Goal: Information Seeking & Learning: Learn about a topic

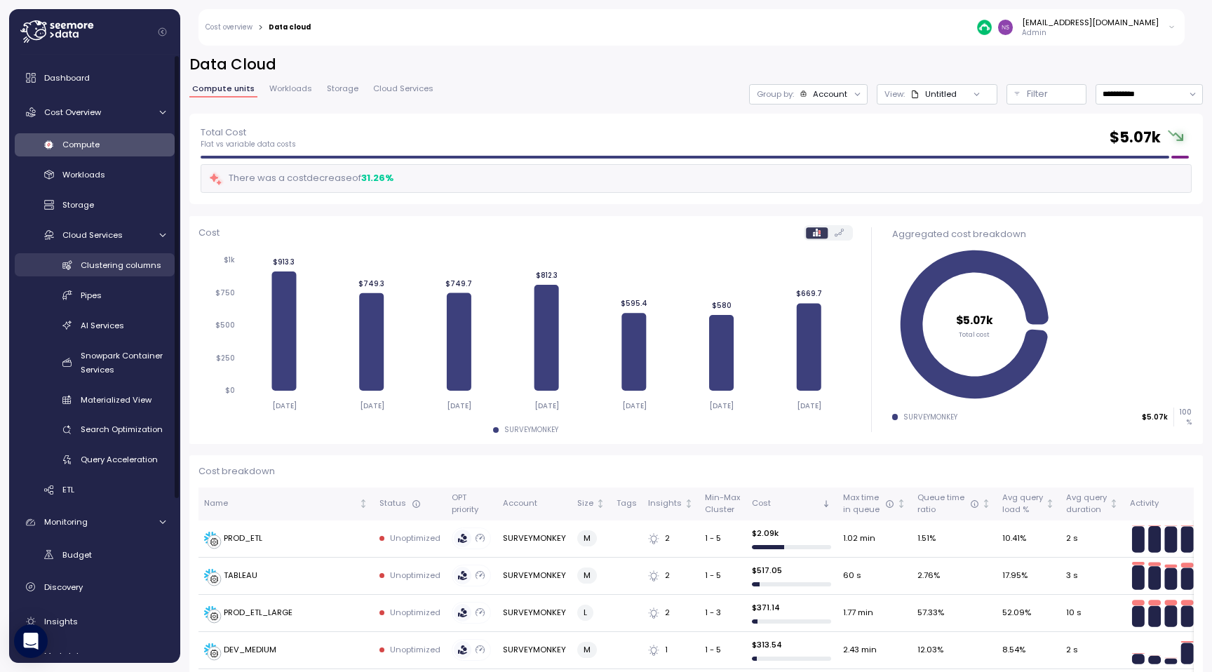
click at [105, 263] on span "Clustering columns" at bounding box center [121, 264] width 81 height 11
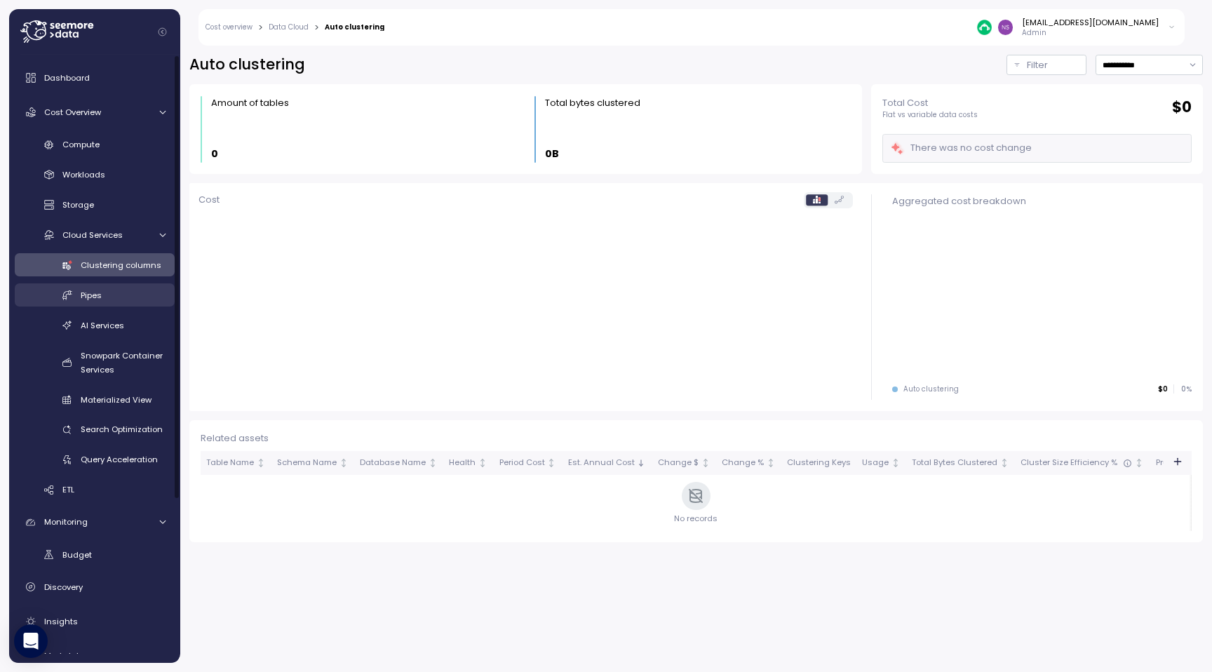
click at [98, 289] on div "Pipes" at bounding box center [123, 295] width 85 height 14
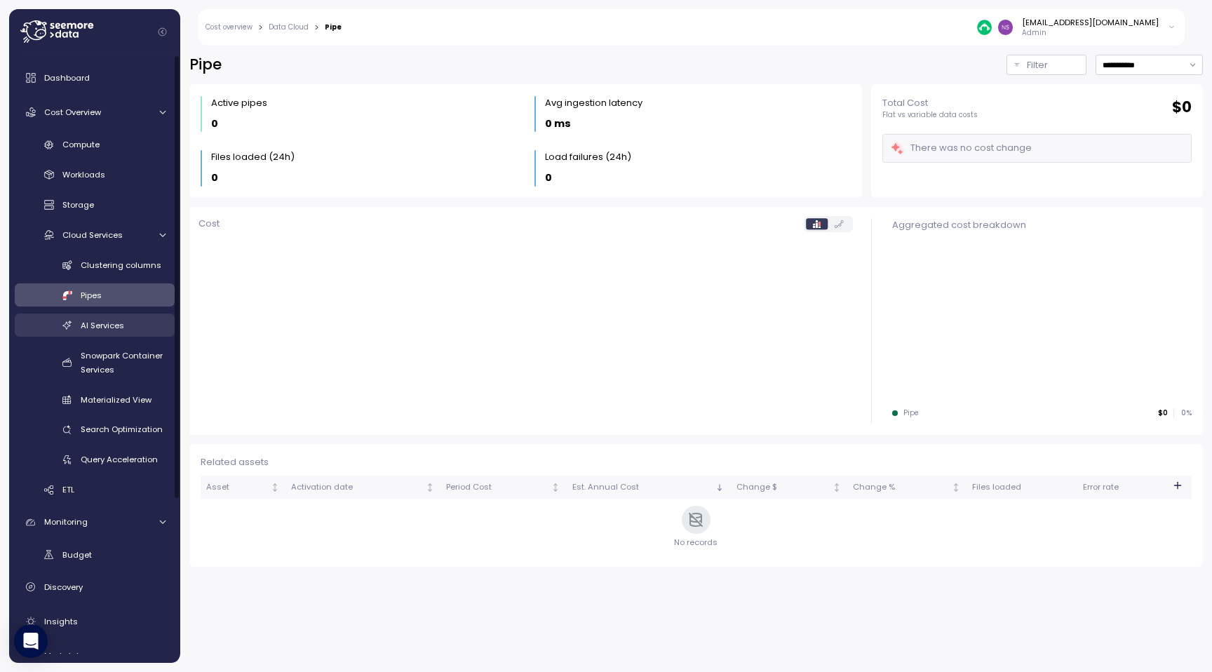
click at [106, 316] on link "AI Services" at bounding box center [95, 324] width 160 height 23
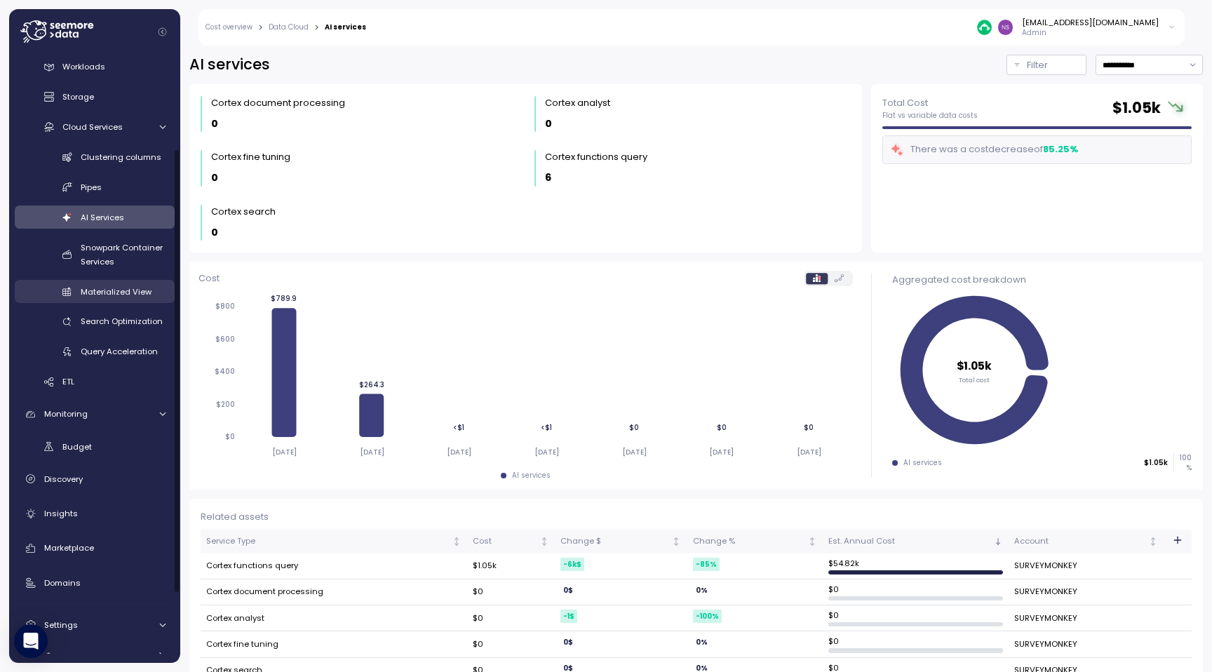
scroll to position [220, 0]
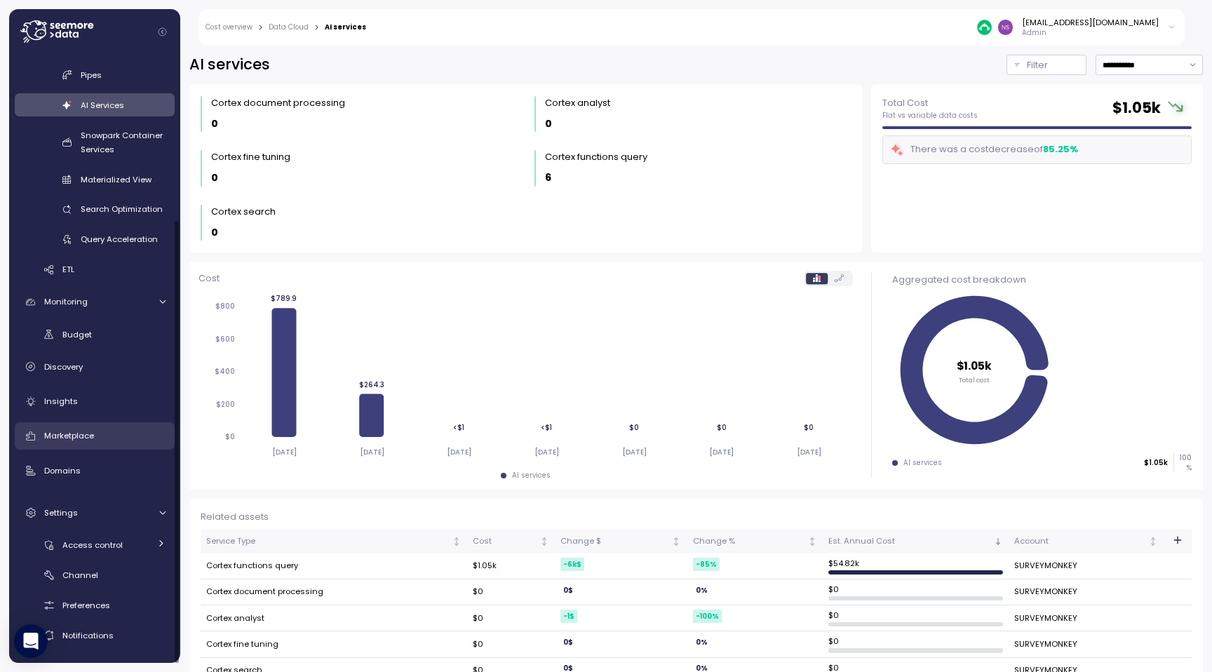
click at [97, 433] on div "Marketplace" at bounding box center [104, 435] width 121 height 14
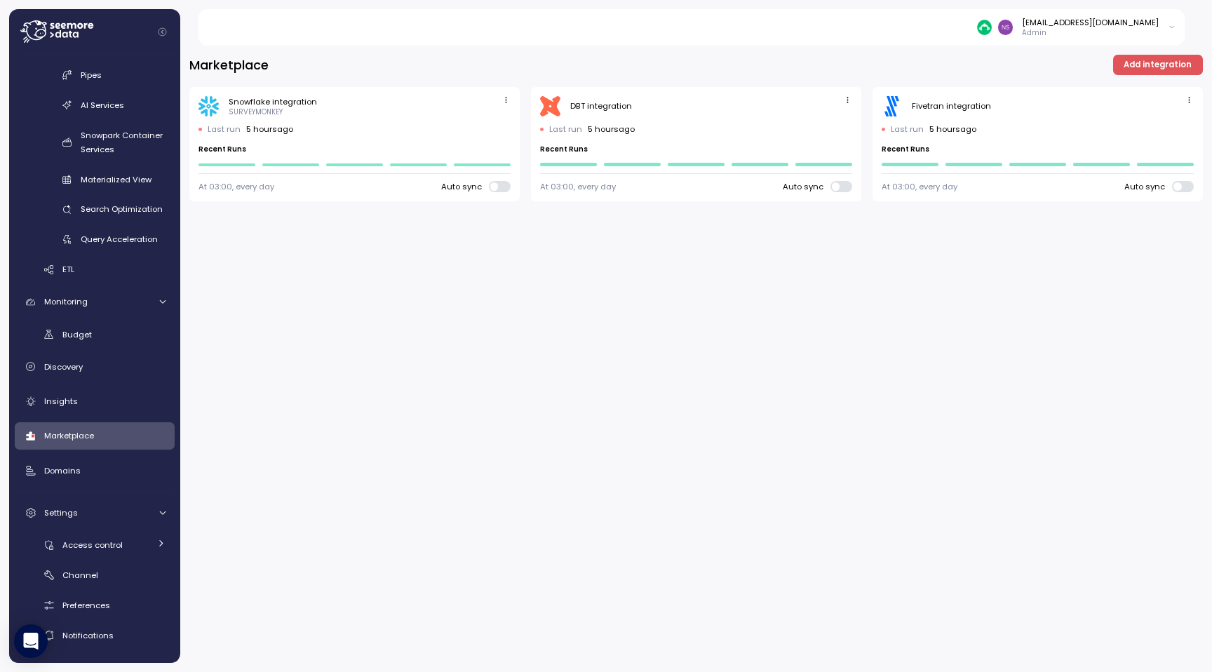
click at [1189, 107] on span "button" at bounding box center [1189, 100] width 15 height 15
click at [1136, 70] on span "Add integration" at bounding box center [1157, 64] width 68 height 19
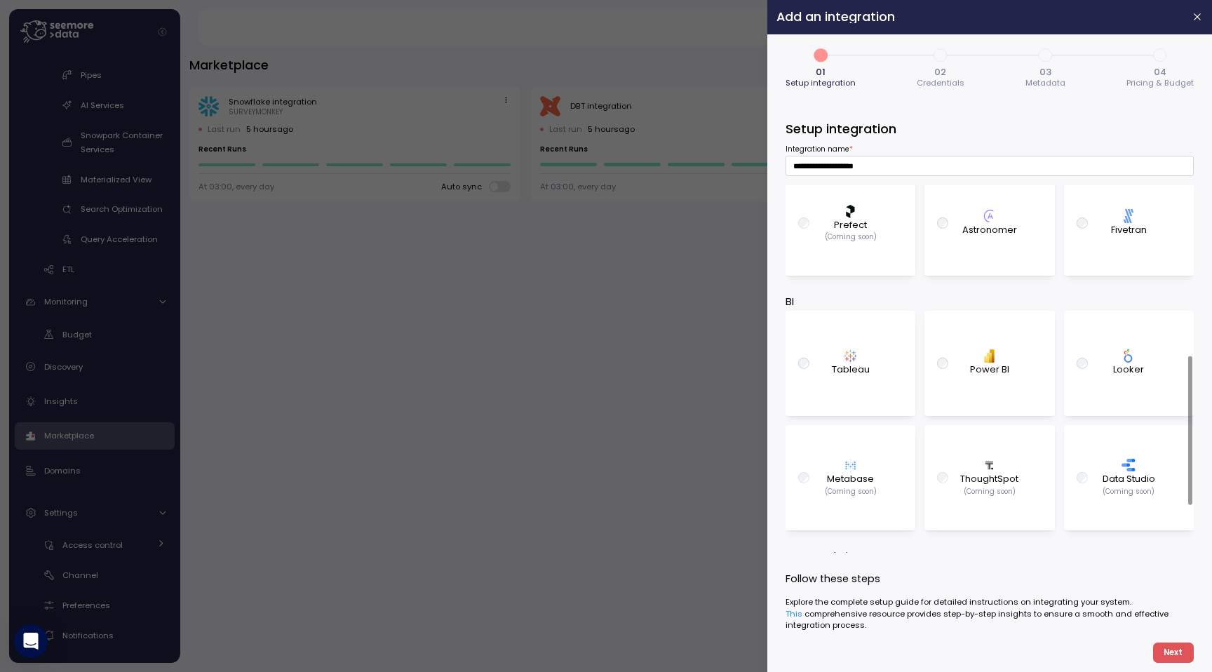
scroll to position [409, 0]
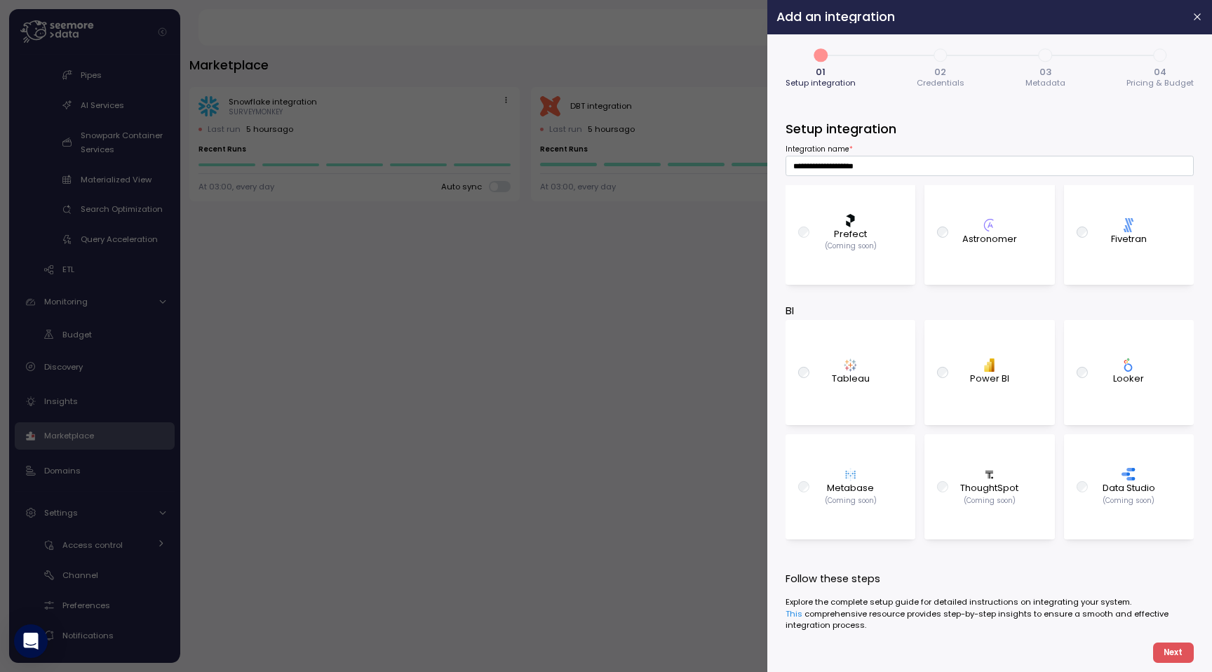
click at [1206, 18] on header "Add an integration" at bounding box center [989, 17] width 445 height 34
click at [1201, 18] on icon "button" at bounding box center [1197, 16] width 11 height 11
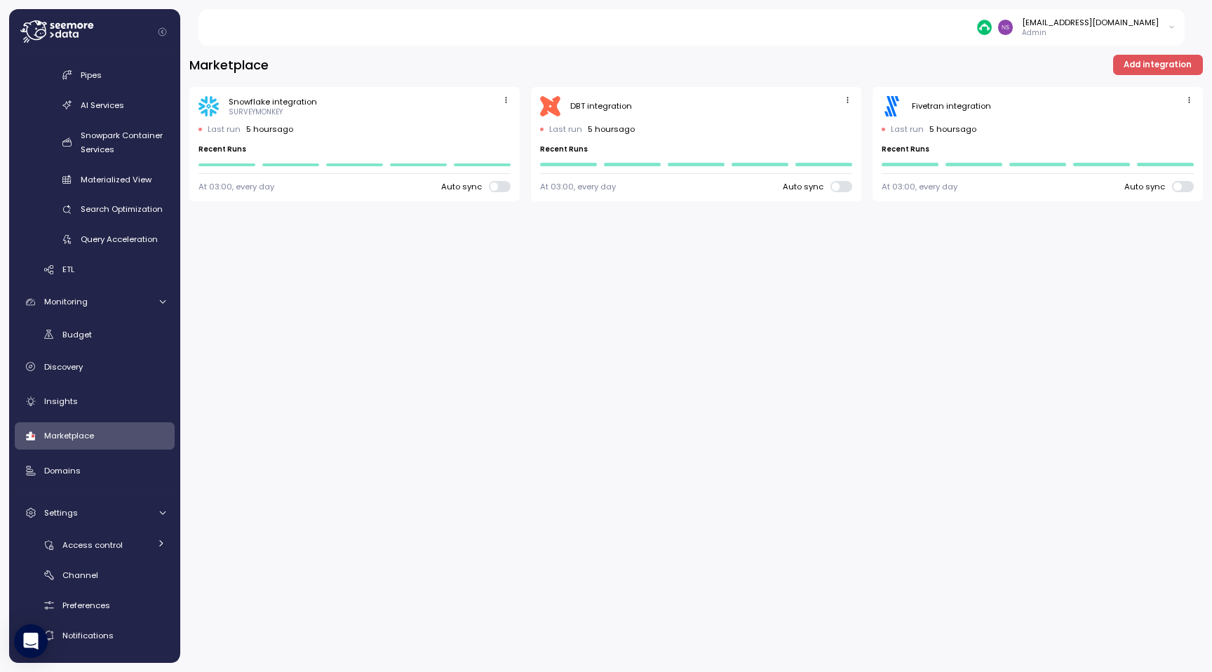
click at [1092, 34] on p "Admin" at bounding box center [1090, 33] width 137 height 10
click at [1013, 27] on img at bounding box center [1005, 27] width 15 height 15
click at [991, 27] on img at bounding box center [984, 27] width 15 height 15
click at [334, 452] on div "Marketplace Add integration Snowflake integration SURVEYMONKEY Last run 5 hours…" at bounding box center [695, 353] width 1031 height 635
click at [116, 543] on span "Access control" at bounding box center [92, 544] width 60 height 11
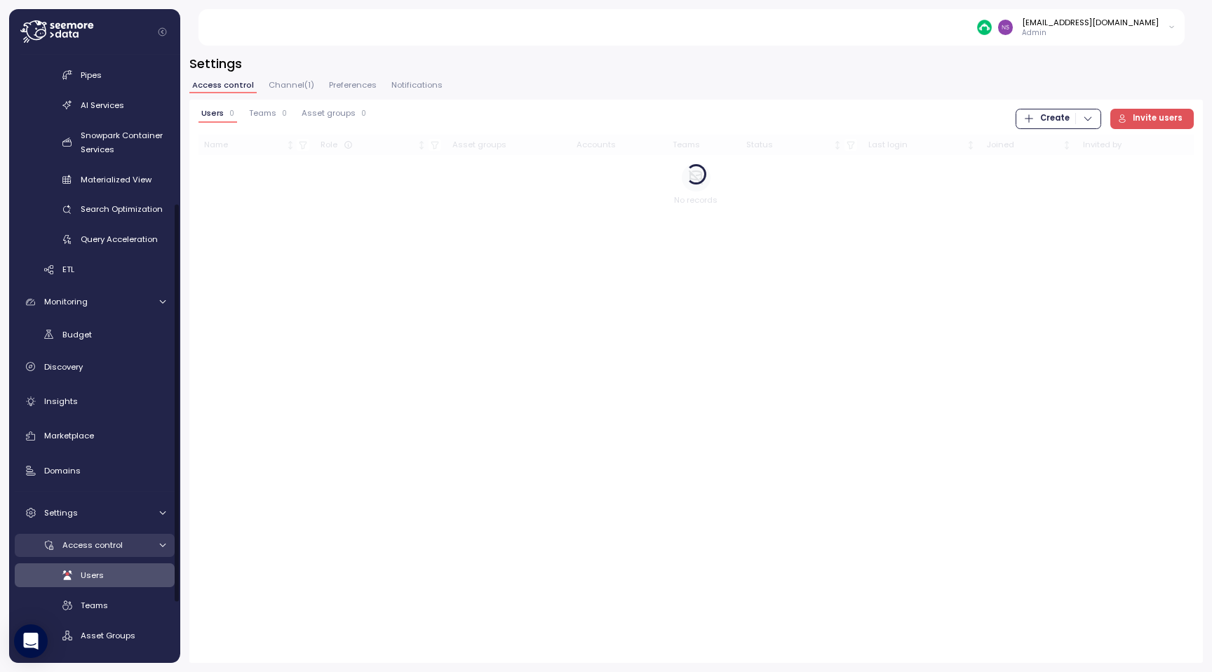
scroll to position [293, 0]
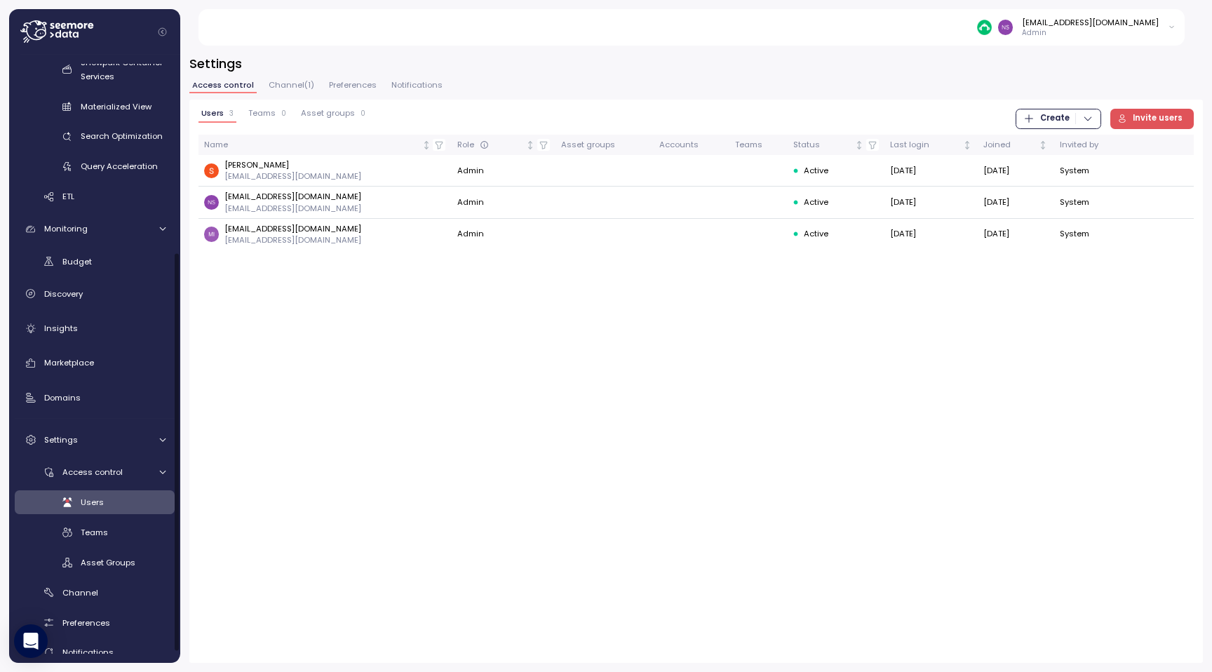
click at [1037, 128] on div "Users 3 Teams 0 Asset groups 0 Create Invite users Name Role Asset groups Accou…" at bounding box center [695, 180] width 995 height 142
click at [1064, 110] on span "Create" at bounding box center [1054, 118] width 29 height 19
click at [1064, 111] on span "Create" at bounding box center [1054, 118] width 29 height 19
click at [296, 86] on span "Channel ( 1 )" at bounding box center [292, 85] width 46 height 8
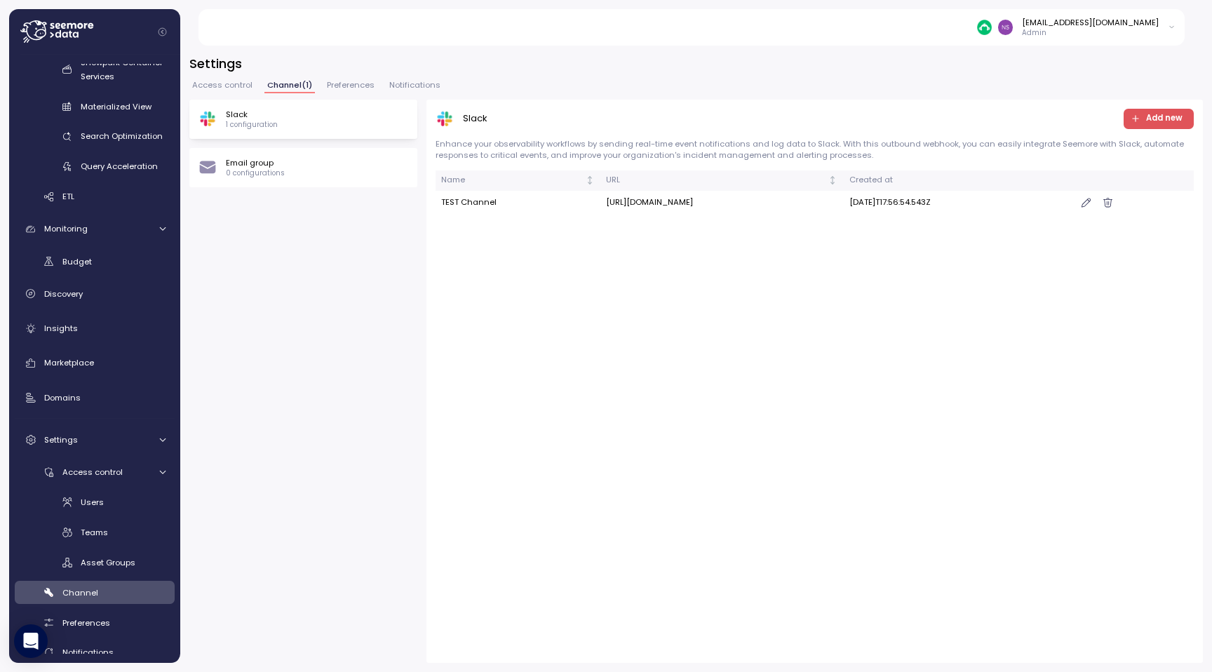
click at [222, 88] on span "Access control" at bounding box center [222, 85] width 60 height 8
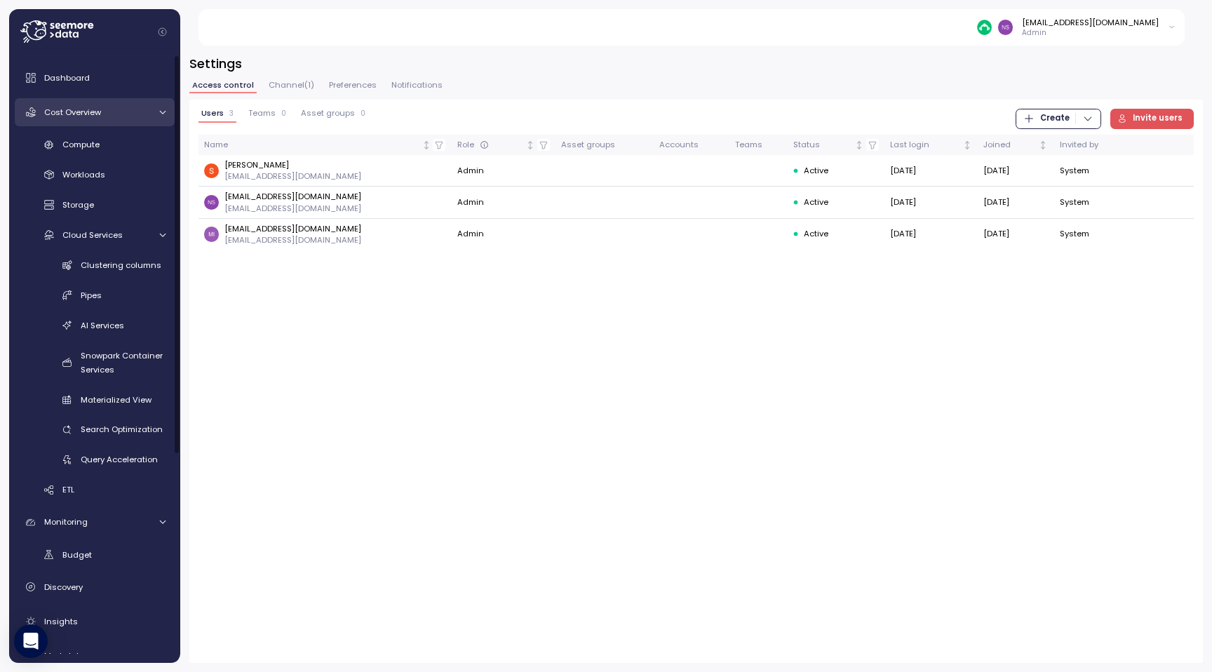
click at [97, 114] on span "Cost Overview" at bounding box center [72, 112] width 57 height 11
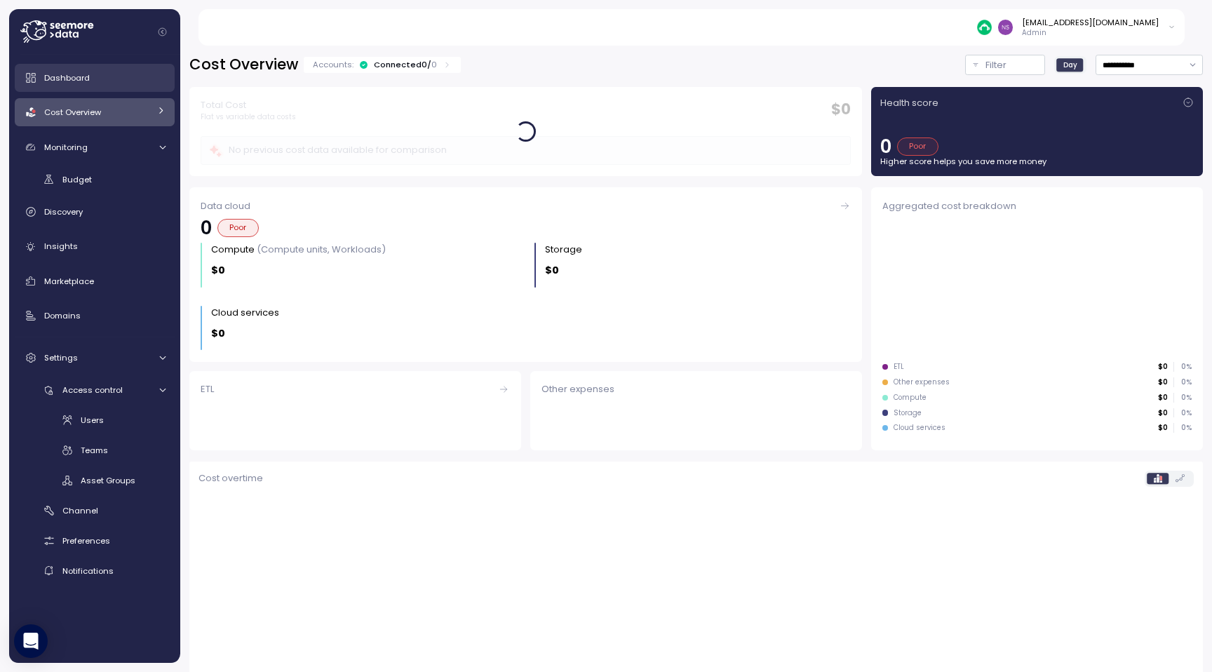
click at [97, 76] on div "Dashboard" at bounding box center [104, 78] width 121 height 14
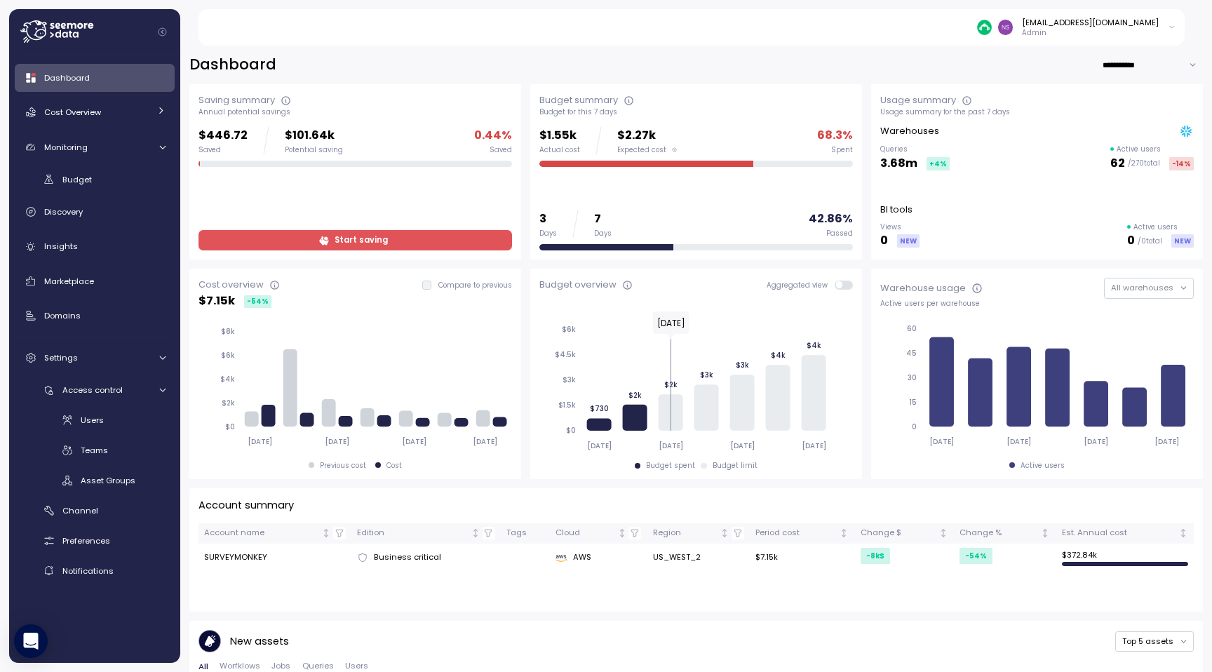
click at [383, 248] on span "Start saving" at bounding box center [360, 240] width 53 height 19
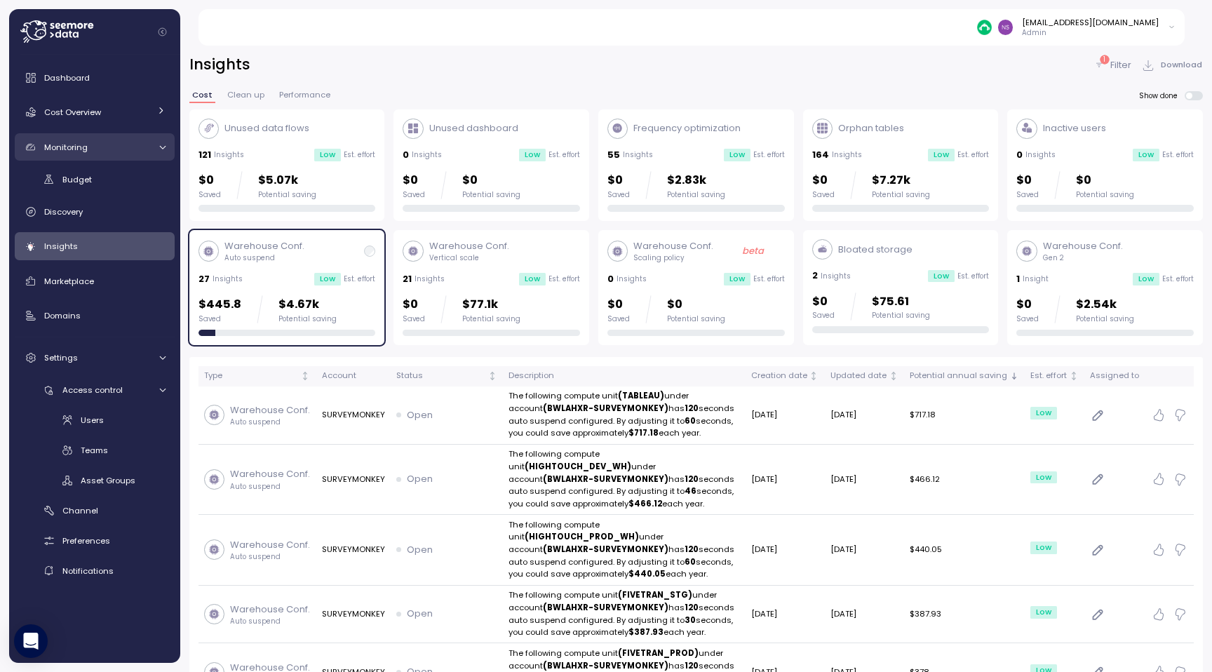
click at [109, 148] on div "Monitoring" at bounding box center [96, 147] width 105 height 14
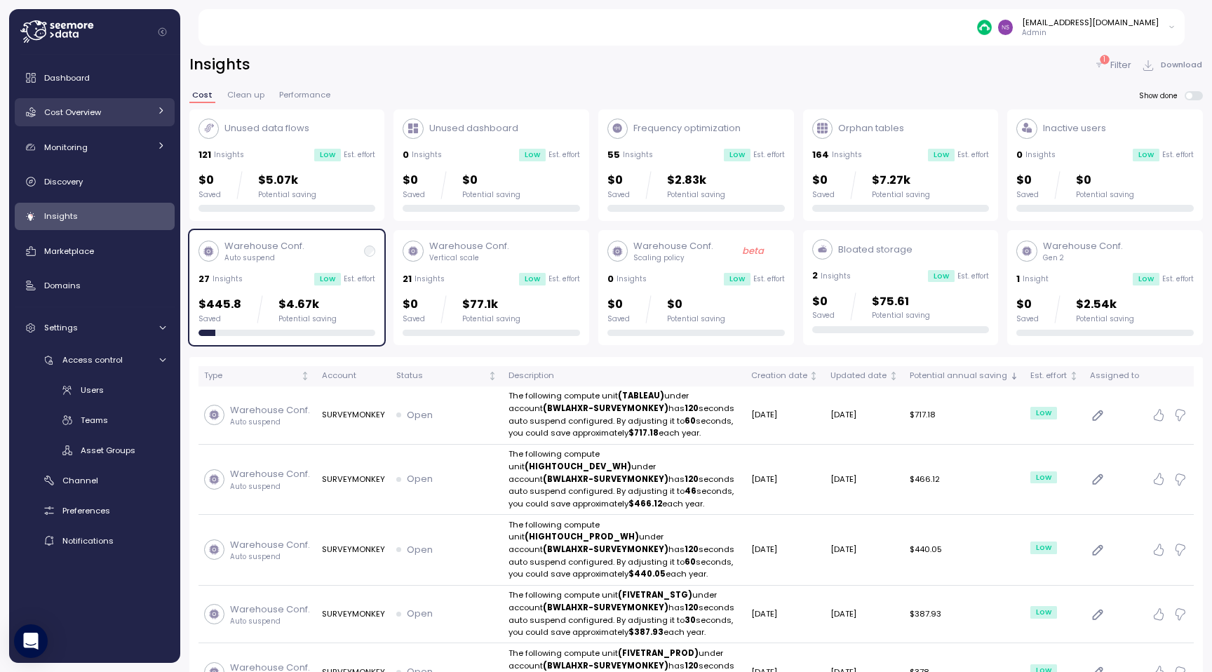
click at [111, 110] on div "Cost Overview" at bounding box center [96, 112] width 105 height 14
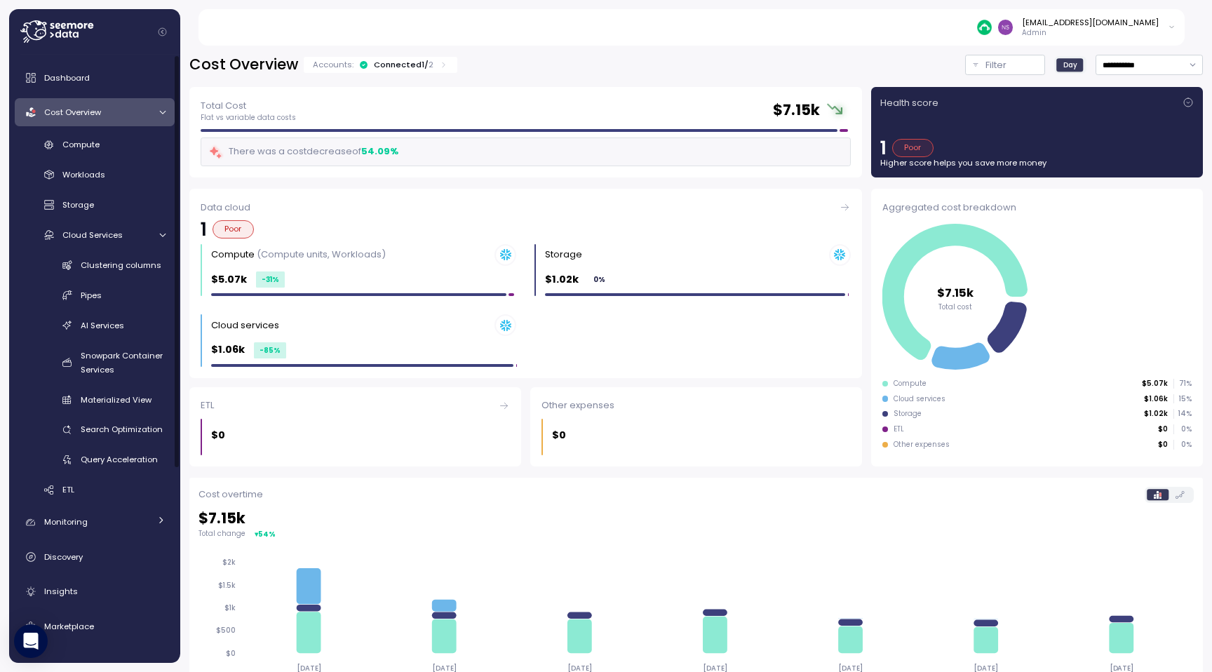
scroll to position [146, 0]
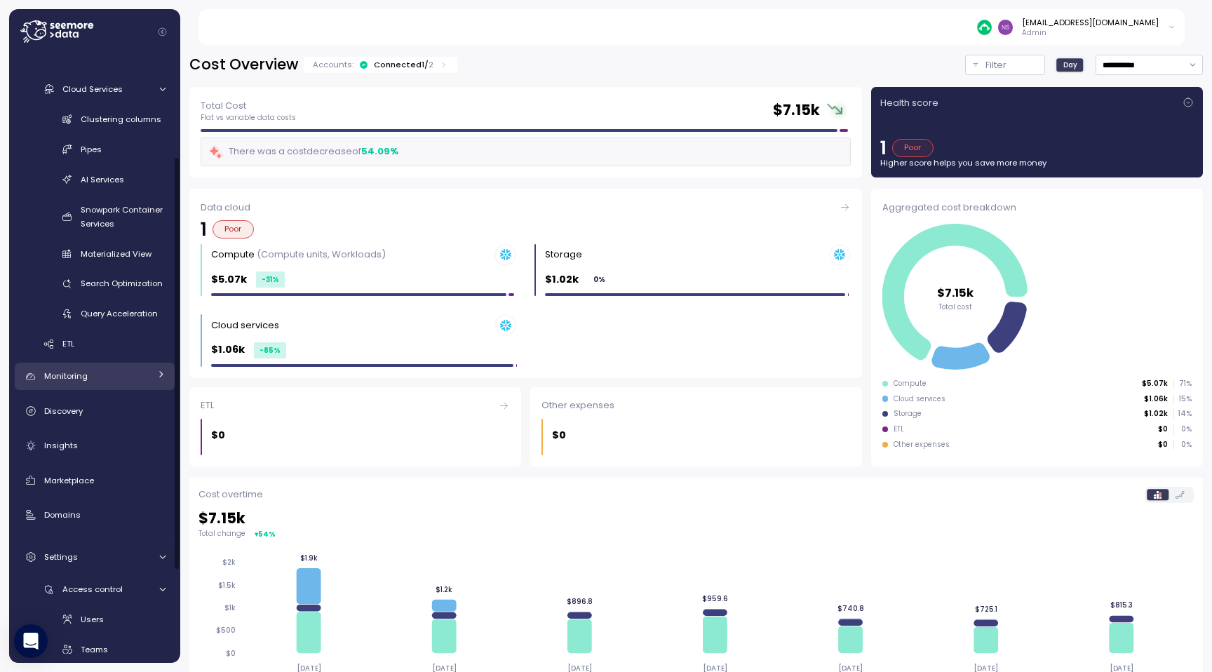
click at [102, 381] on div "Monitoring" at bounding box center [96, 376] width 105 height 14
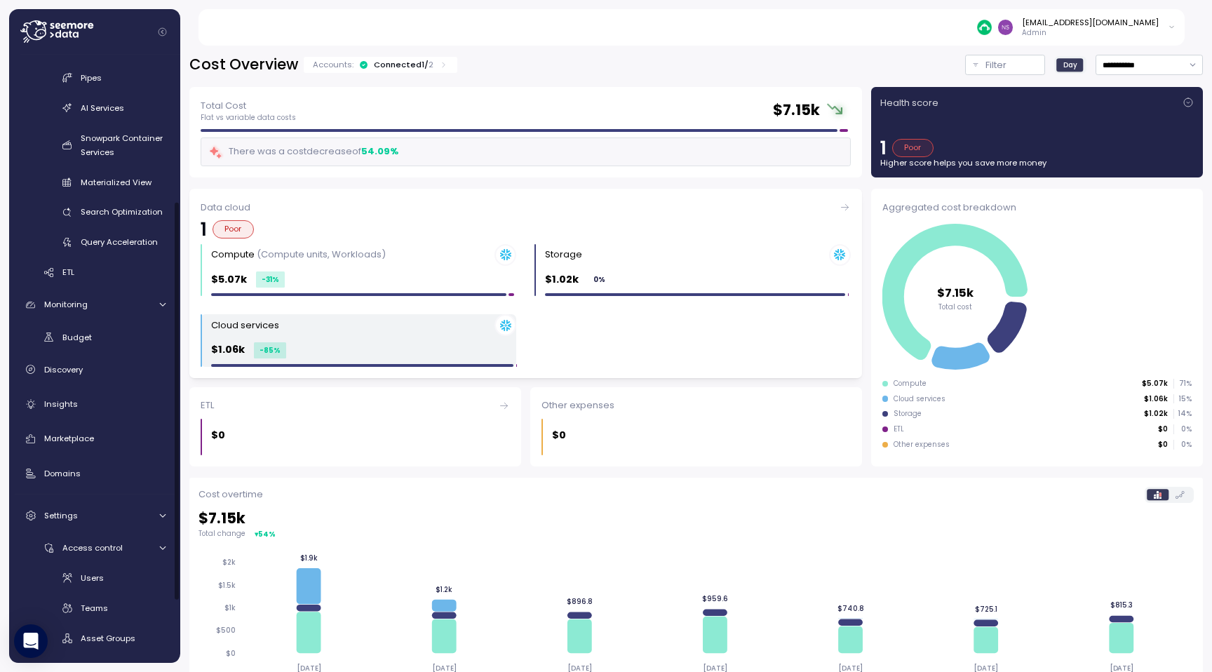
scroll to position [282, 0]
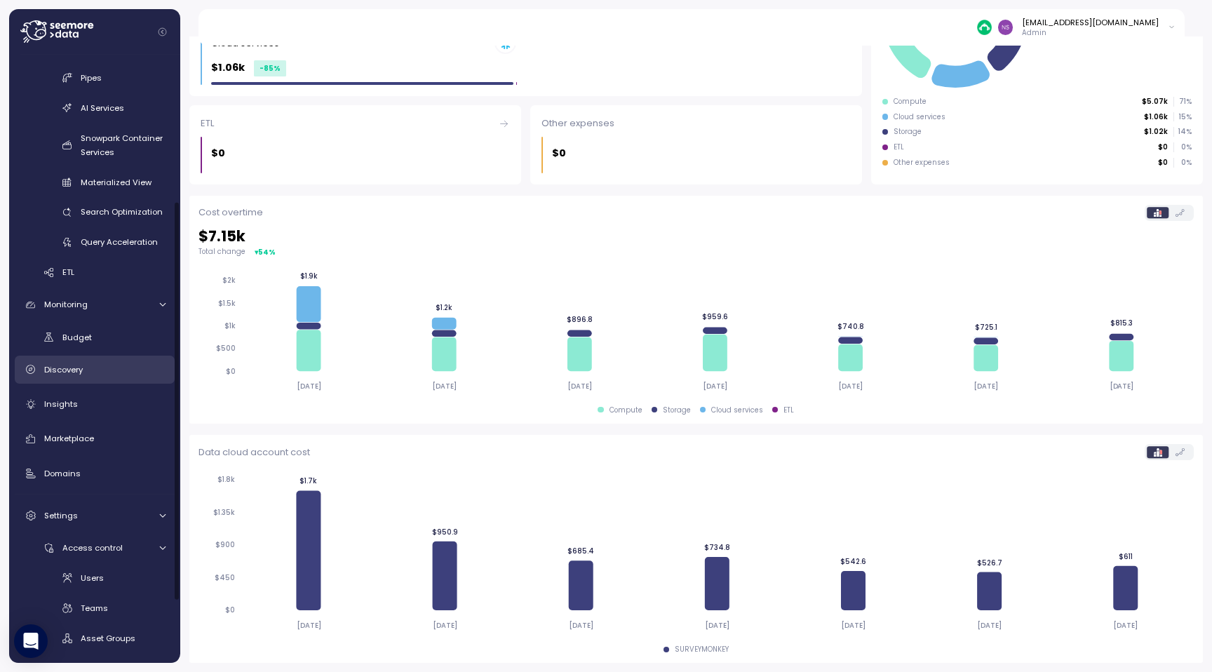
click at [101, 373] on div "Discovery" at bounding box center [104, 370] width 121 height 14
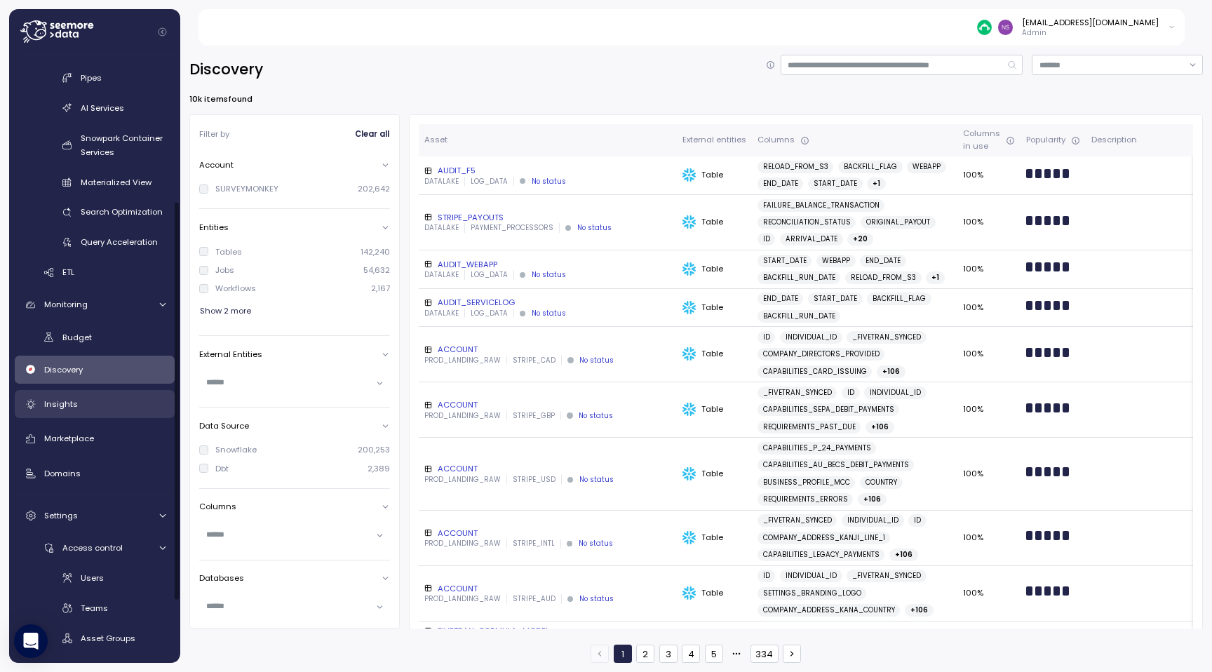
click at [100, 408] on div "Insights" at bounding box center [104, 404] width 121 height 14
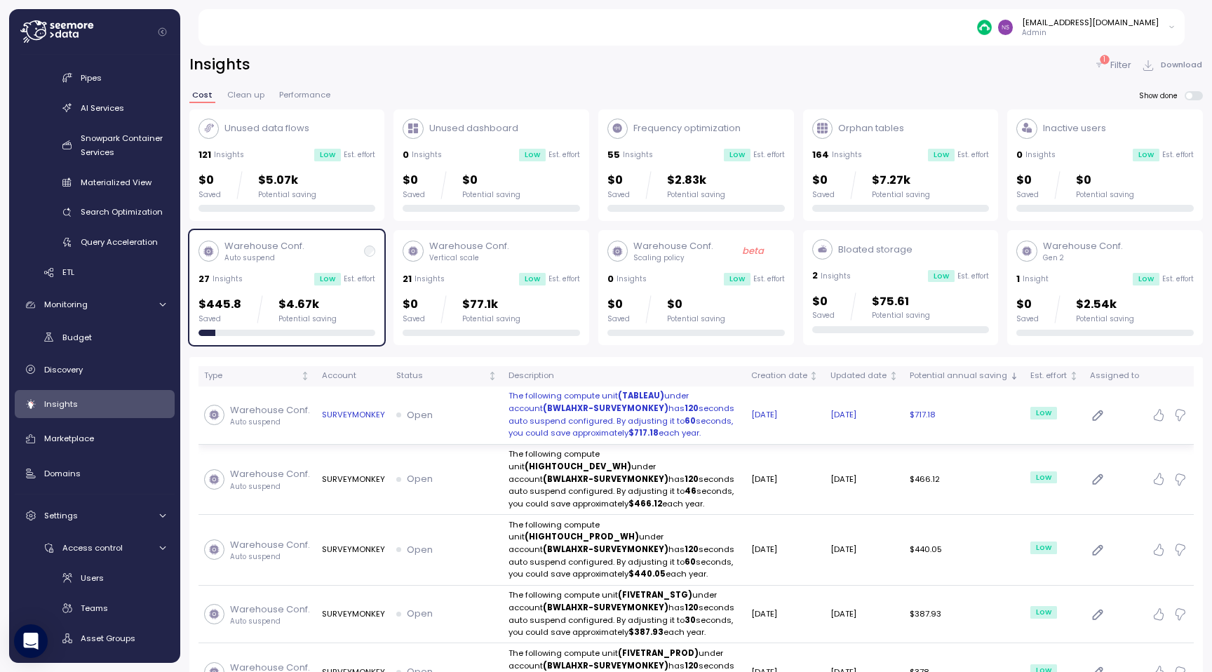
click at [1099, 417] on icon "button" at bounding box center [1097, 415] width 15 height 17
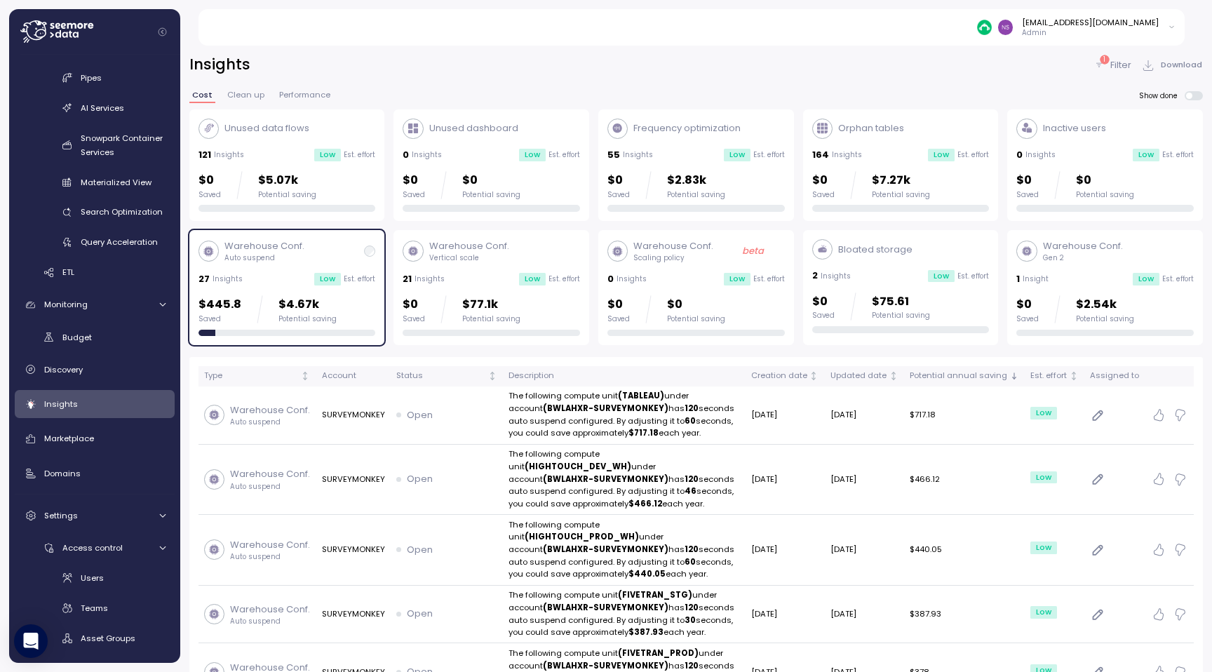
click at [254, 95] on span "Clean up" at bounding box center [245, 95] width 37 height 8
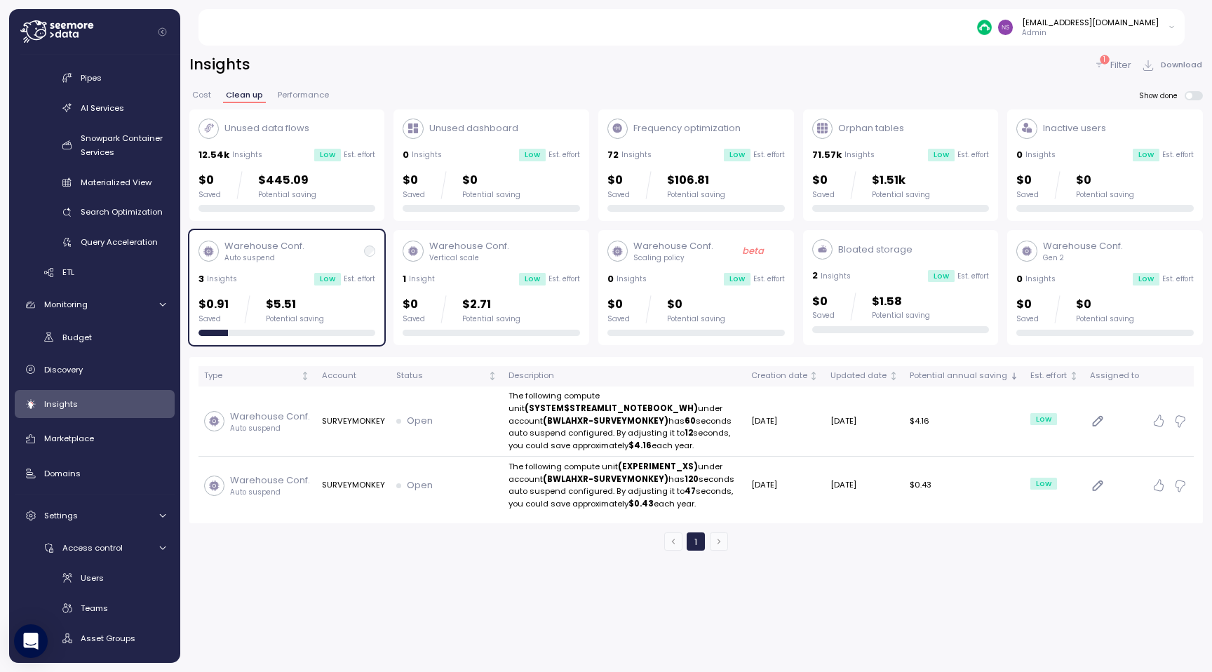
click at [309, 99] on span "Performance" at bounding box center [303, 95] width 51 height 8
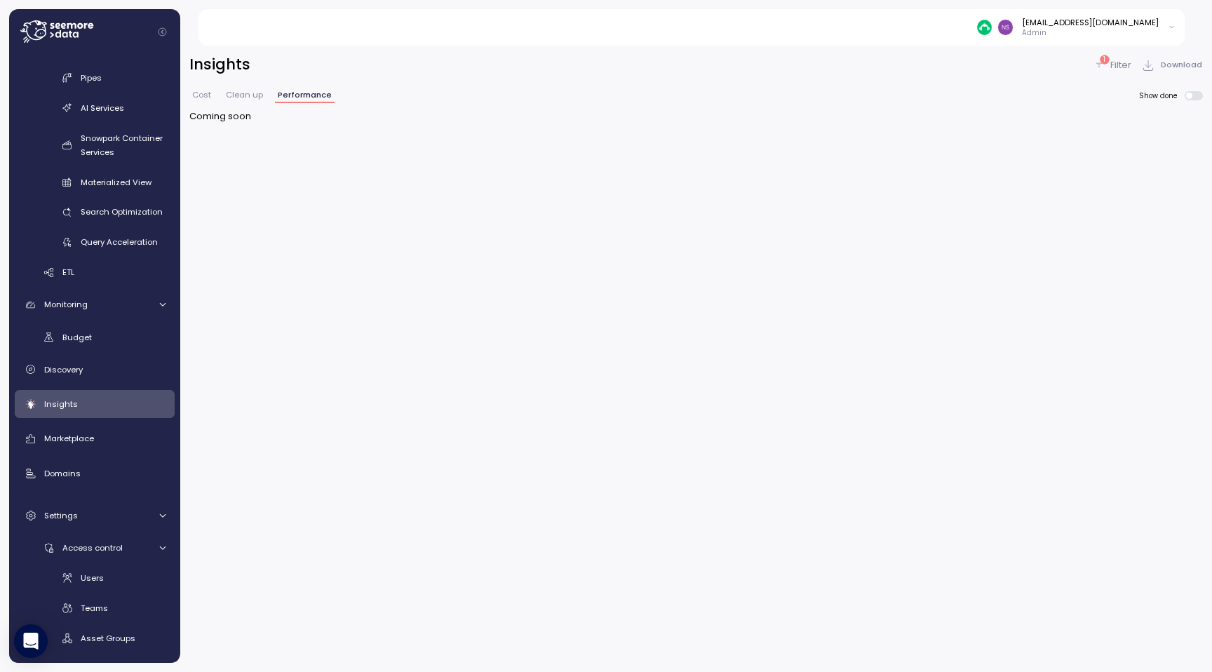
click at [238, 95] on span "Clean up" at bounding box center [244, 95] width 37 height 8
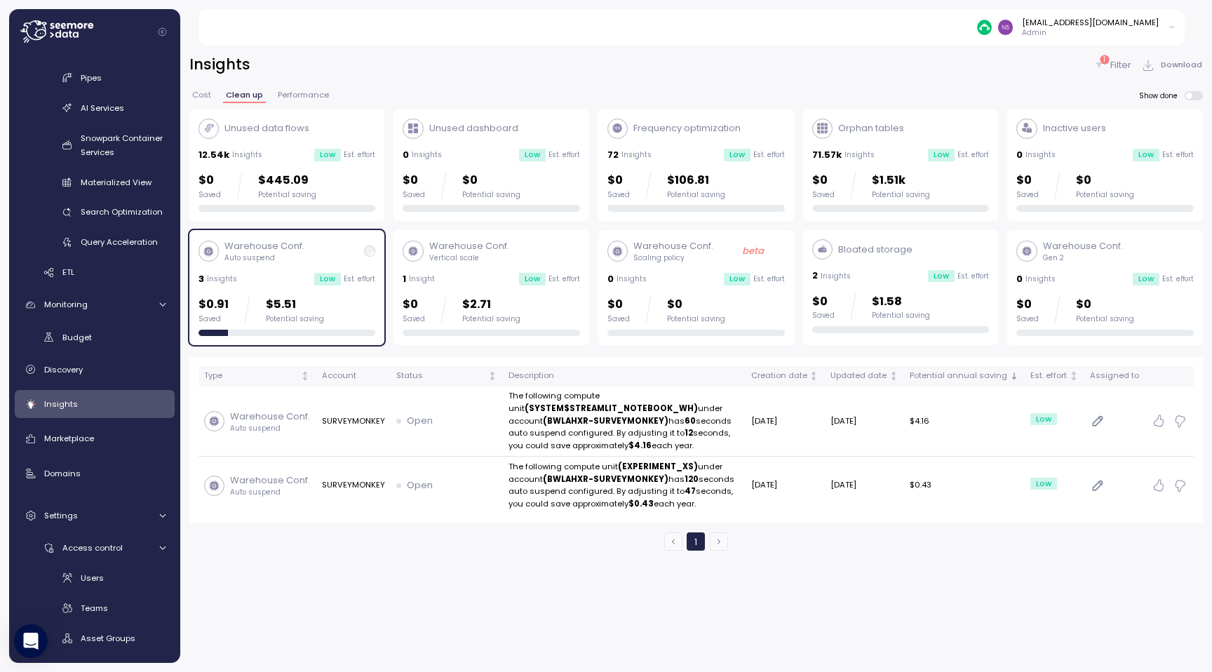
click at [205, 95] on span "Cost" at bounding box center [201, 95] width 19 height 8
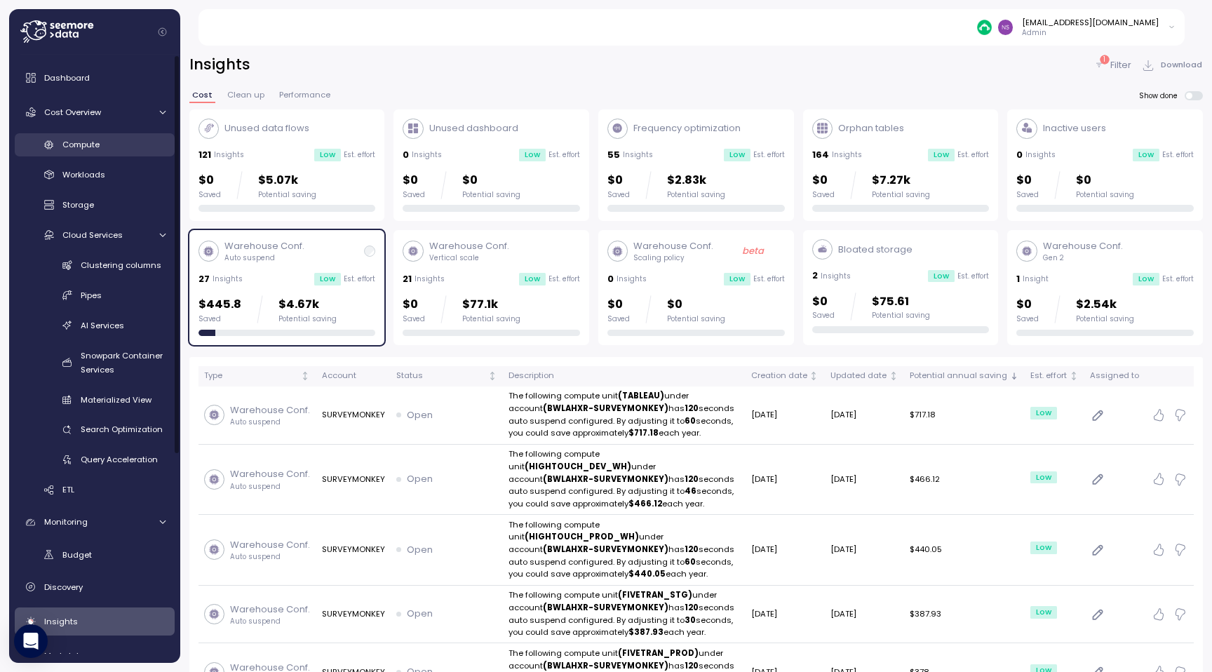
click at [123, 150] on div "Compute" at bounding box center [113, 144] width 103 height 14
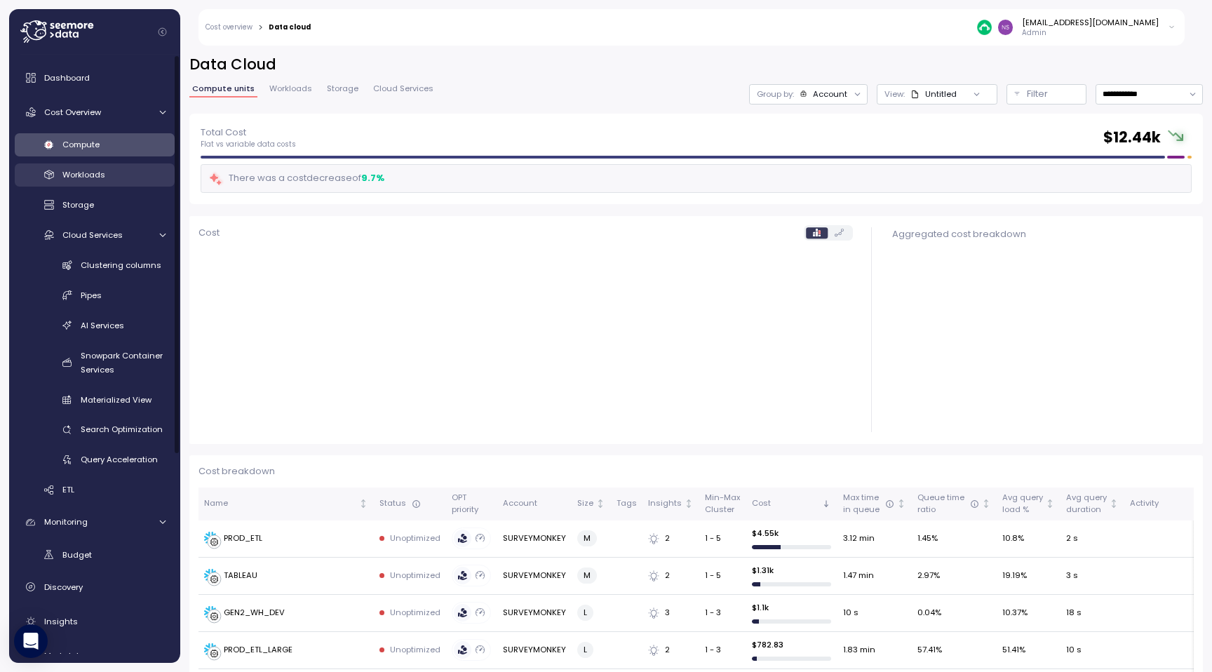
click at [113, 168] on div "Workloads" at bounding box center [113, 175] width 103 height 14
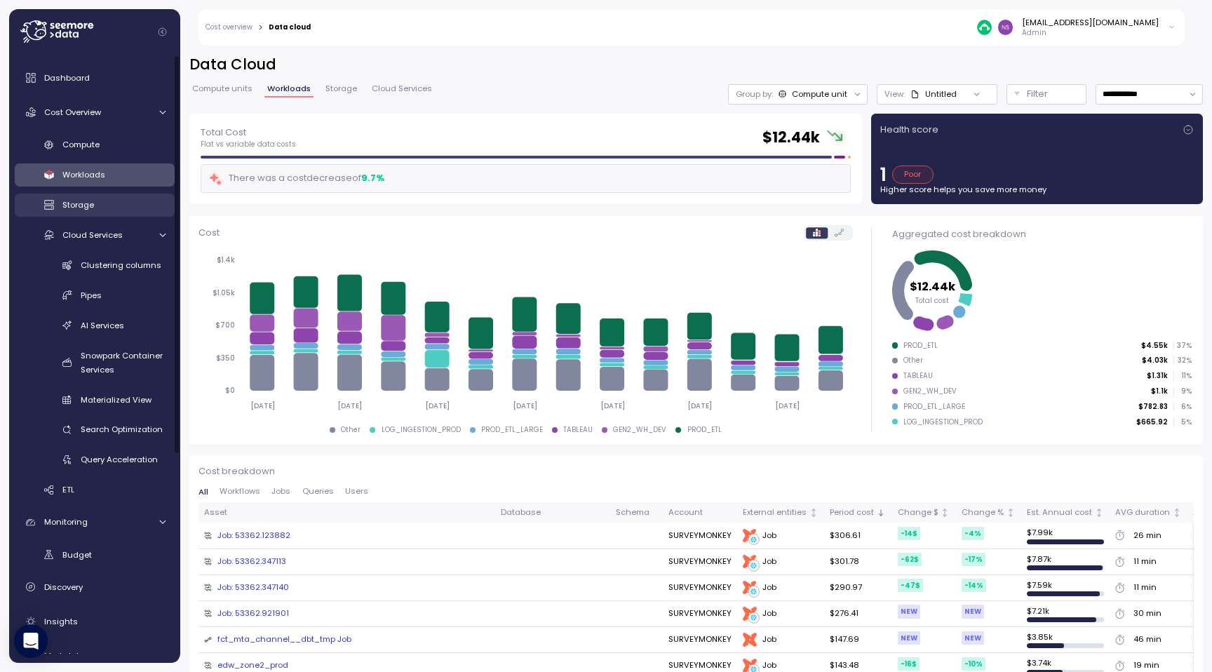
click at [130, 194] on link "Storage" at bounding box center [95, 205] width 160 height 23
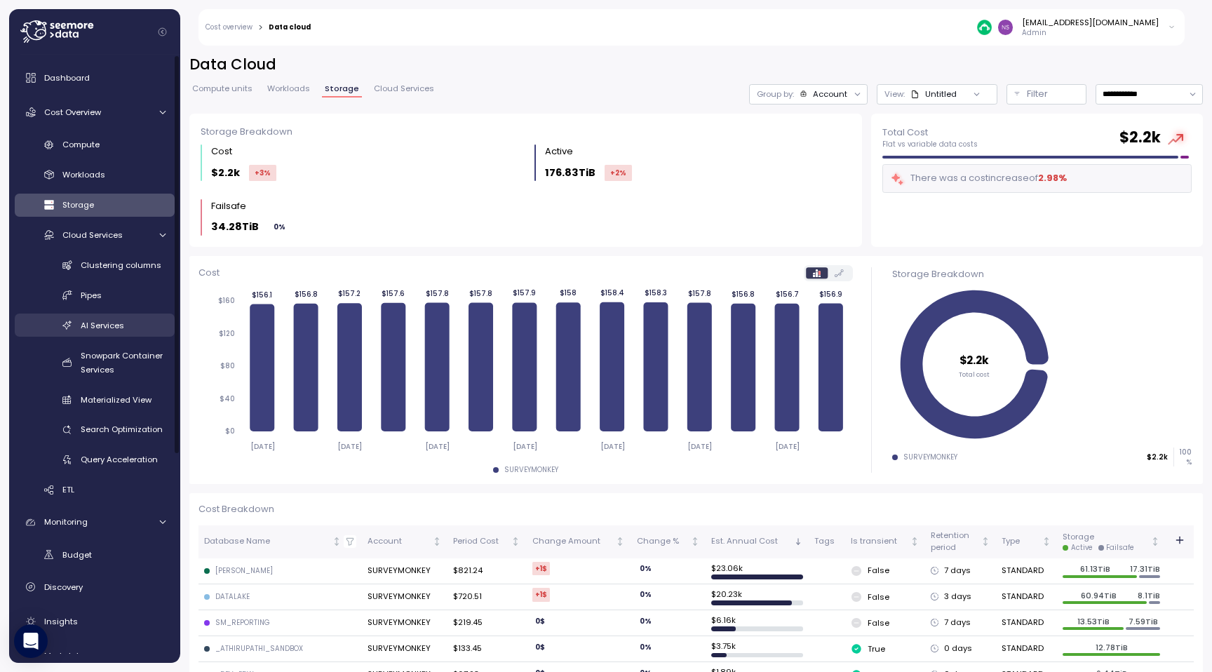
click at [123, 318] on div "AI Services" at bounding box center [123, 325] width 85 height 14
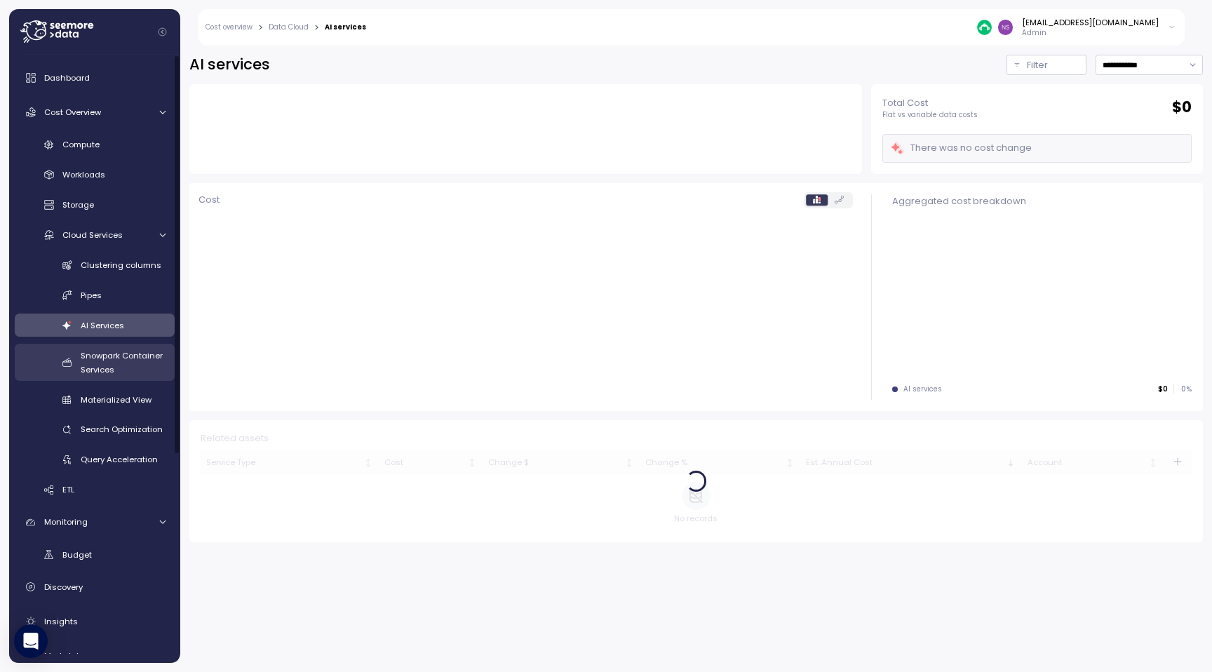
click at [122, 348] on div "Snowpark Container Services" at bounding box center [123, 362] width 85 height 28
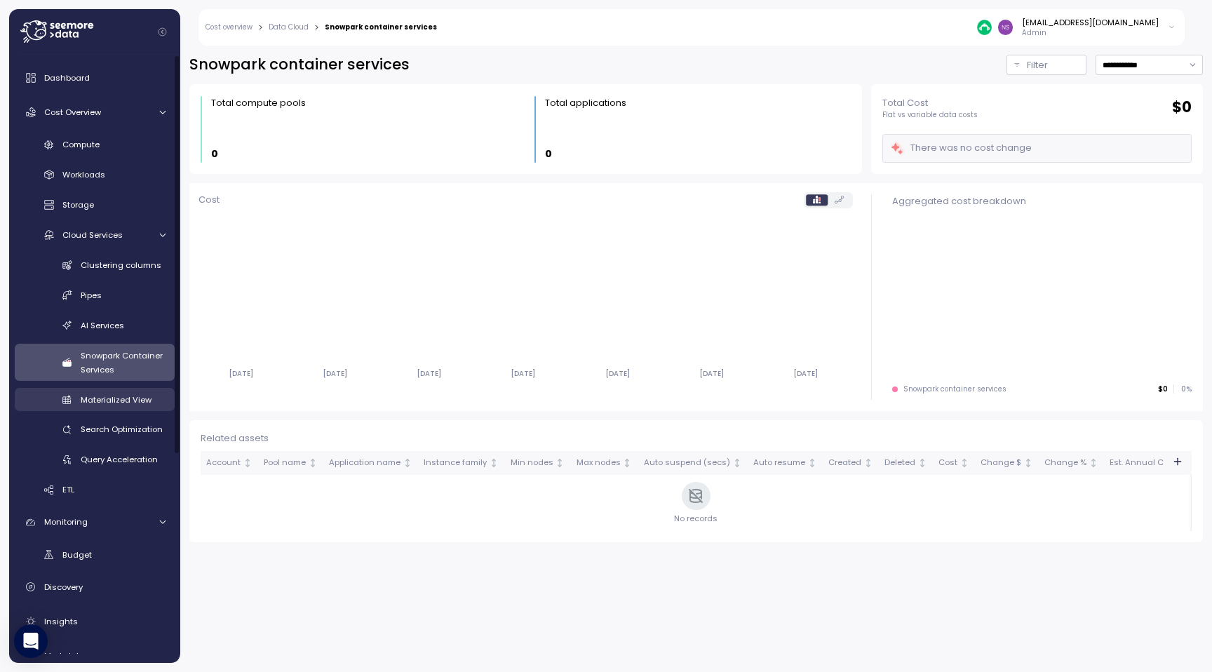
click at [117, 404] on span "Materialized View" at bounding box center [116, 399] width 71 height 11
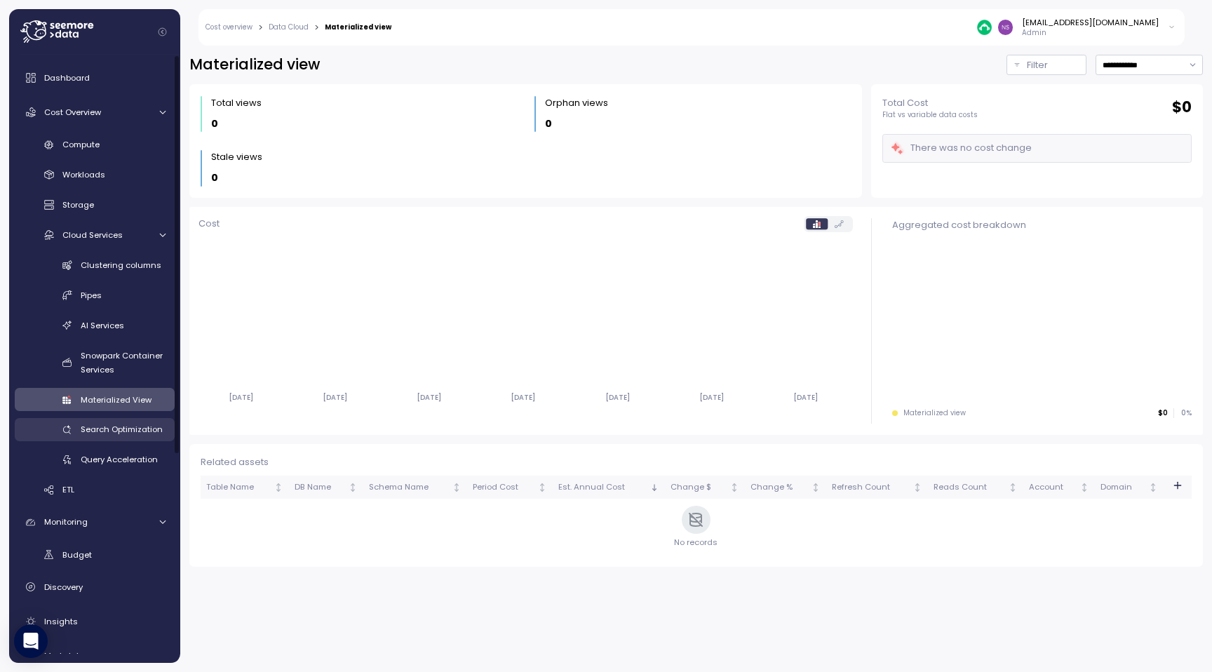
click at [122, 431] on span "Search Optimization" at bounding box center [122, 429] width 82 height 11
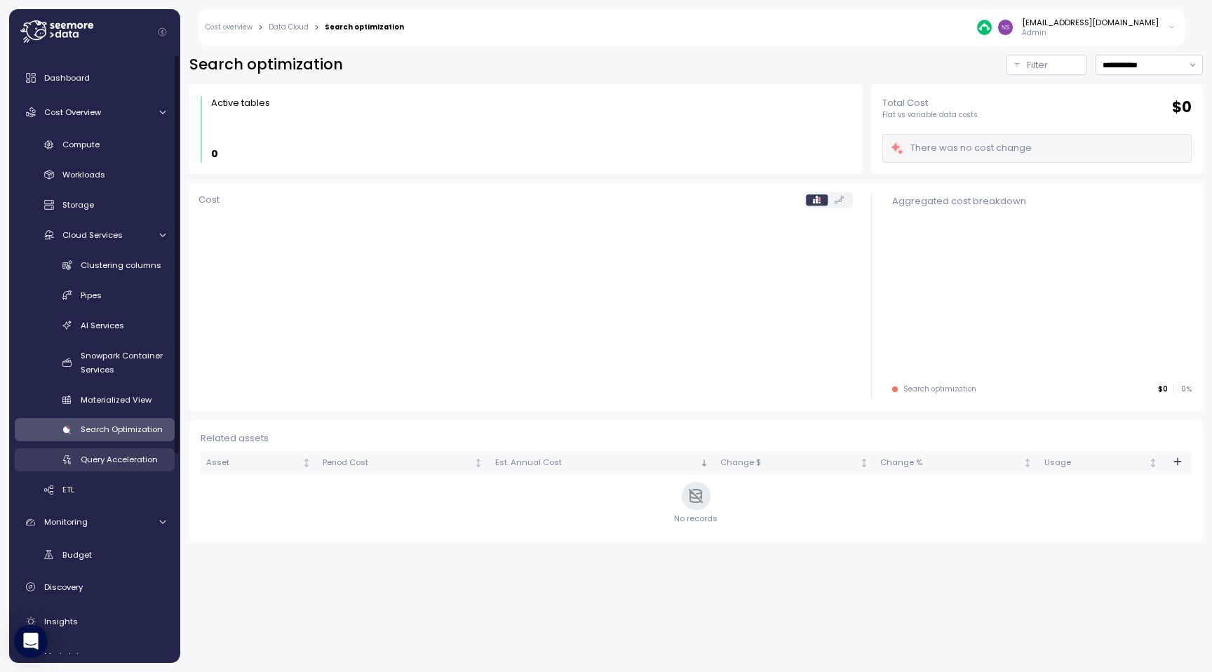
click at [125, 459] on span "Query Acceleration" at bounding box center [119, 459] width 77 height 11
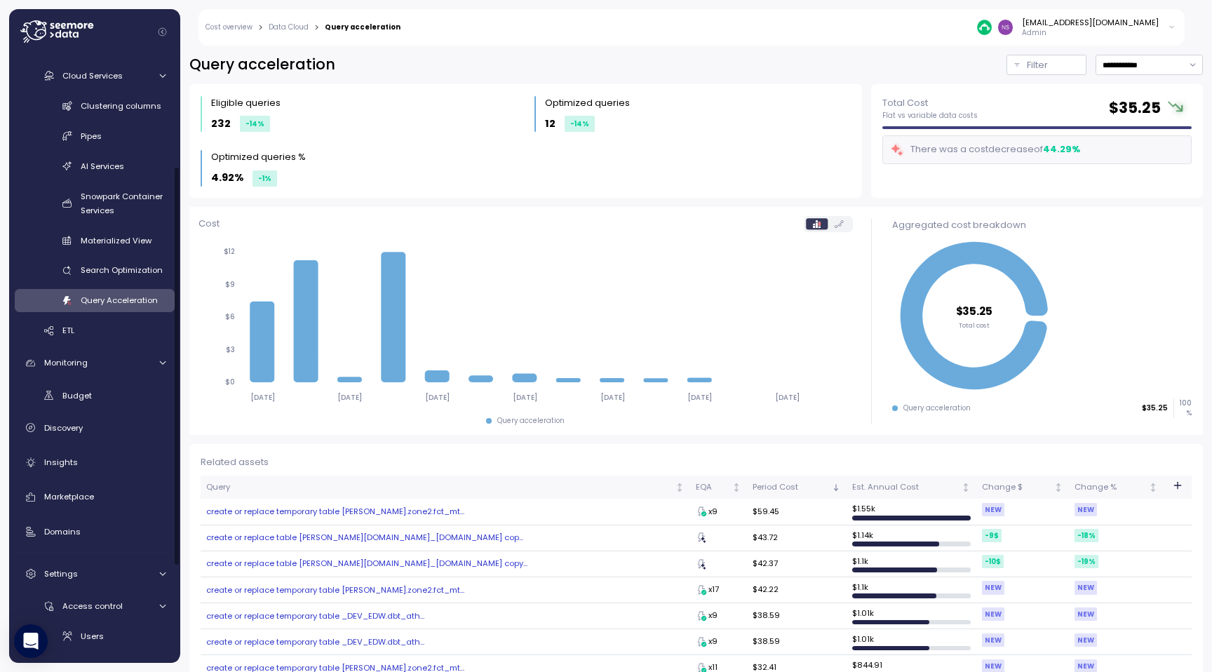
scroll to position [165, 0]
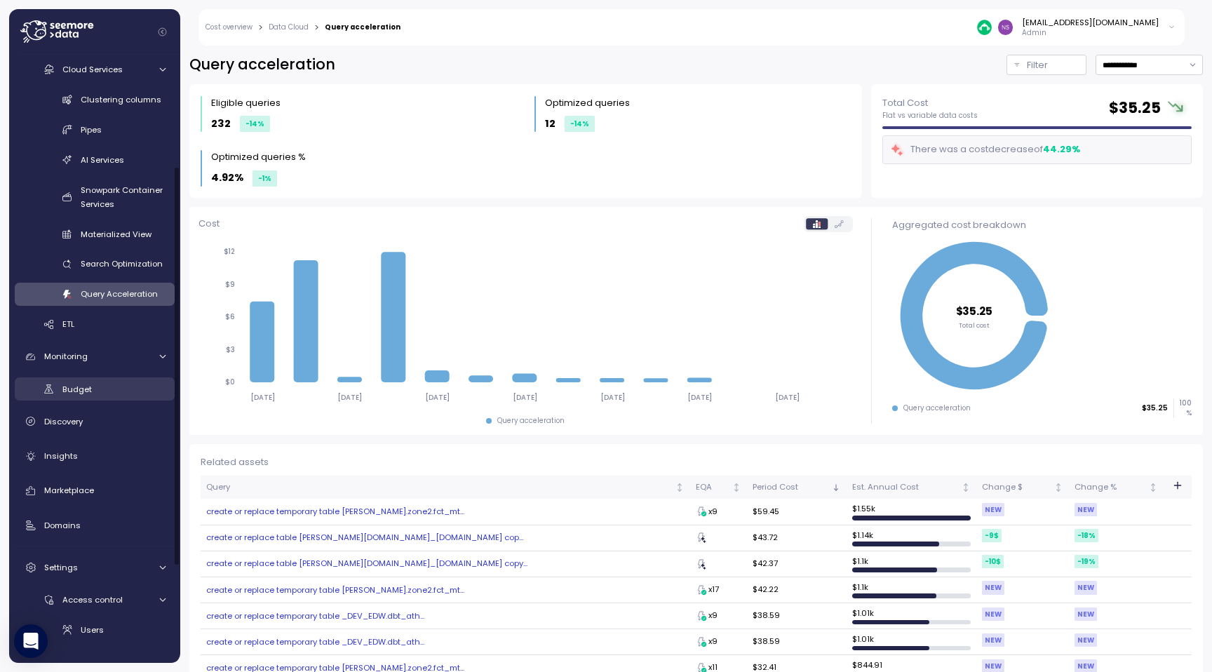
click at [97, 391] on div "Budget" at bounding box center [113, 389] width 103 height 14
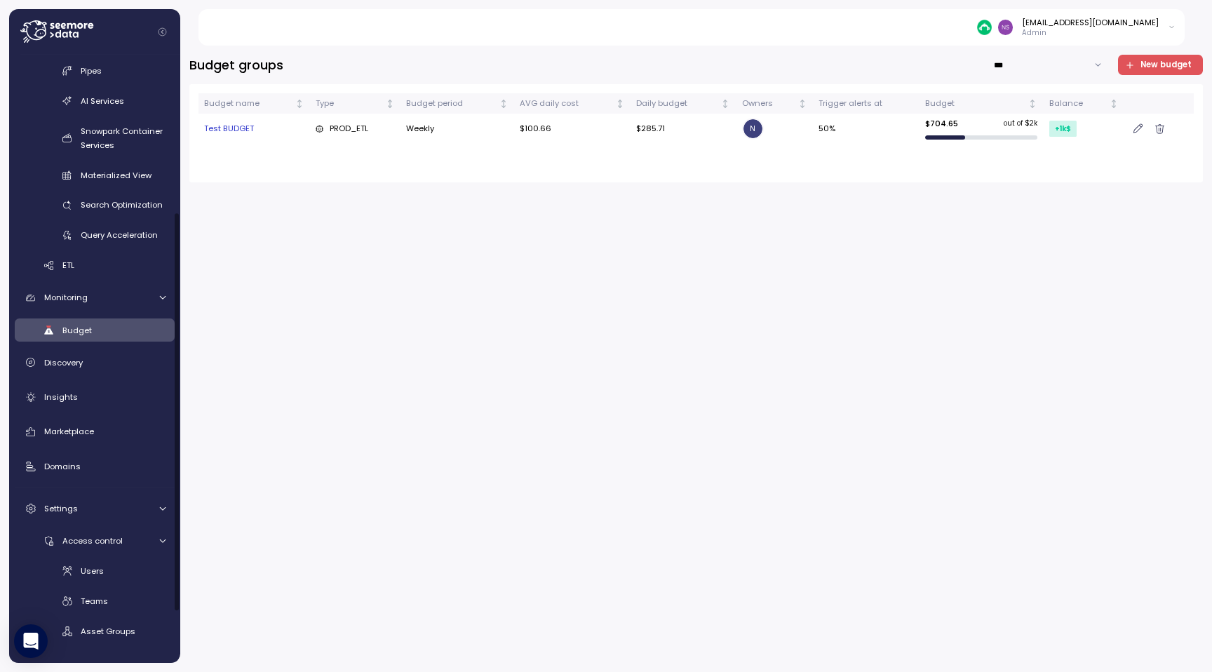
scroll to position [310, 0]
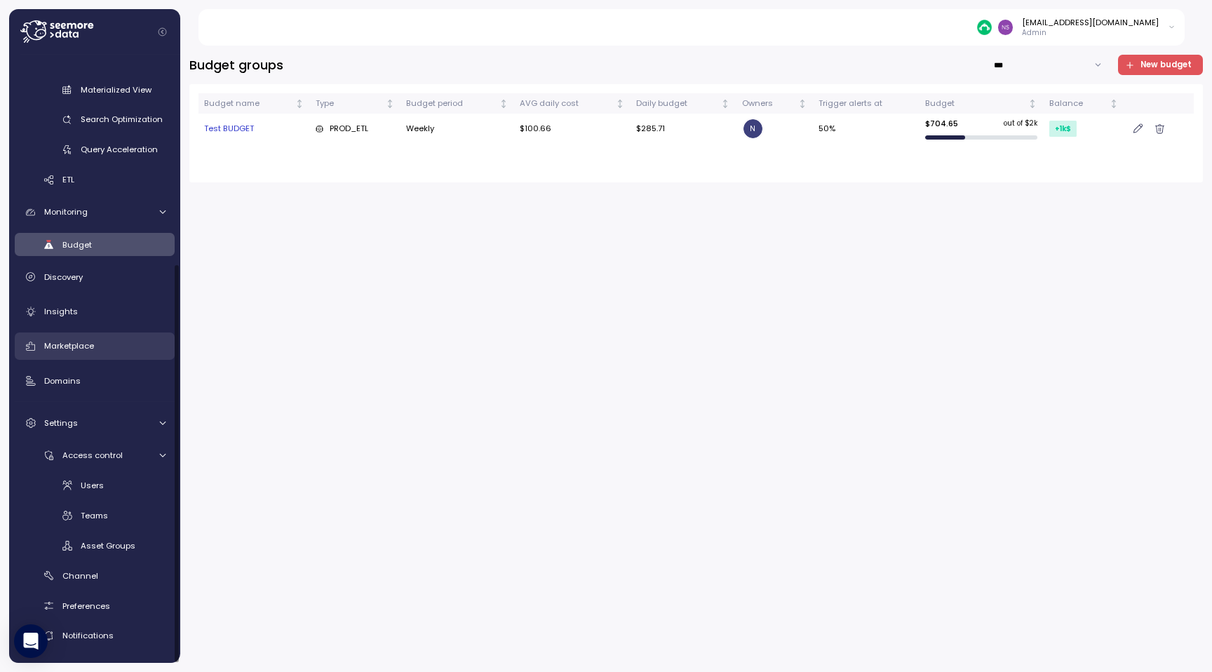
click at [77, 354] on link "Marketplace" at bounding box center [95, 346] width 160 height 28
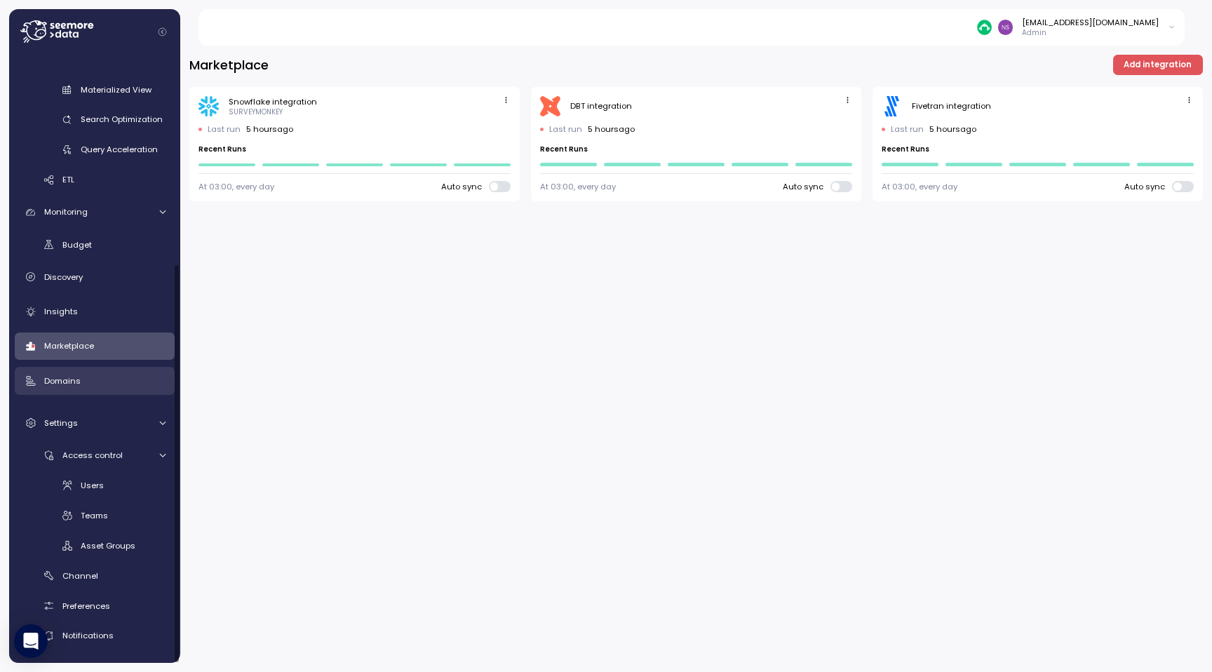
click at [83, 384] on div "Domains" at bounding box center [104, 381] width 121 height 14
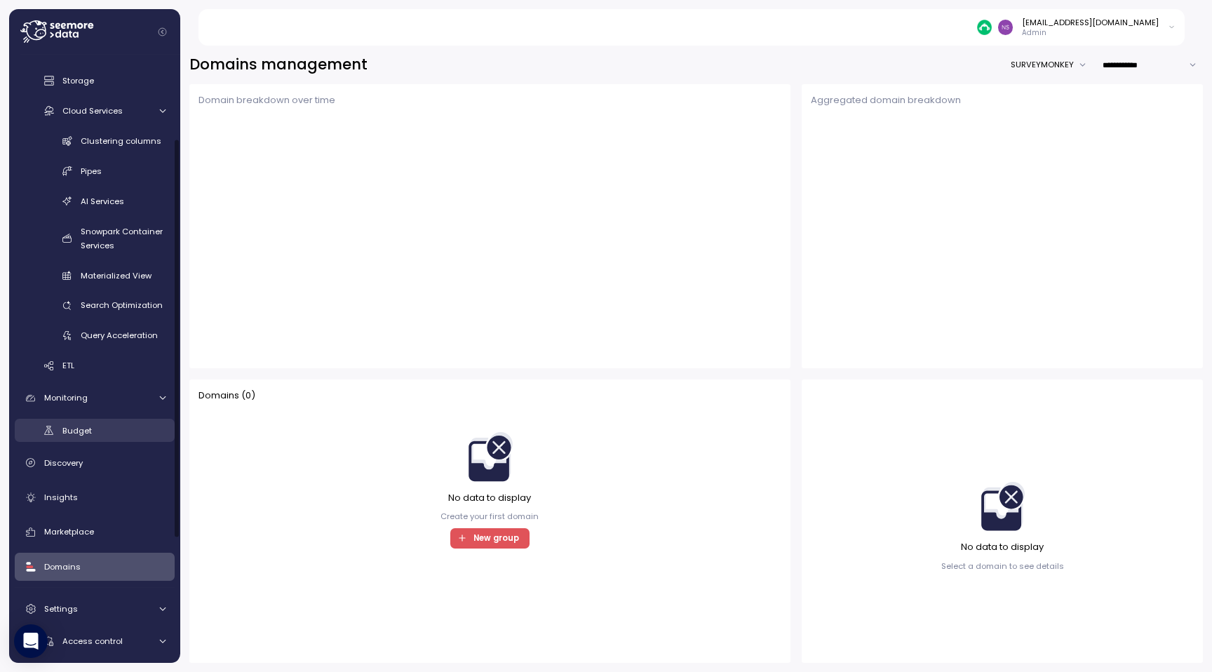
scroll to position [93, 0]
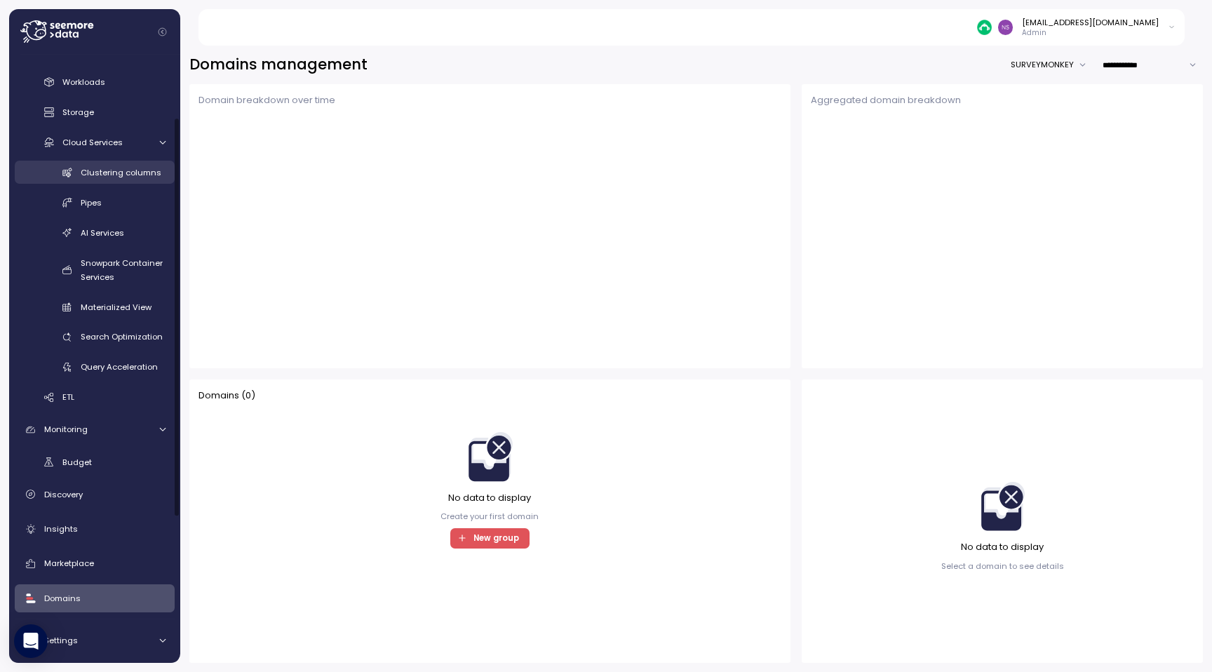
click at [120, 180] on link "Clustering columns" at bounding box center [95, 172] width 160 height 23
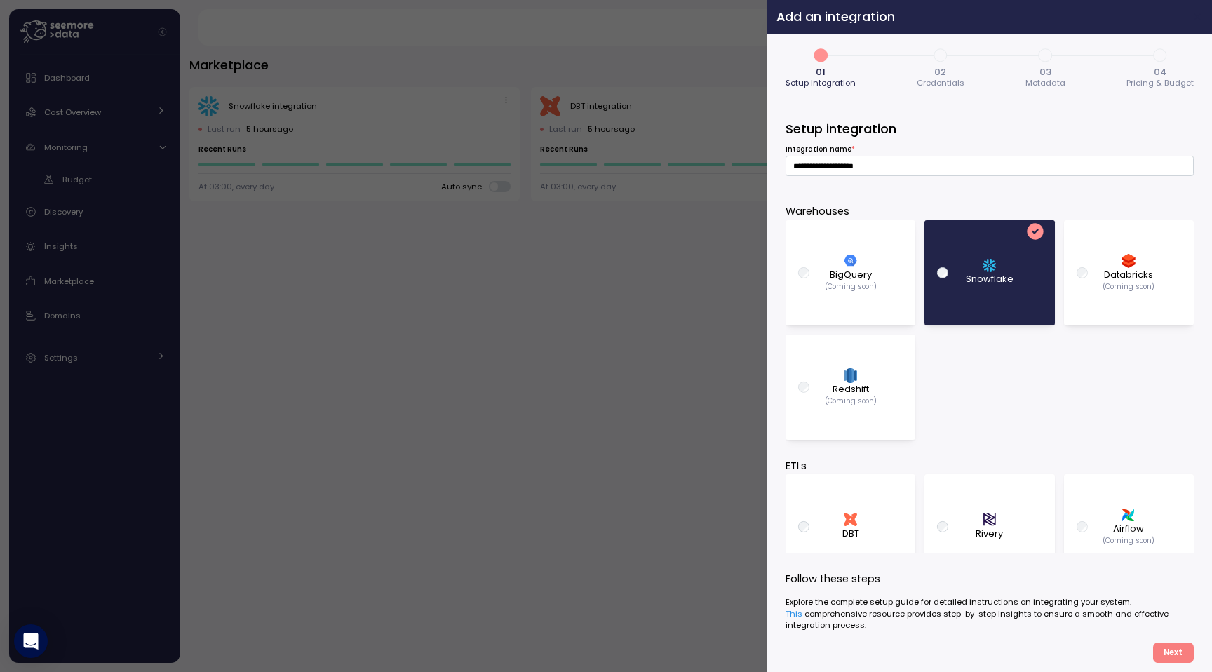
scroll to position [535, 0]
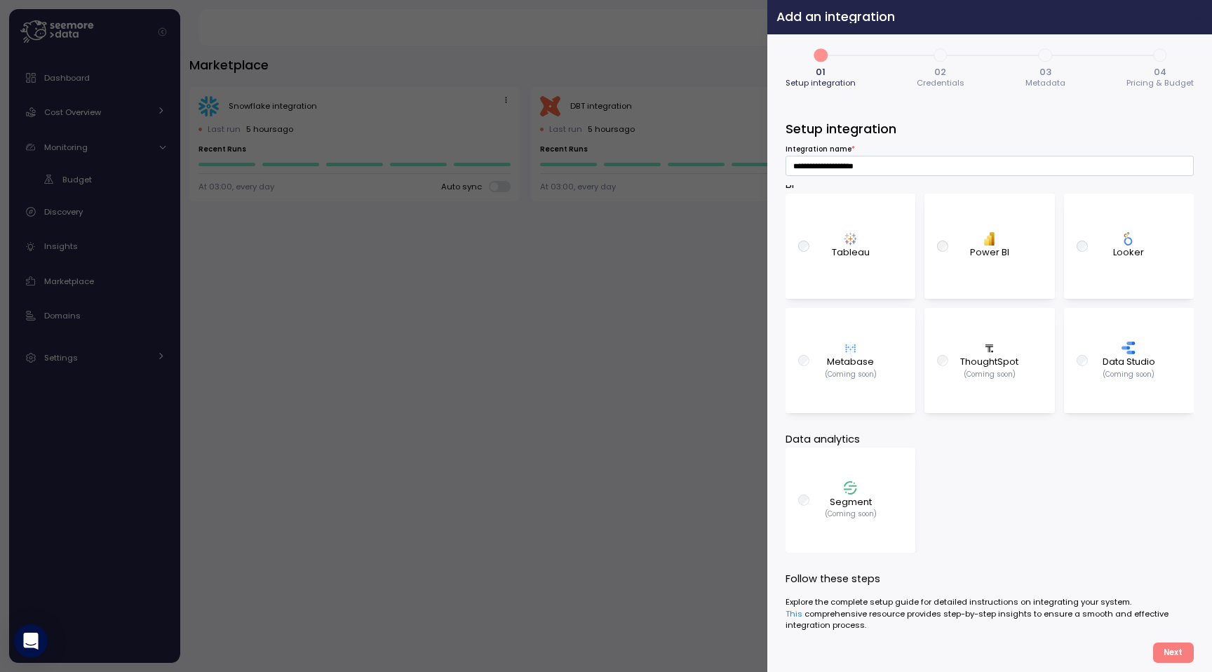
click at [1200, 18] on icon "button" at bounding box center [1197, 16] width 11 height 11
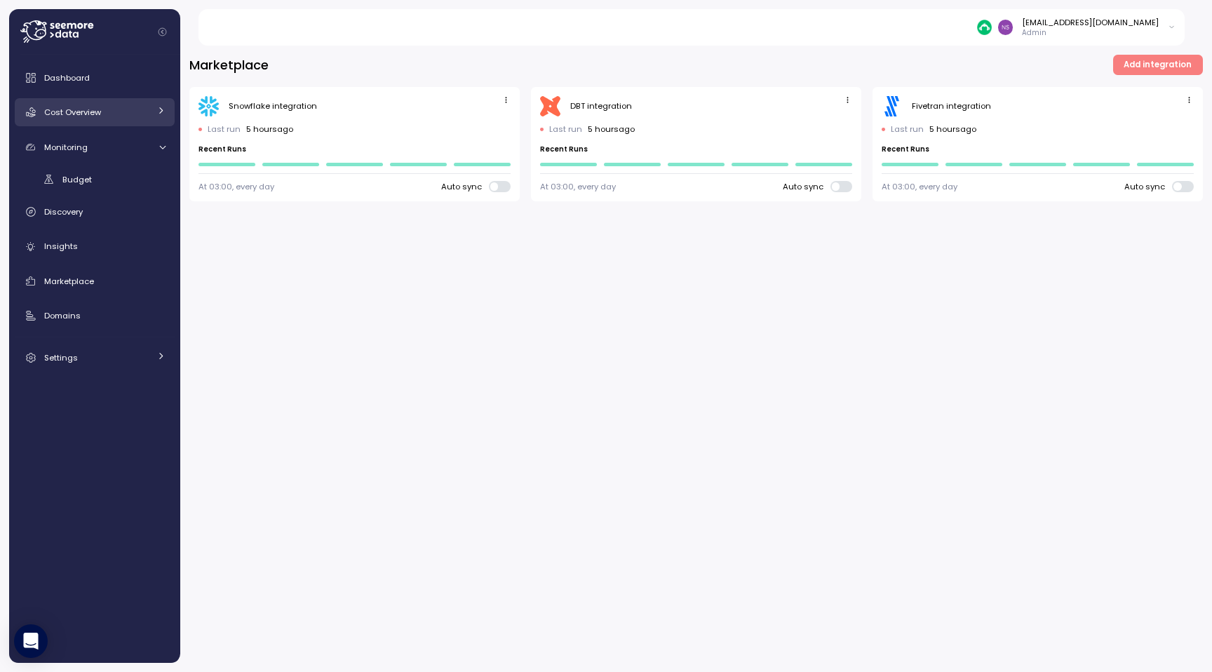
click at [107, 116] on div "Cost Overview" at bounding box center [96, 112] width 105 height 14
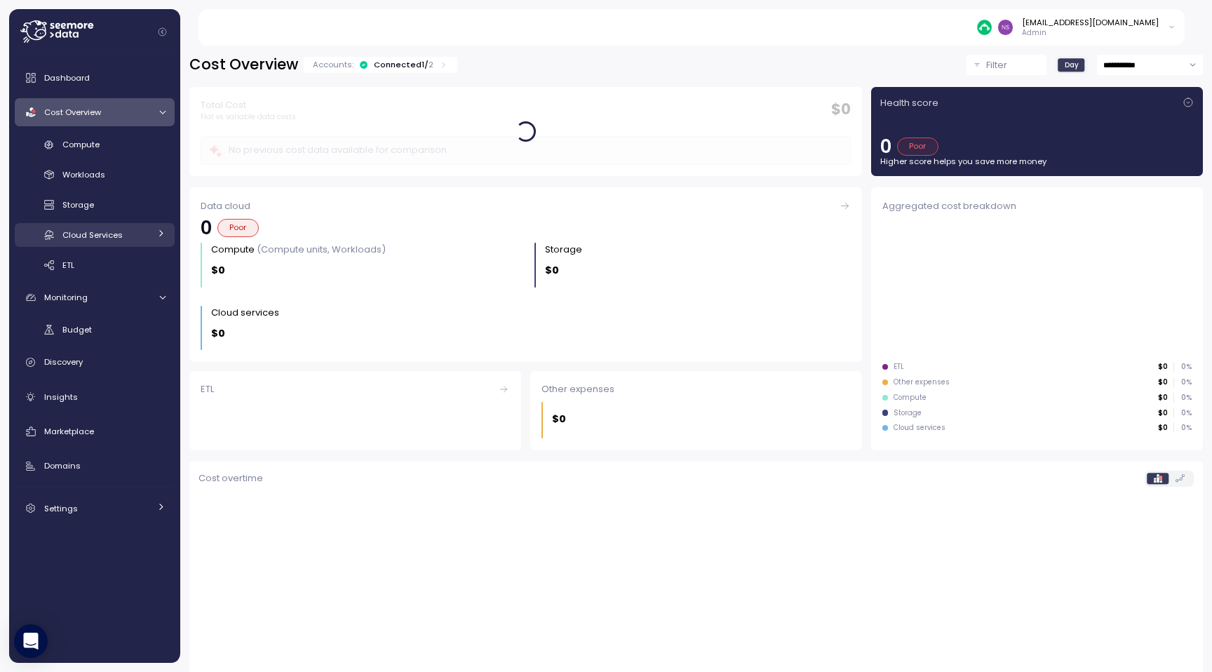
click at [139, 237] on div "Cloud Services" at bounding box center [105, 235] width 87 height 14
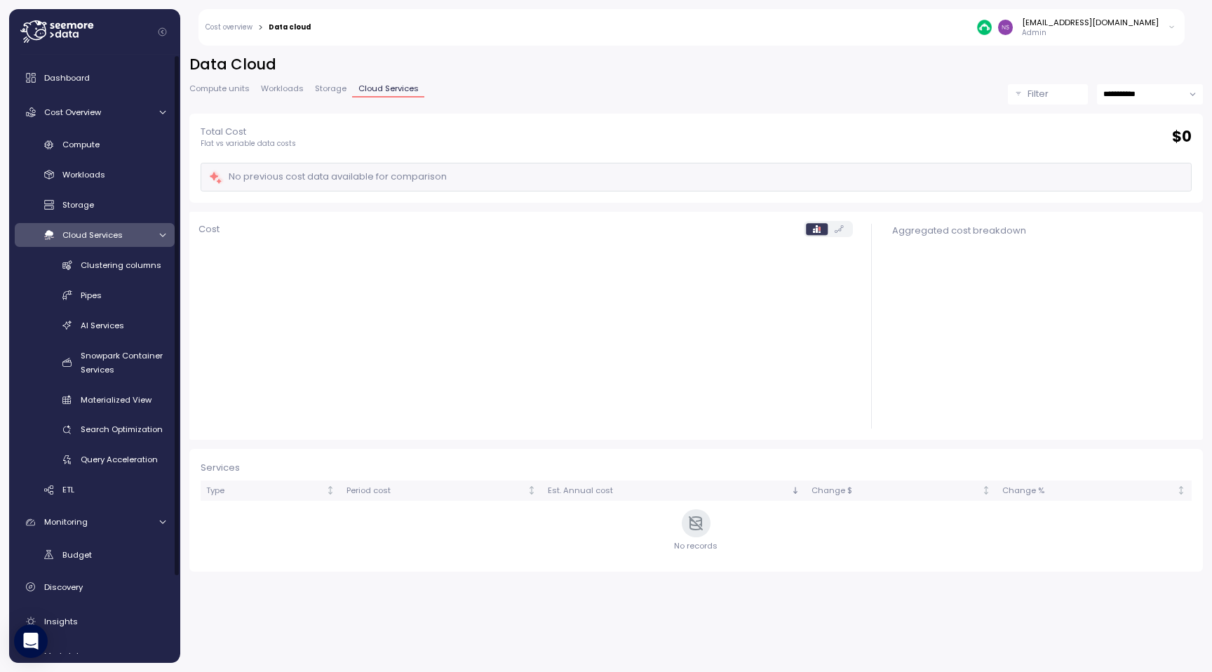
click at [132, 313] on div "Clustering columns Pipes AI Services Snowpark Container Services Materialized V…" at bounding box center [95, 362] width 160 height 218
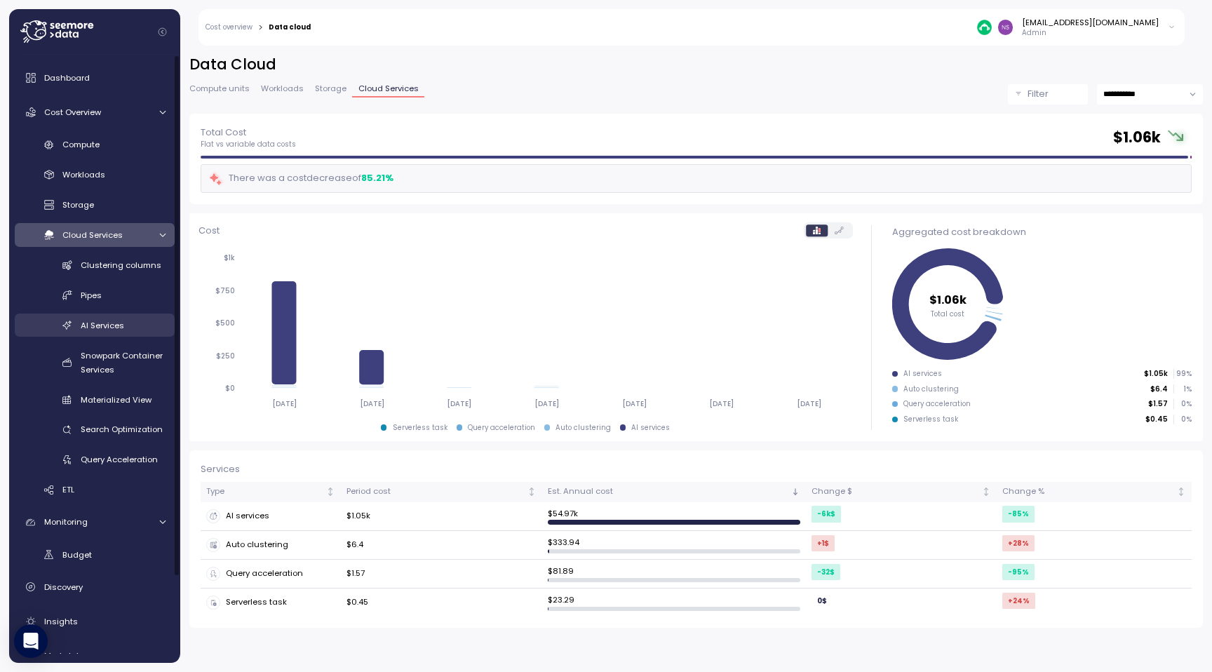
click at [131, 320] on div "AI Services" at bounding box center [123, 325] width 85 height 14
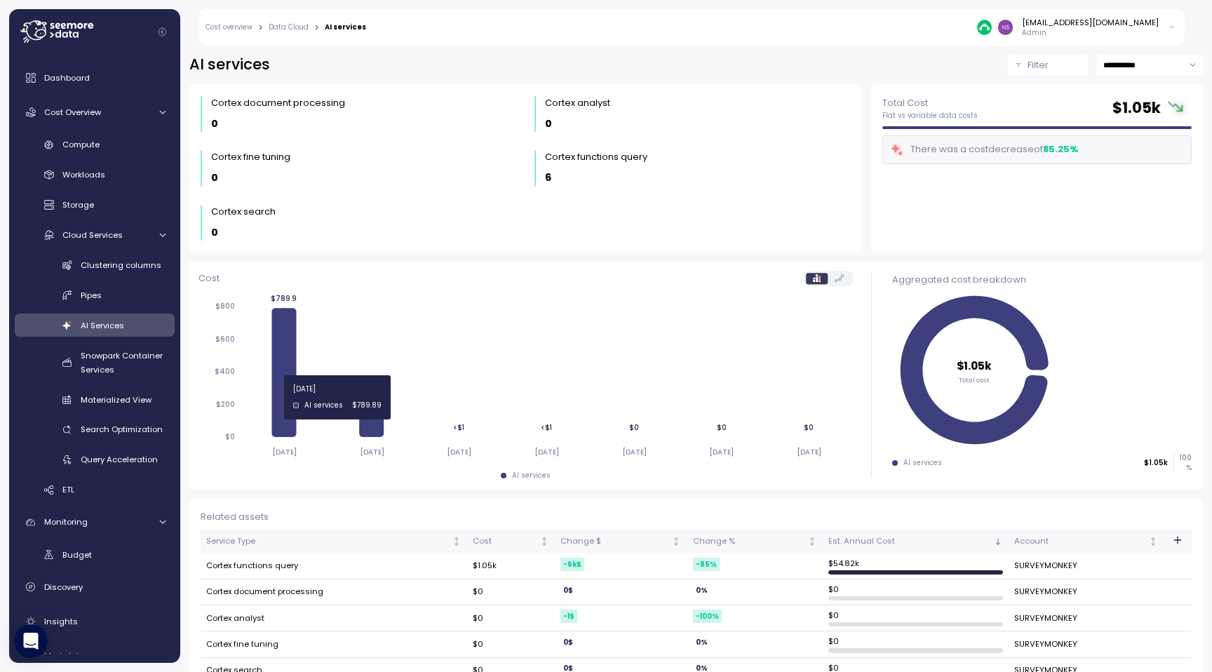
click at [282, 389] on icon at bounding box center [283, 372] width 25 height 129
click at [1137, 70] on input "**********" at bounding box center [1150, 65] width 106 height 20
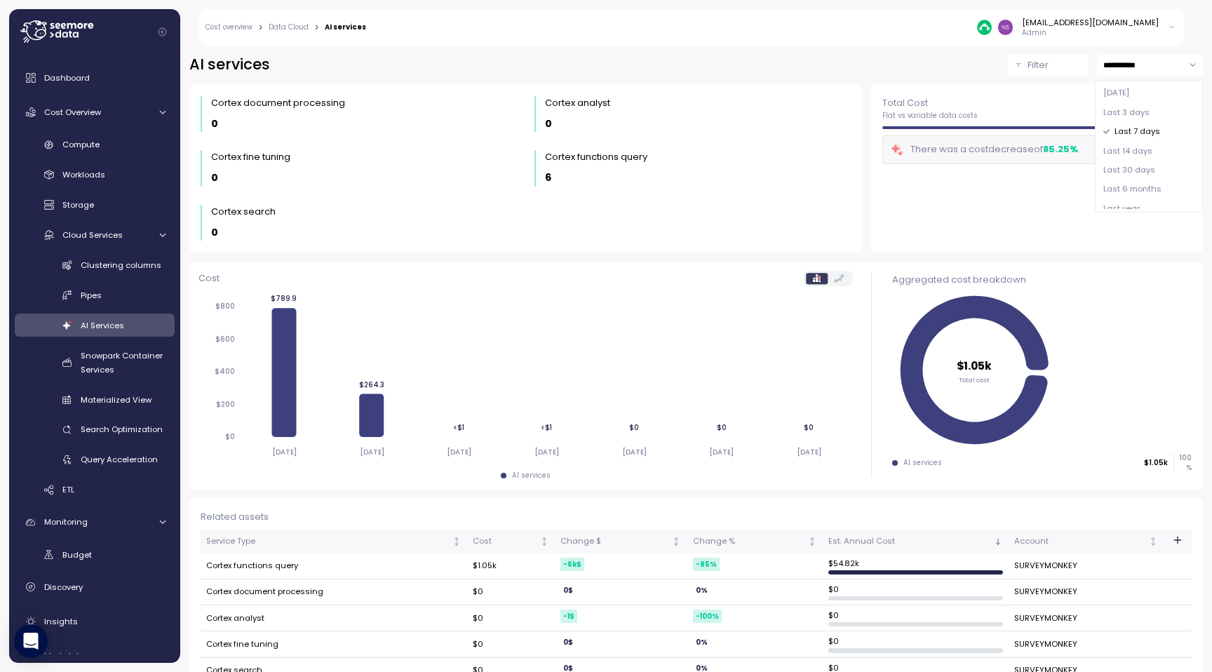
click at [1116, 145] on span "Last 14 days" at bounding box center [1127, 151] width 49 height 13
type input "**********"
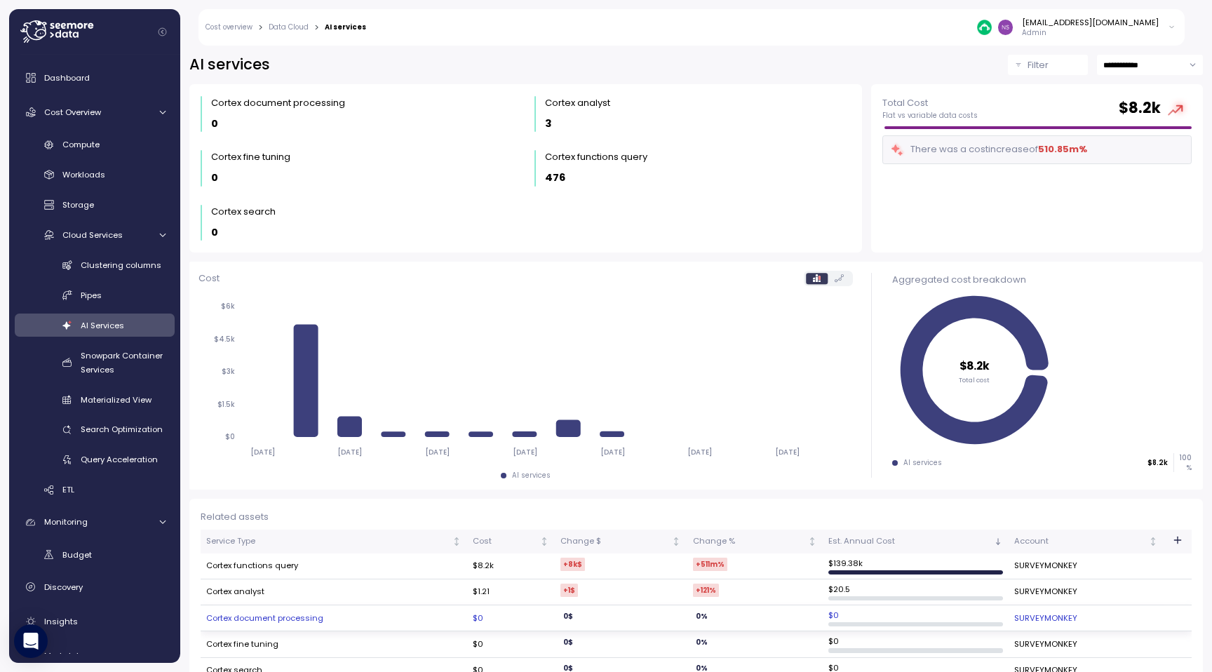
scroll to position [28, 0]
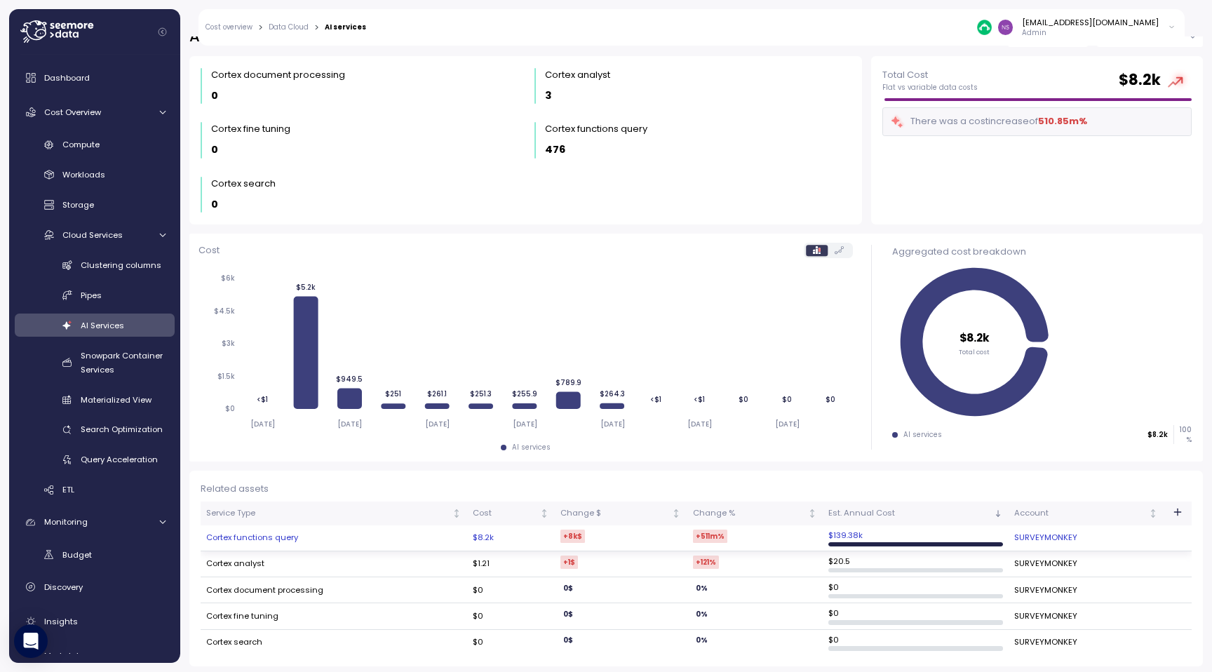
click at [278, 539] on td "Cortex functions query" at bounding box center [334, 538] width 266 height 26
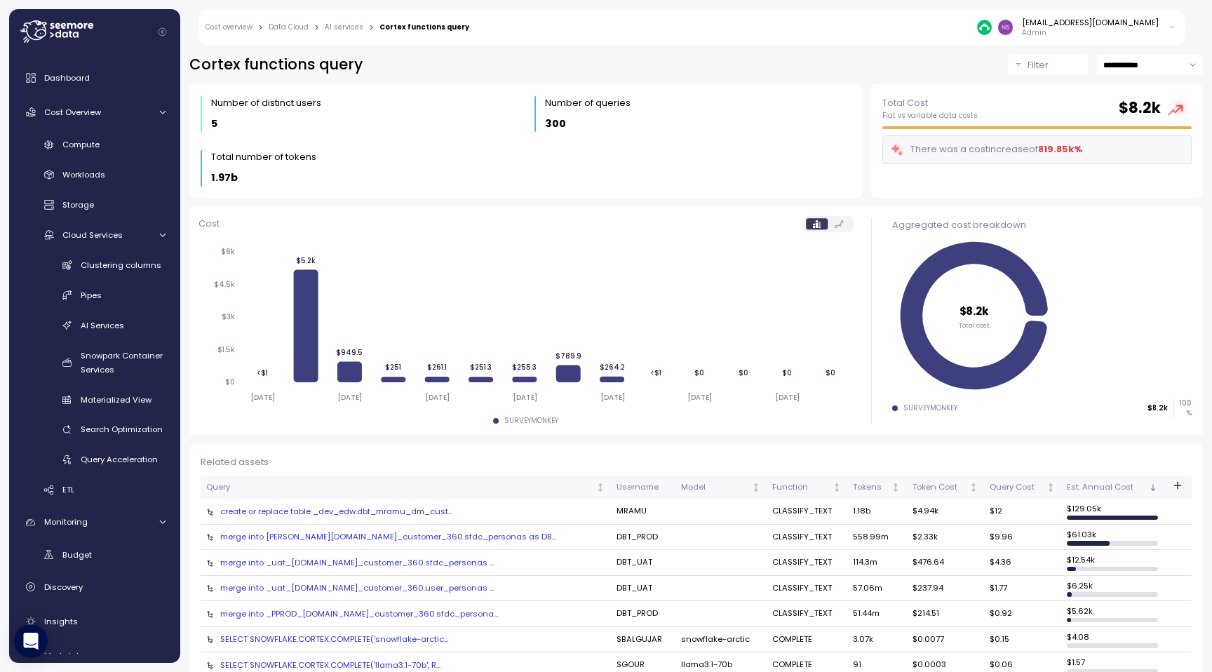
click at [318, 508] on div "create or replace table _dev_edw.dbt_mramu_dm_cust..." at bounding box center [405, 511] width 399 height 11
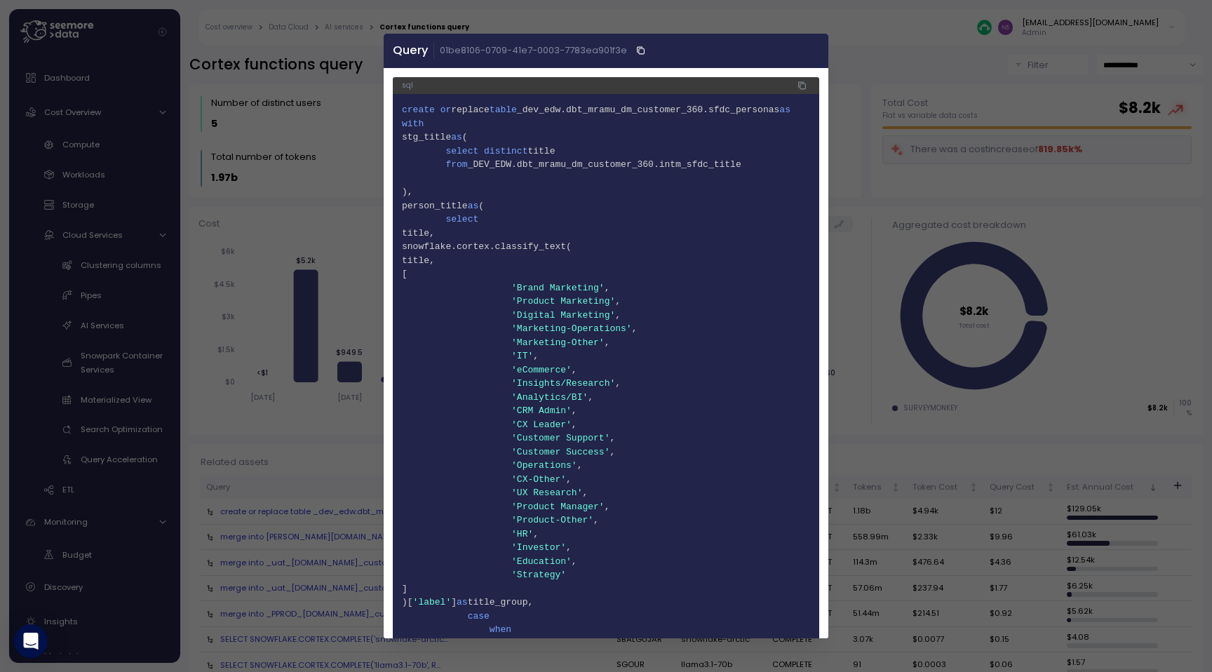
click at [816, 47] on icon "button" at bounding box center [813, 50] width 11 height 11
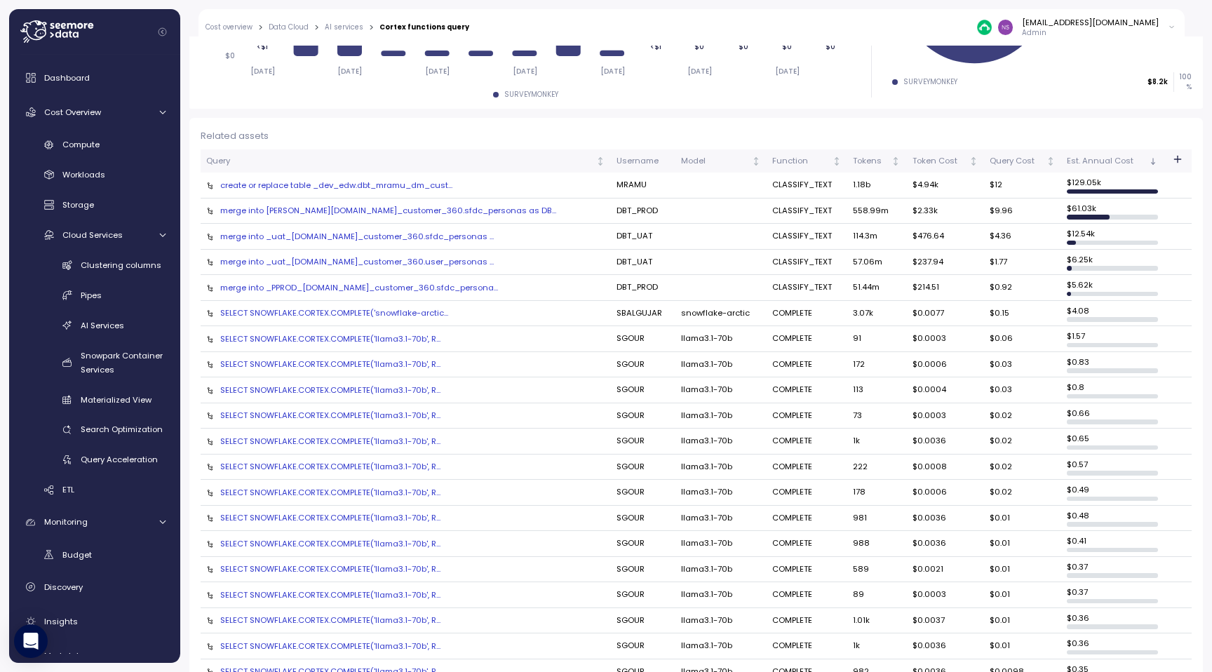
scroll to position [330, 0]
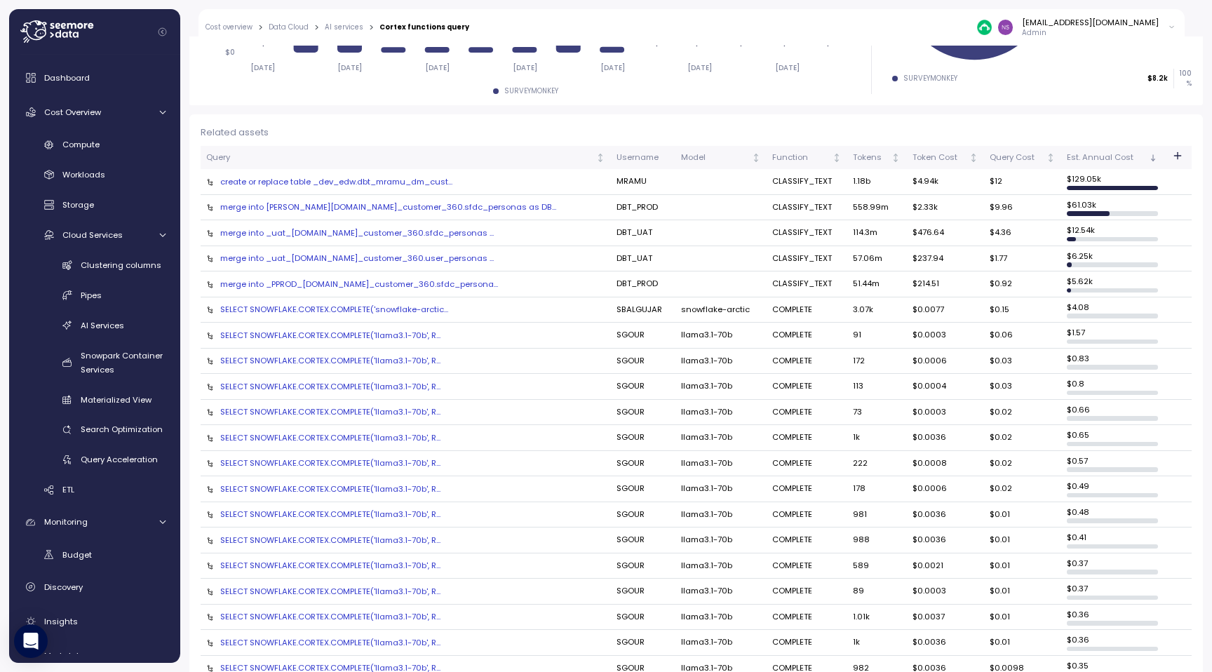
click at [431, 236] on div "merge into _uat_[DOMAIN_NAME]_customer_360.sfdc_personas ..." at bounding box center [405, 232] width 399 height 11
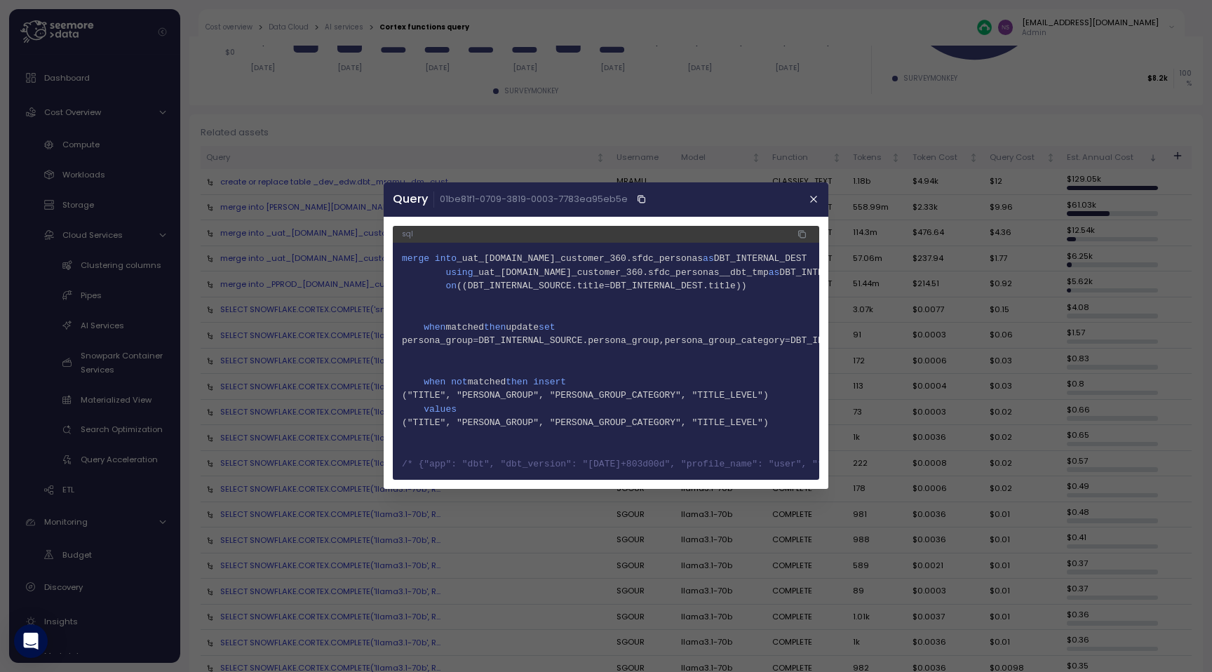
click at [627, 257] on span "_uat_[DOMAIN_NAME]_customer_360.sfdc_personas" at bounding box center [579, 259] width 246 height 11
copy span "sfdc_personas"
click at [668, 276] on span "_uat_[DOMAIN_NAME]_customer_360.sfdc_personas__dbt_tmp" at bounding box center [620, 272] width 295 height 11
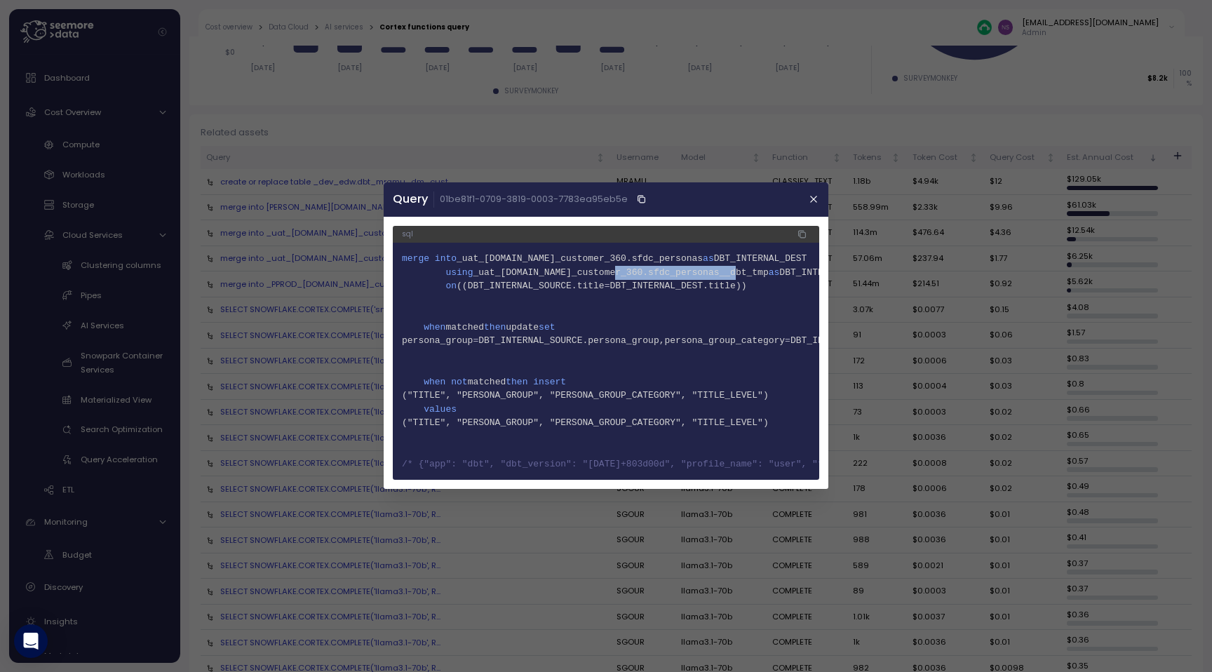
copy span "sfdc_personas__dbt_tmp"
click at [811, 196] on icon "button" at bounding box center [813, 199] width 11 height 11
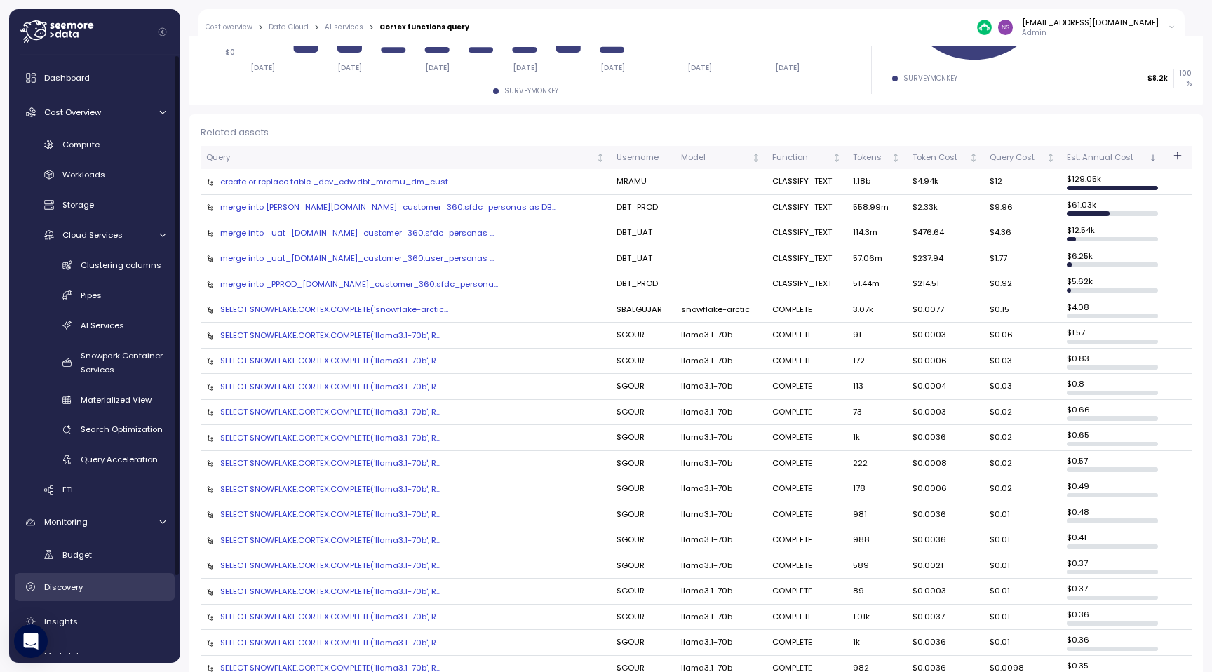
click at [114, 589] on div "Discovery" at bounding box center [104, 587] width 121 height 14
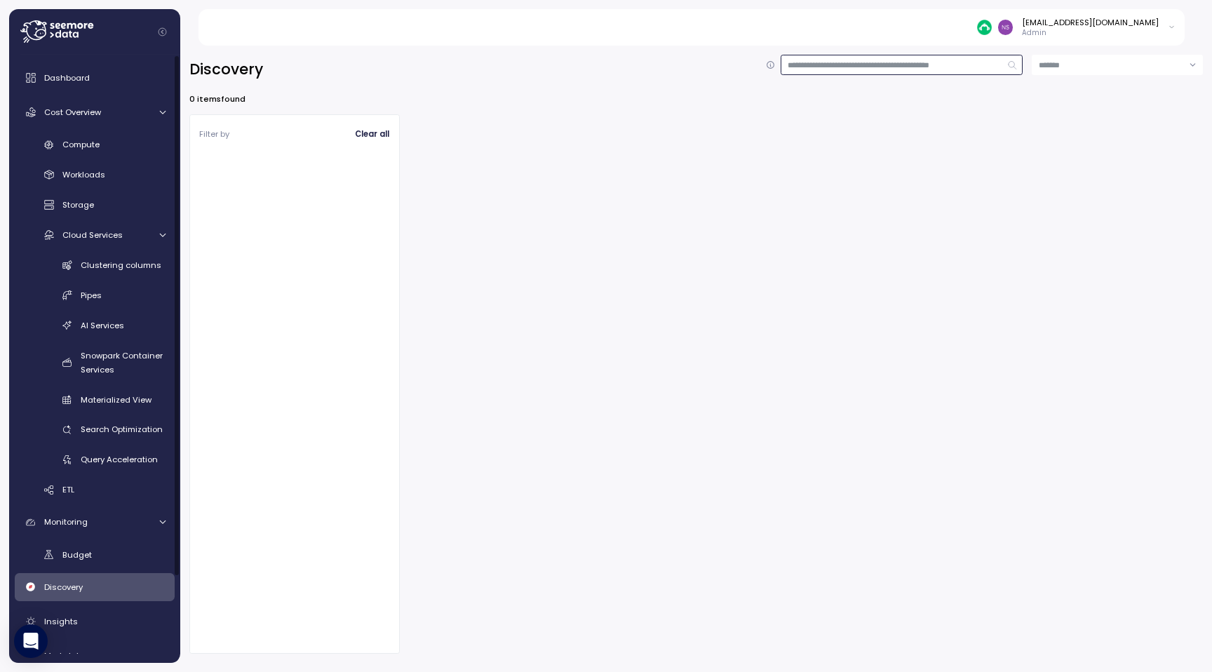
click at [833, 67] on input at bounding box center [901, 65] width 243 height 20
type input "**********"
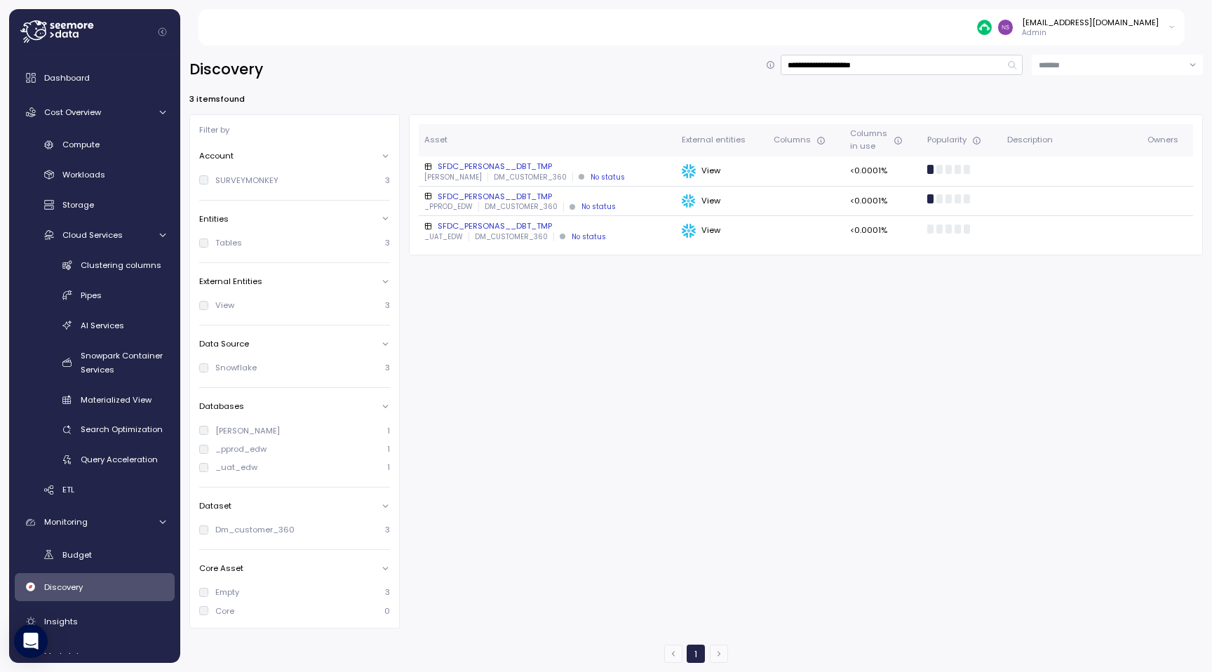
click at [517, 166] on div "SFDC_PERSONAS__DBT_TMP" at bounding box center [547, 166] width 246 height 11
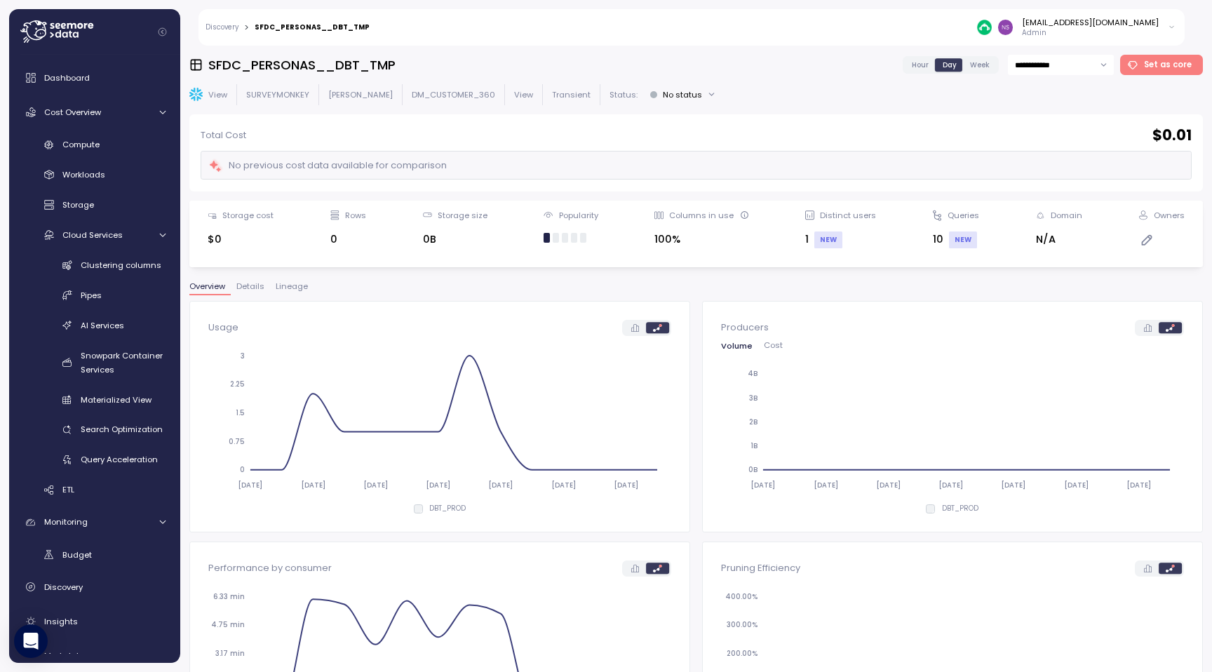
click at [292, 283] on span "Lineage" at bounding box center [292, 287] width 32 height 8
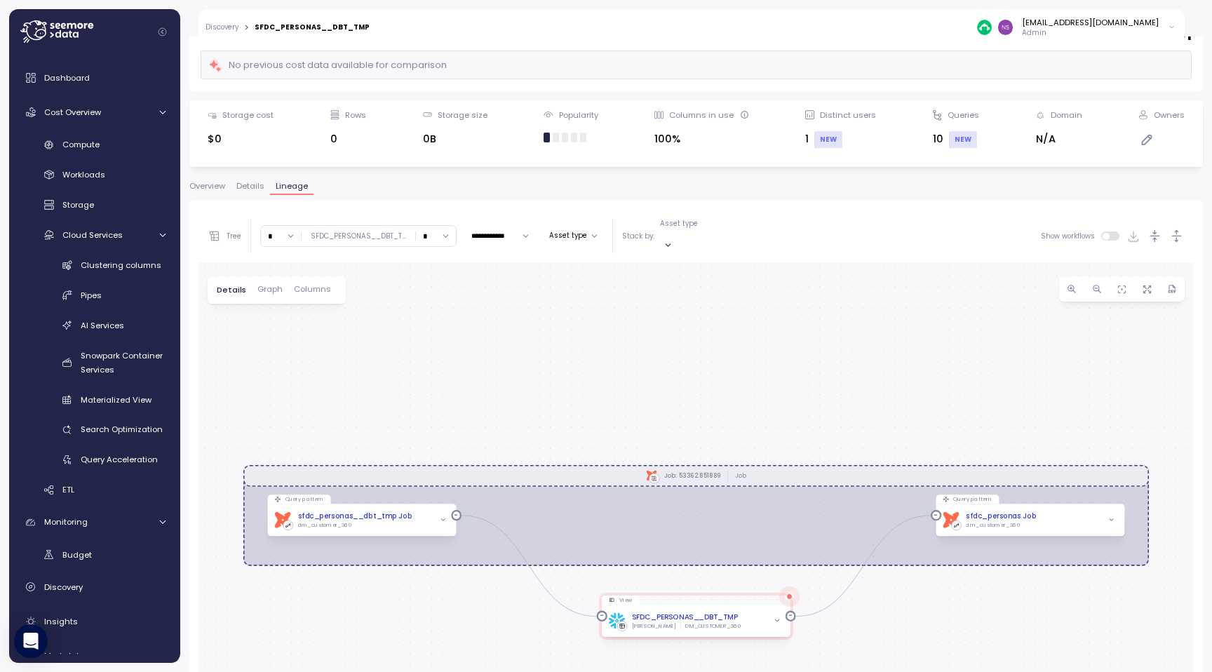
scroll to position [175, 0]
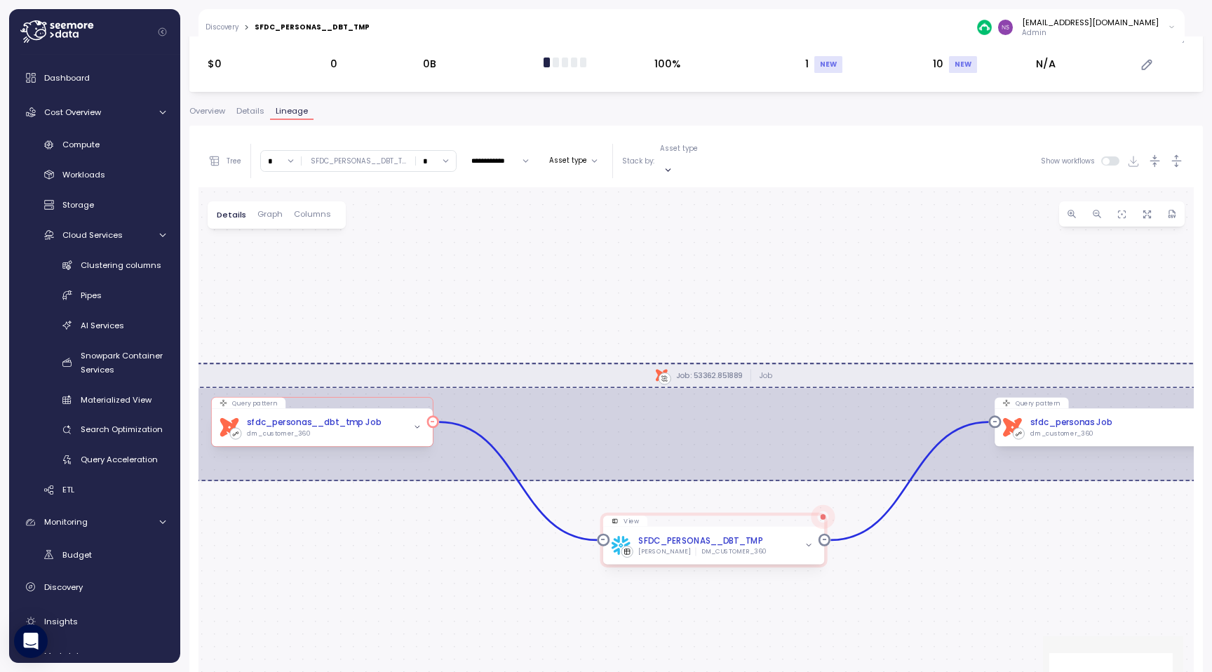
click at [372, 417] on div "sfdc_personas__dbt_tmp Job" at bounding box center [314, 423] width 135 height 13
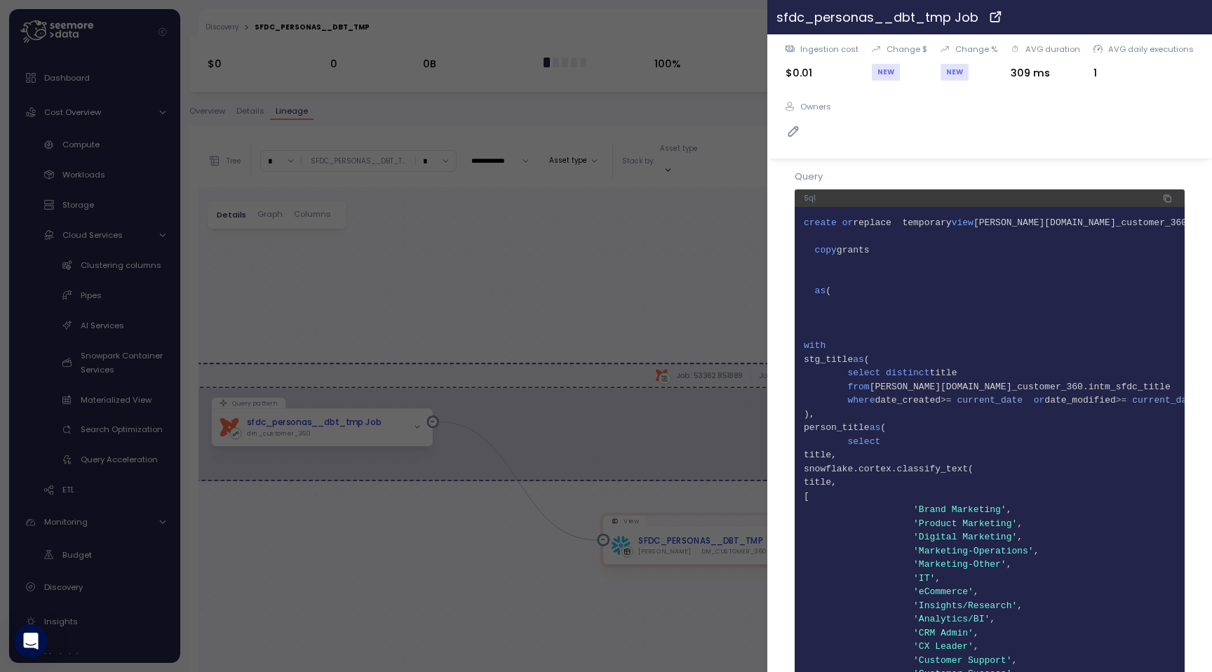
click at [1193, 15] on icon "button" at bounding box center [1197, 16] width 11 height 11
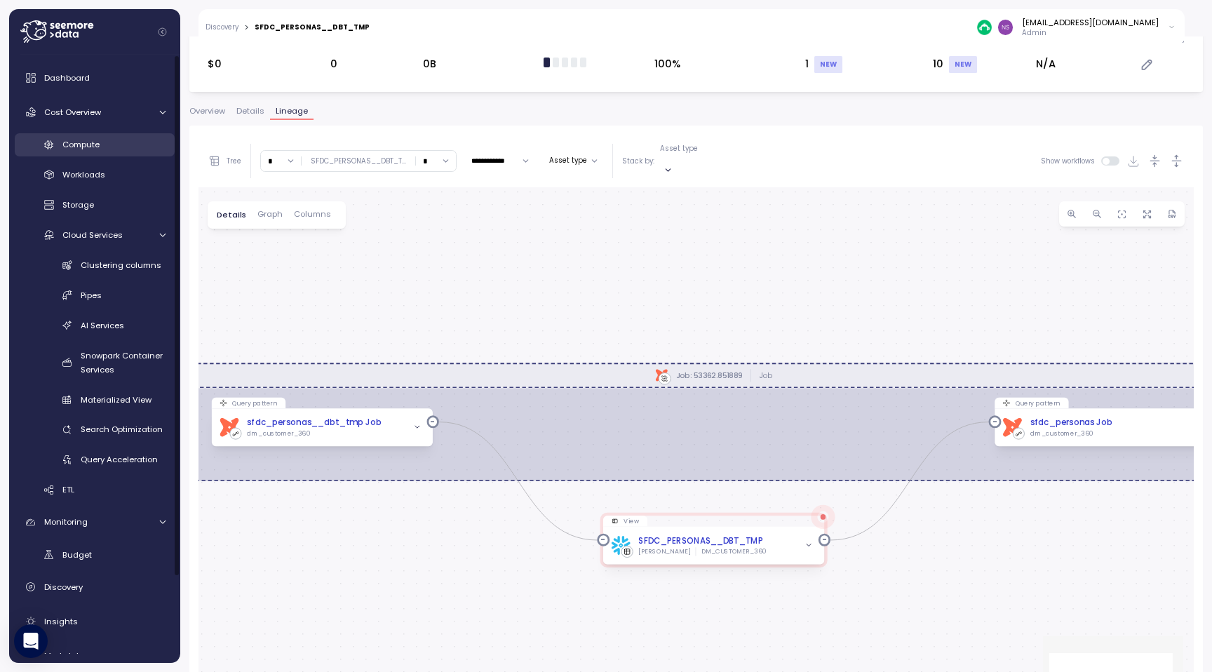
click at [136, 140] on div "Compute" at bounding box center [113, 144] width 103 height 14
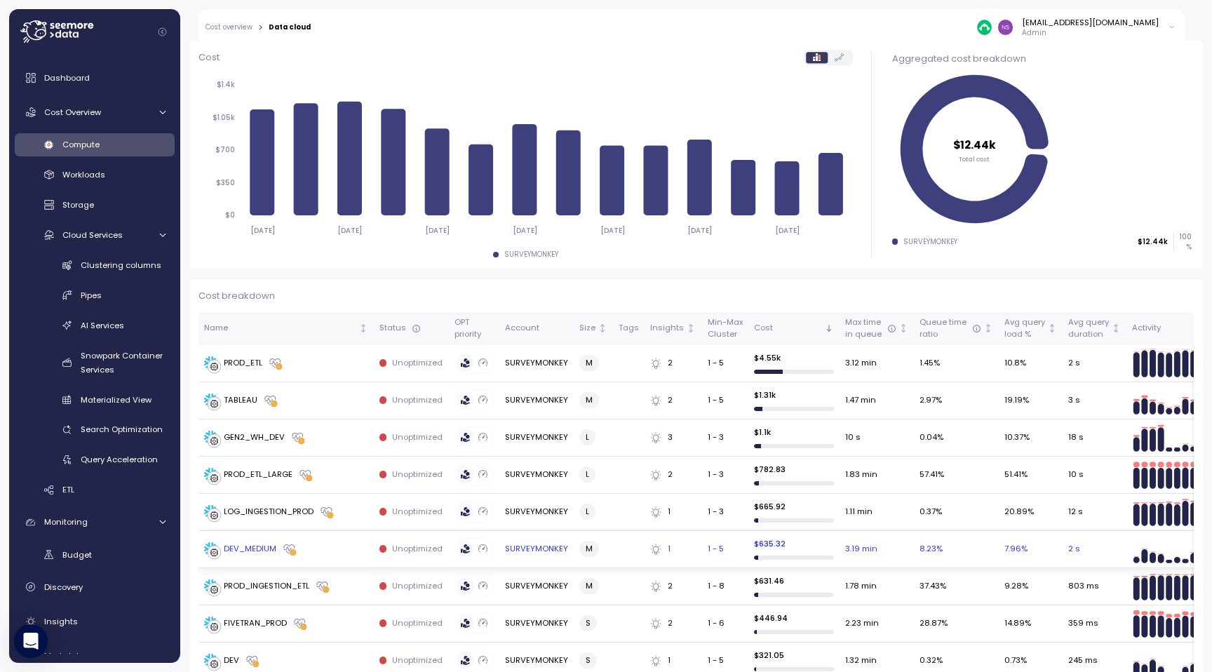
scroll to position [122, 0]
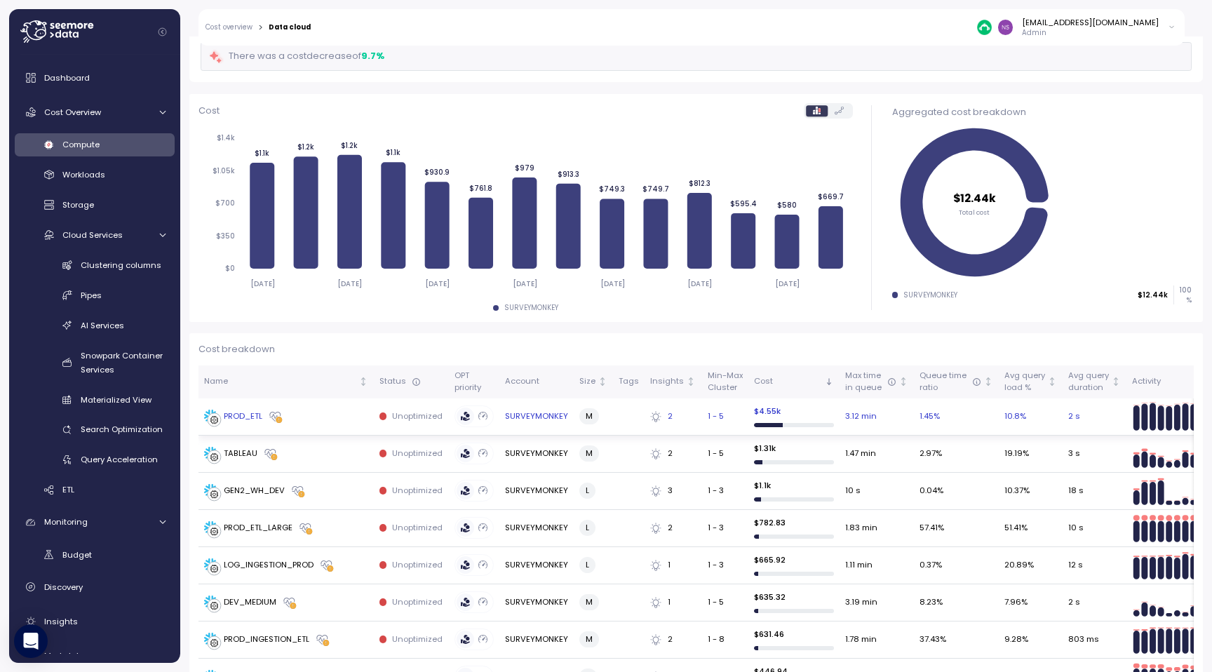
click at [243, 421] on div "PROD_ETL" at bounding box center [243, 416] width 39 height 13
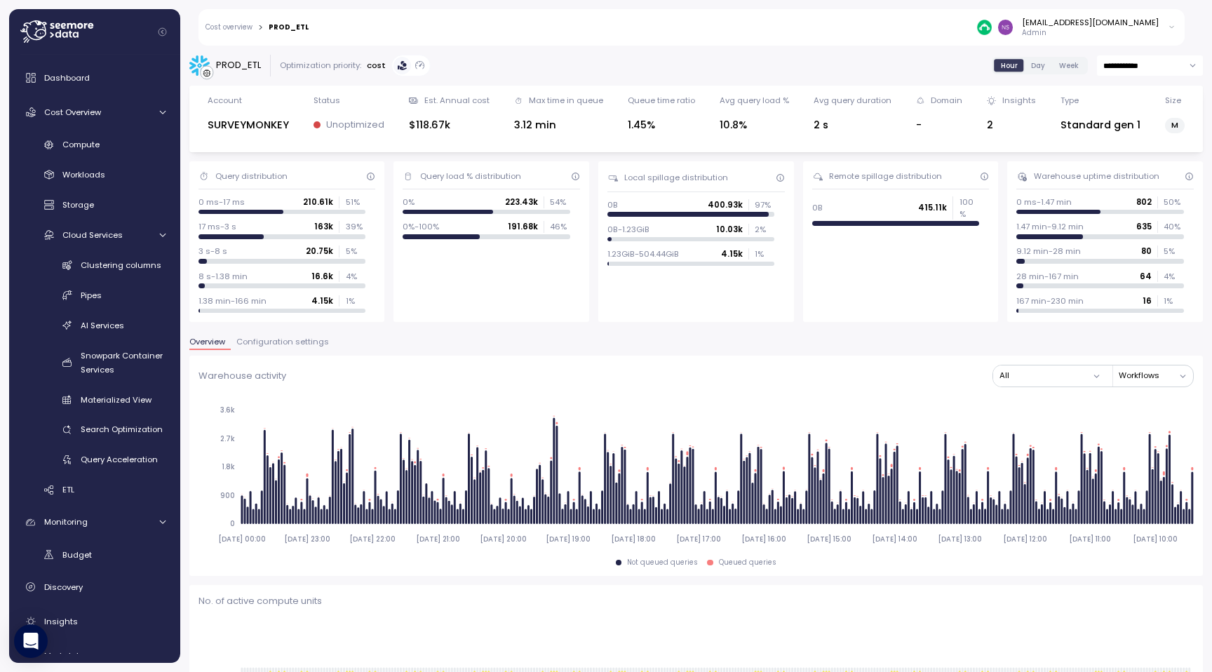
click at [324, 344] on span "Configuration settings" at bounding box center [282, 342] width 93 height 8
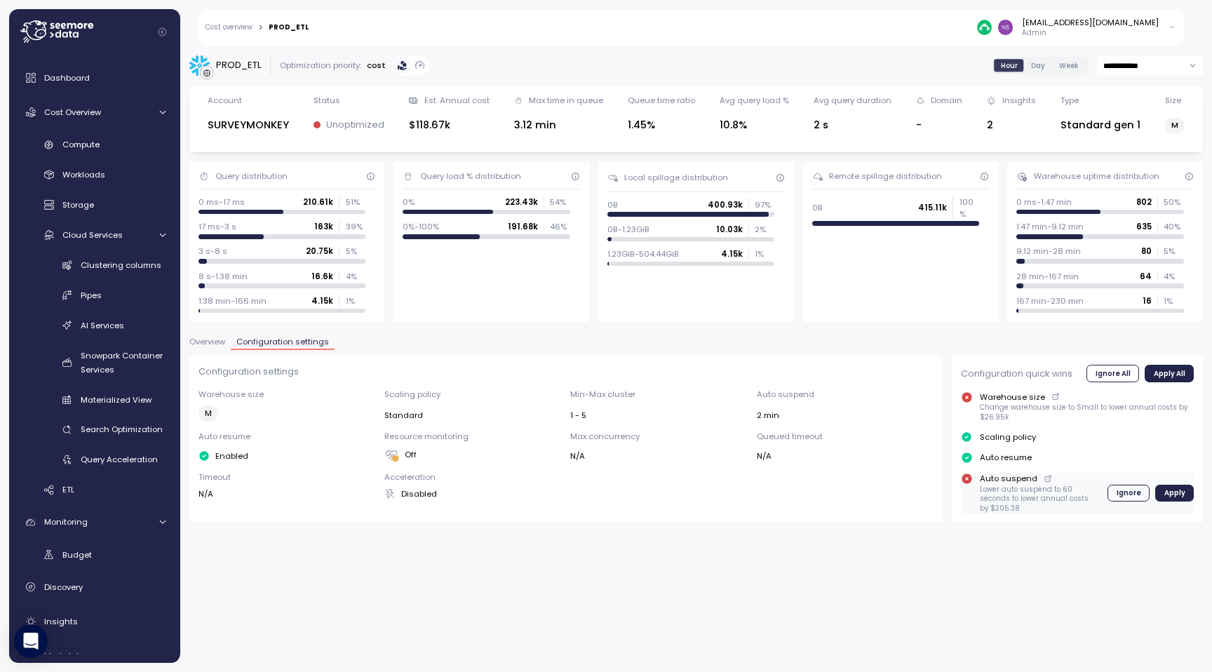
click at [1172, 494] on span "Apply" at bounding box center [1174, 492] width 21 height 15
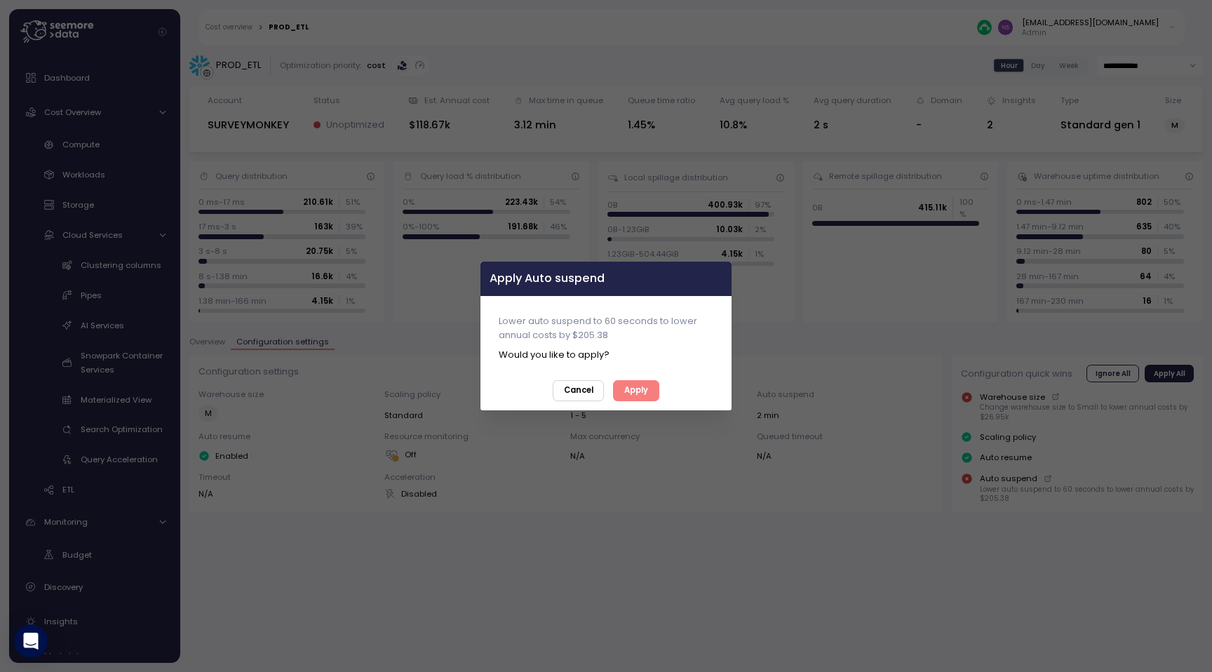
click at [712, 281] on icon "button" at bounding box center [716, 278] width 11 height 11
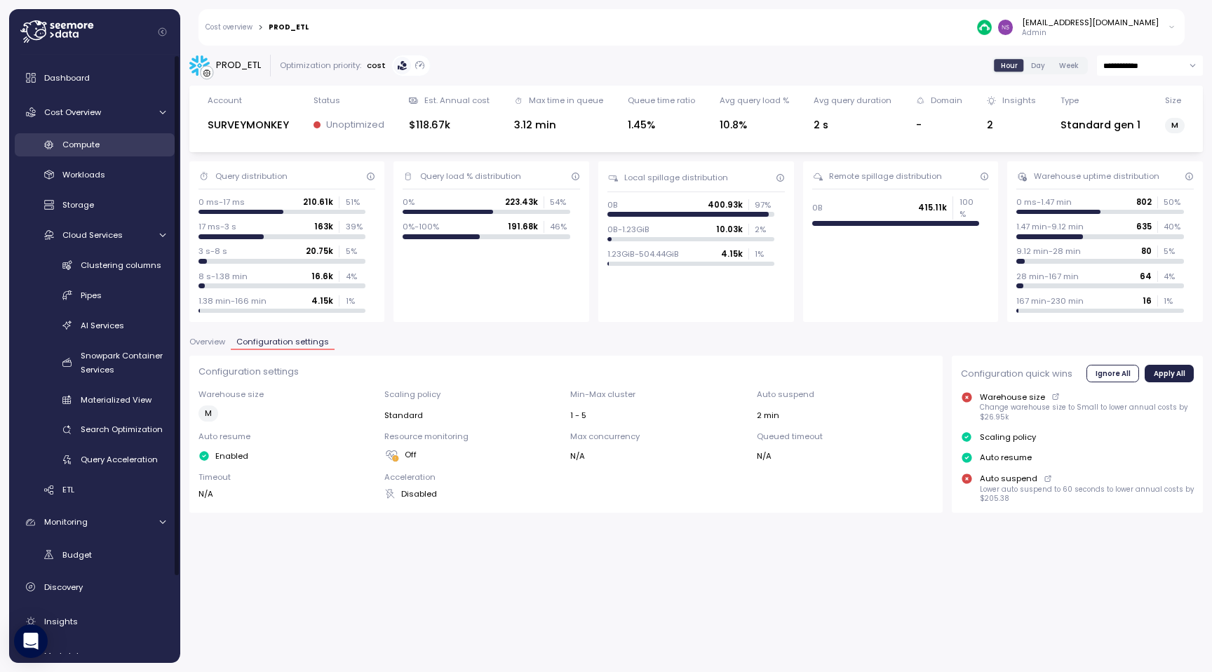
click at [120, 149] on div "Compute" at bounding box center [113, 144] width 103 height 14
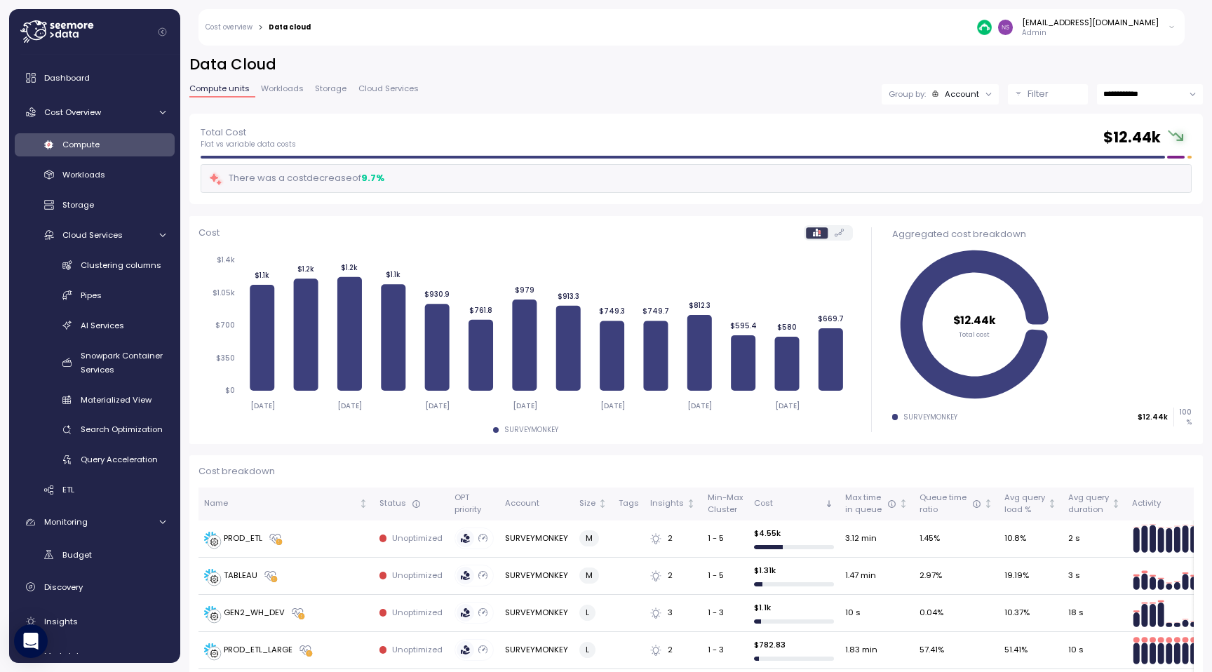
click at [267, 80] on div "**********" at bounding box center [695, 84] width 1013 height 59
click at [269, 86] on span "Workloads" at bounding box center [282, 89] width 43 height 8
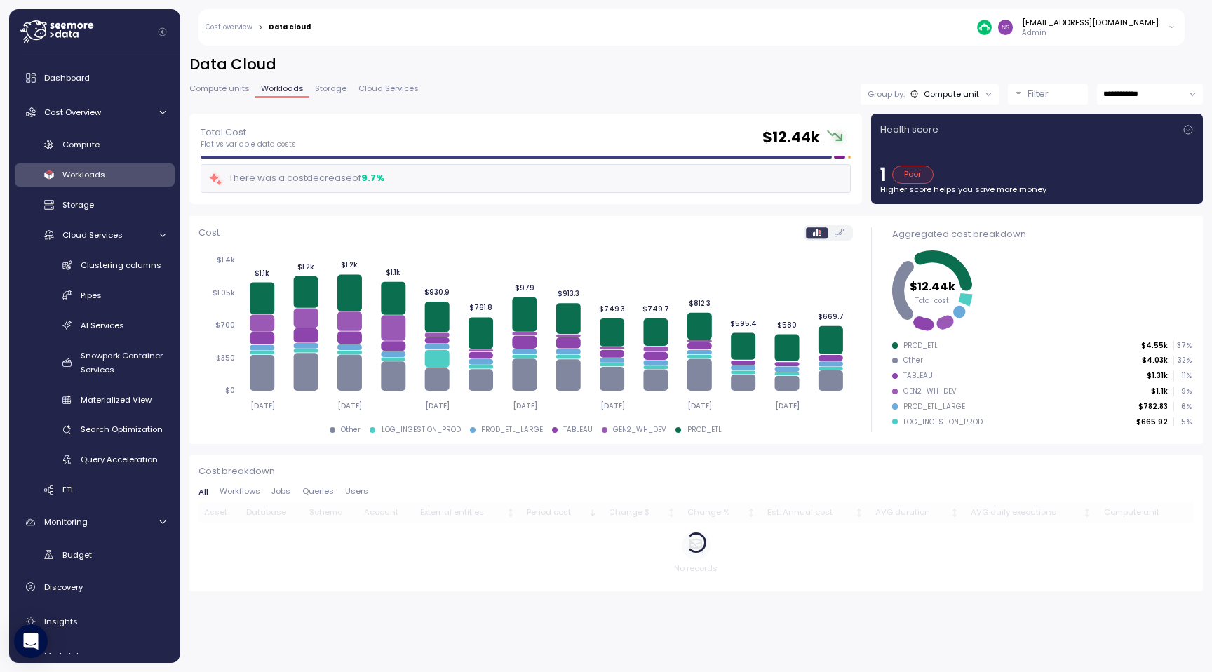
click at [909, 173] on div "Poor" at bounding box center [912, 174] width 41 height 18
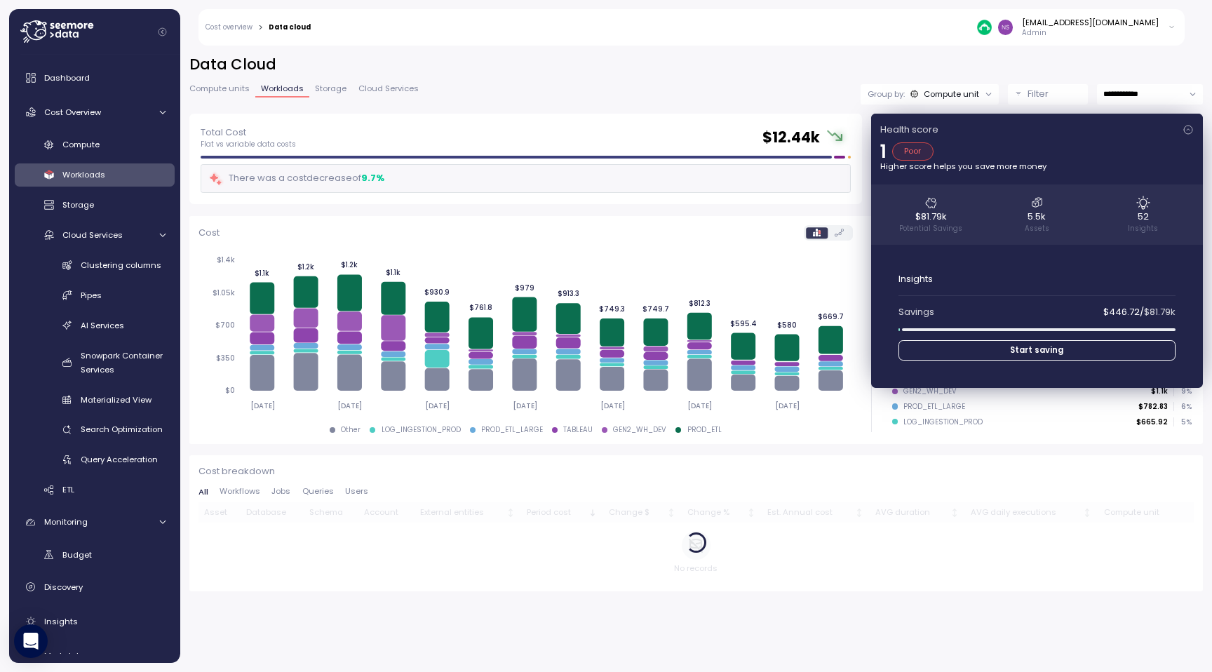
click at [1145, 201] on div "$81.79k Potential Savings 5.5k Assets 52 Insights" at bounding box center [1037, 214] width 332 height 60
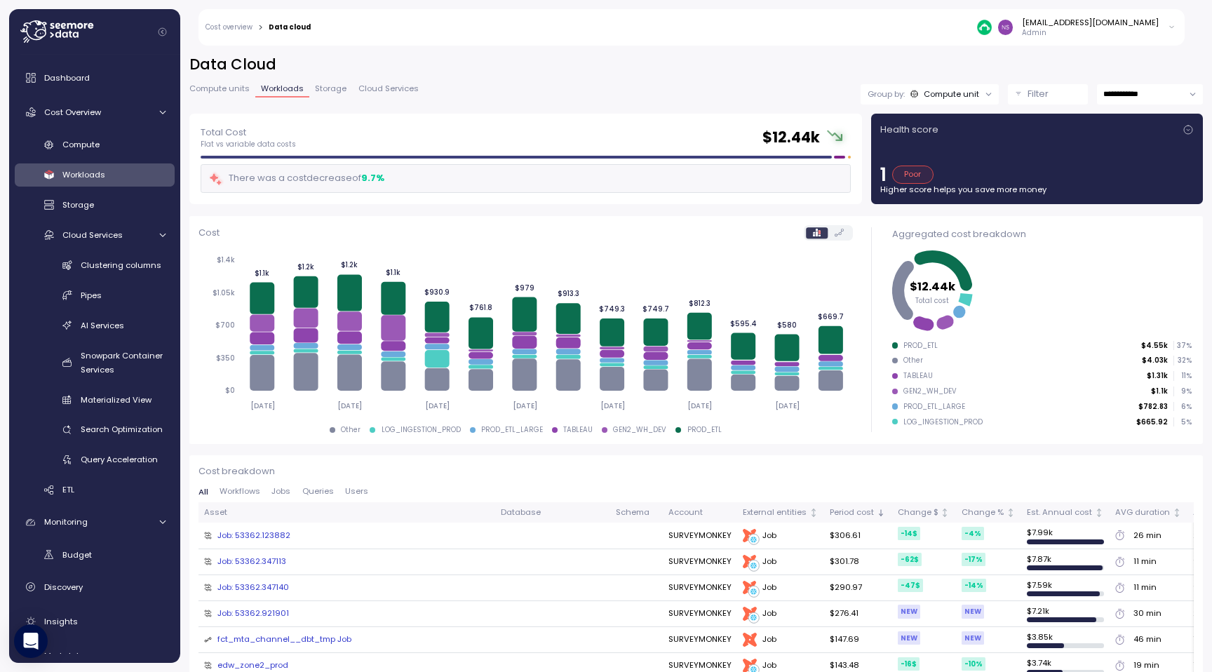
click at [1185, 129] on icon at bounding box center [1187, 129] width 11 height 11
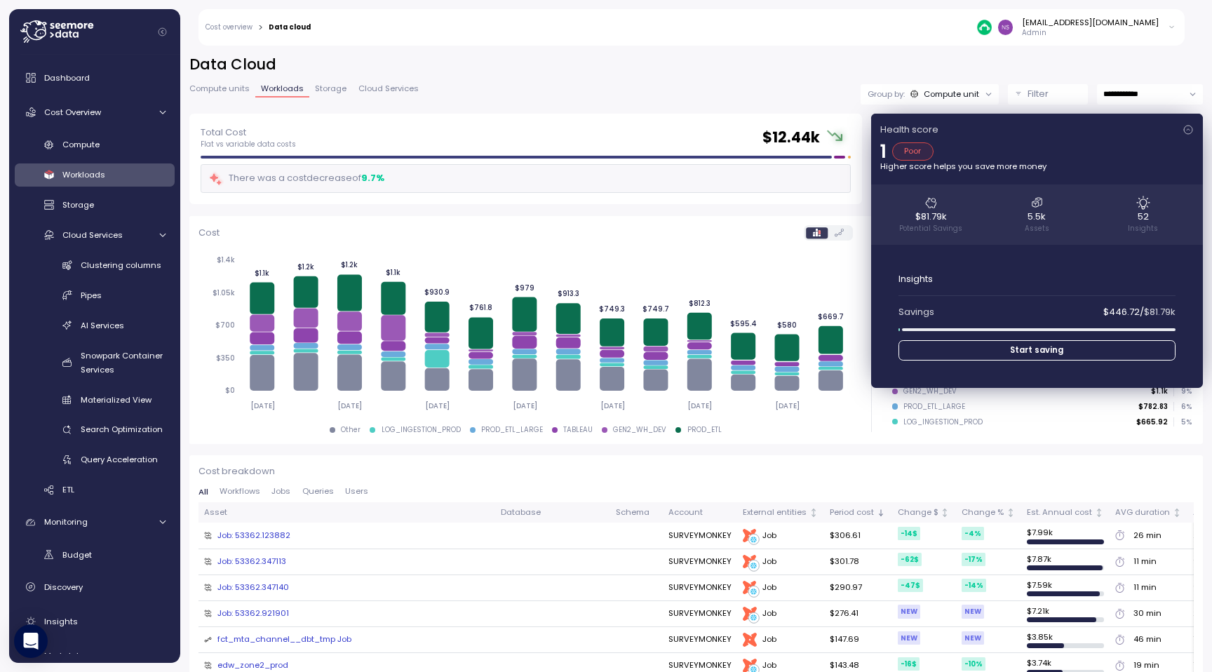
click at [1142, 223] on div "$81.79k Potential Savings 5.5k Assets 52 Insights" at bounding box center [1037, 214] width 332 height 60
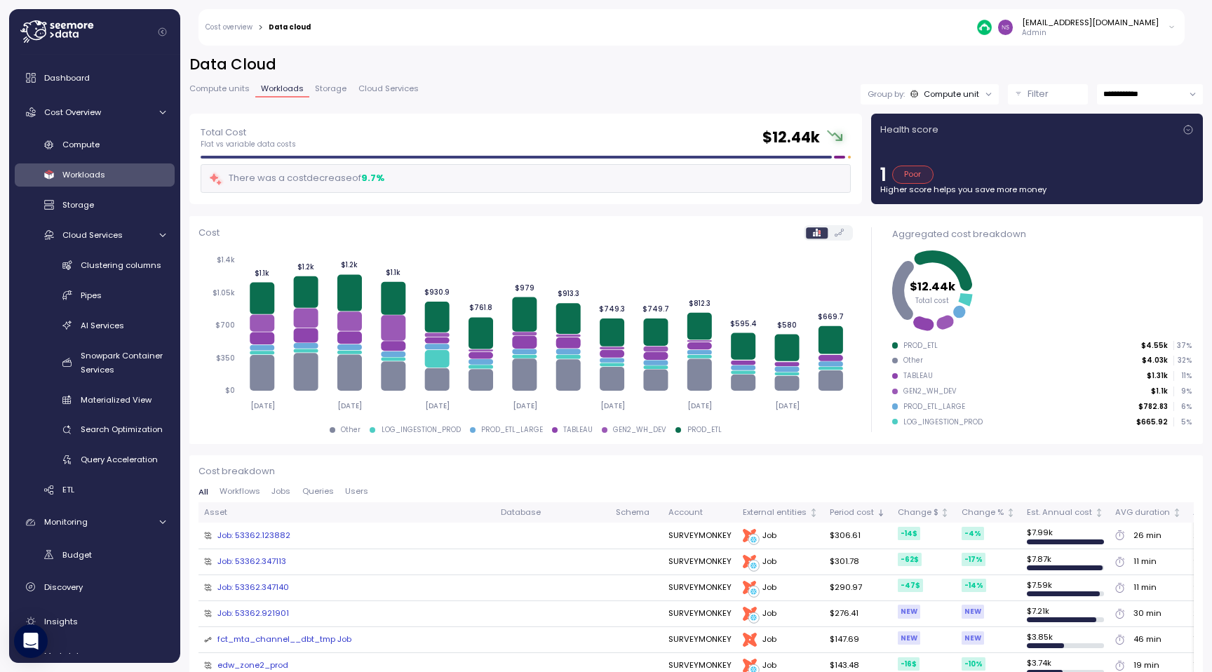
click at [1145, 171] on div "1 Poor" at bounding box center [1036, 174] width 313 height 18
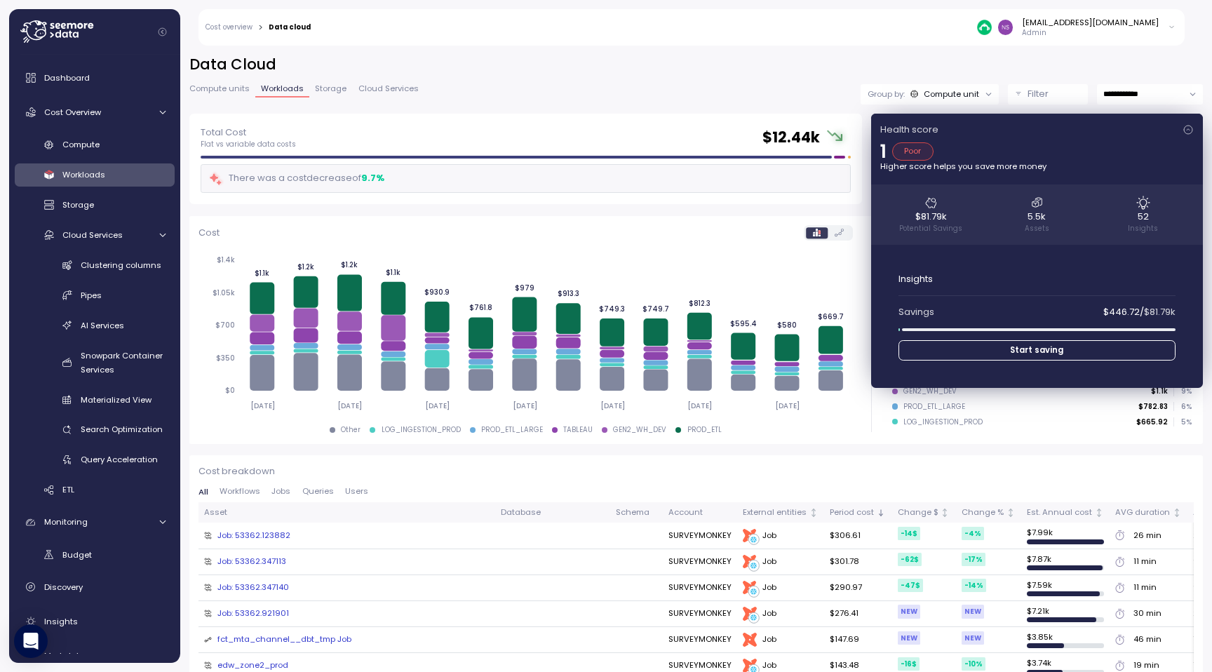
click at [953, 341] on span "Start saving" at bounding box center [1036, 350] width 255 height 19
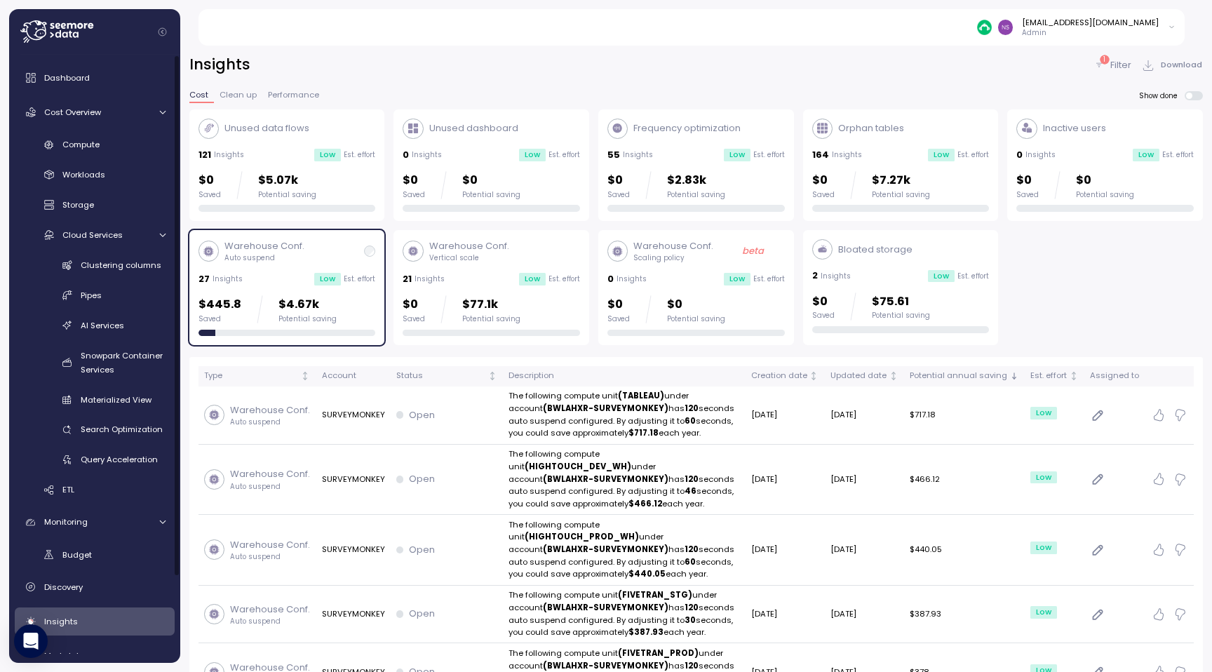
click at [584, 74] on div "Insights 1 Filter Download" at bounding box center [695, 65] width 1013 height 20
click at [865, 57] on div "Insights 1 Filter Download" at bounding box center [695, 65] width 1013 height 20
click at [1097, 65] on icon at bounding box center [1098, 65] width 11 height 11
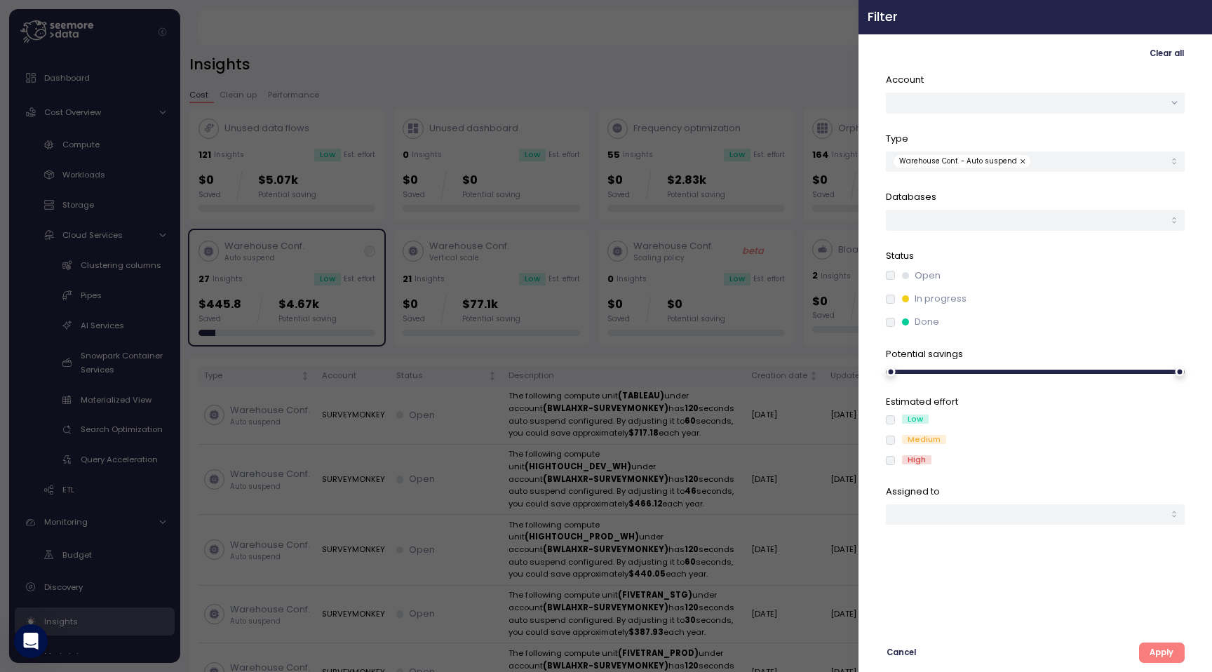
click at [1194, 20] on icon "button" at bounding box center [1197, 16] width 11 height 11
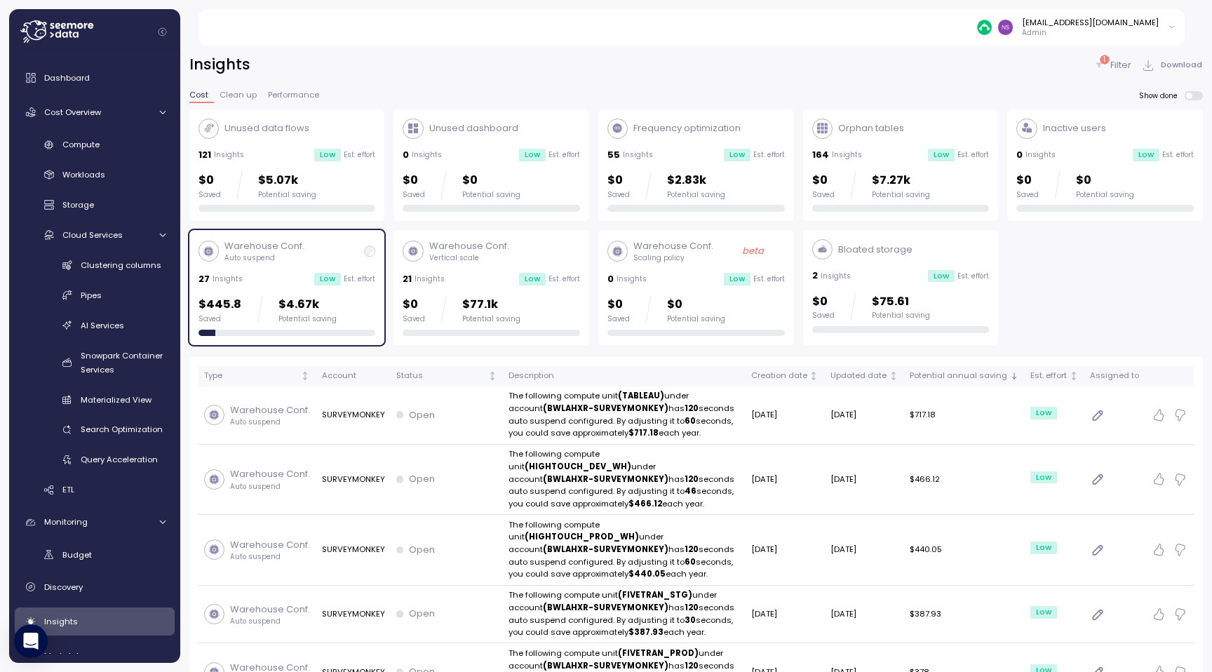
click at [240, 96] on span "Clean up" at bounding box center [237, 95] width 37 height 8
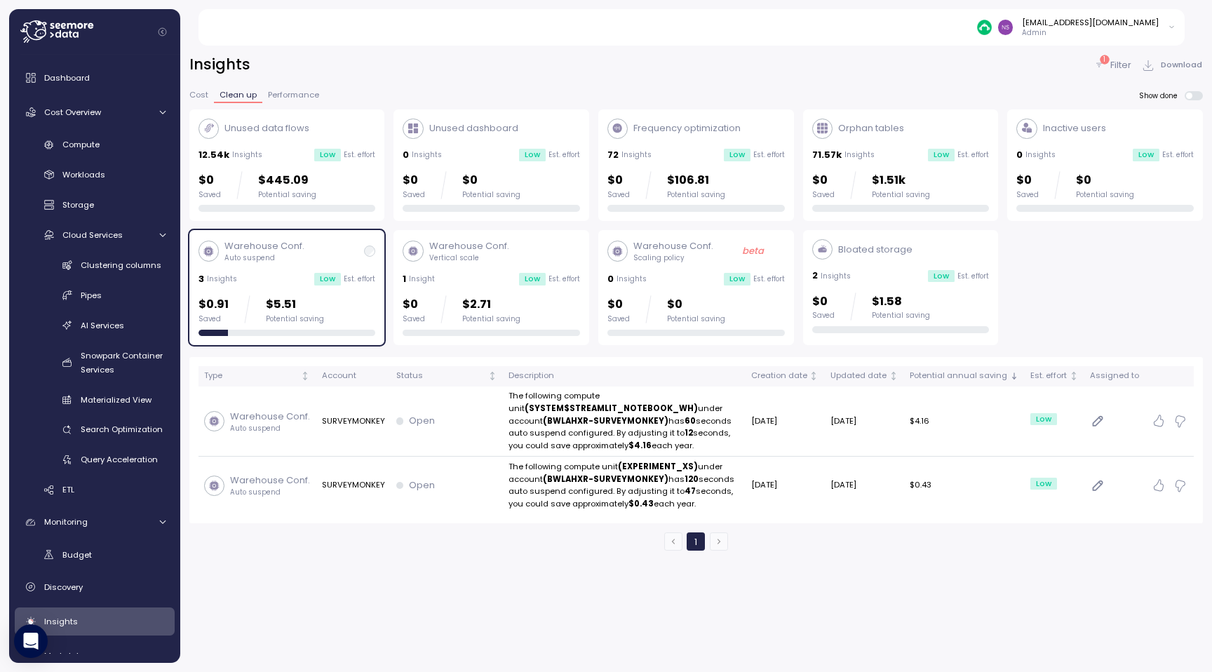
click at [194, 99] on span "Cost" at bounding box center [198, 95] width 19 height 8
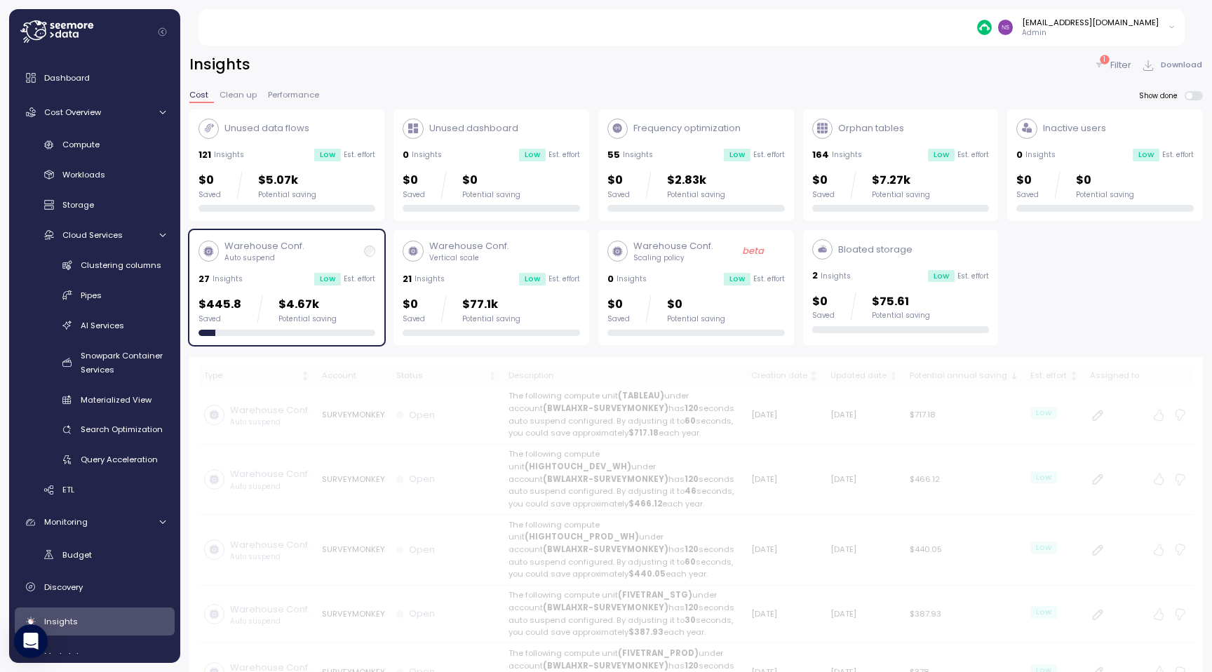
click at [257, 151] on div "121 Insights Low Est. effort" at bounding box center [286, 155] width 177 height 14
click at [424, 138] on div "Unused dashboard" at bounding box center [459, 129] width 115 height 20
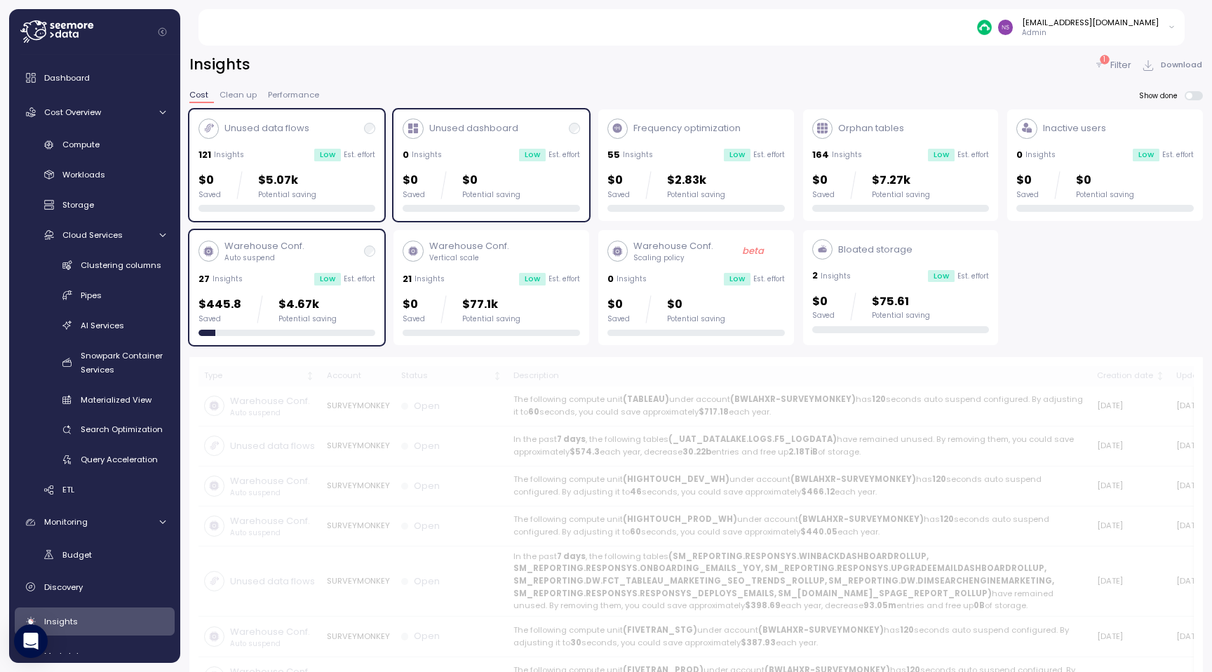
click at [647, 165] on div "Frequency optimization 55 Insights Low Est. effort $0 Saved $2.83k Potential sa…" at bounding box center [695, 166] width 177 height 94
click at [542, 233] on div "Warehouse Conf. Vertical scale 21 Insights Low Est. effort $0 Saved $77.1k Pote…" at bounding box center [491, 287] width 196 height 115
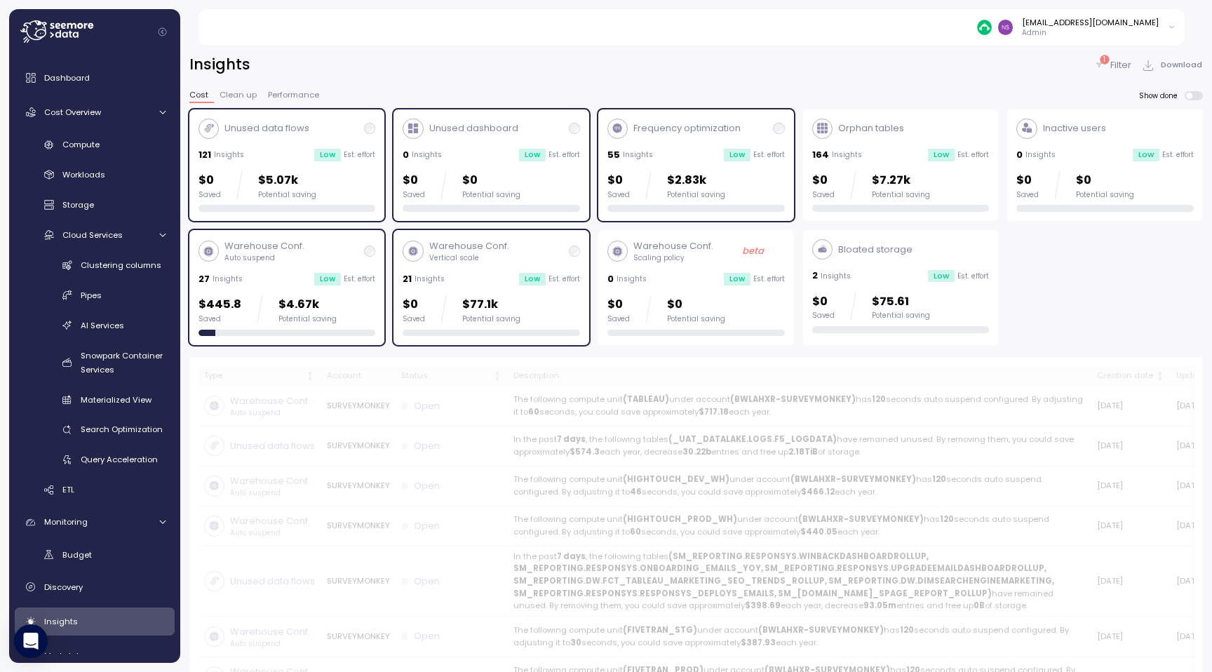
click at [717, 249] on div "Warehouse Conf. Scaling policy beta" at bounding box center [695, 251] width 177 height 24
click at [935, 264] on div "Bloated storage 2 Insights Low Est. effort $0 Saved $75.61 Potential saving" at bounding box center [900, 286] width 177 height 94
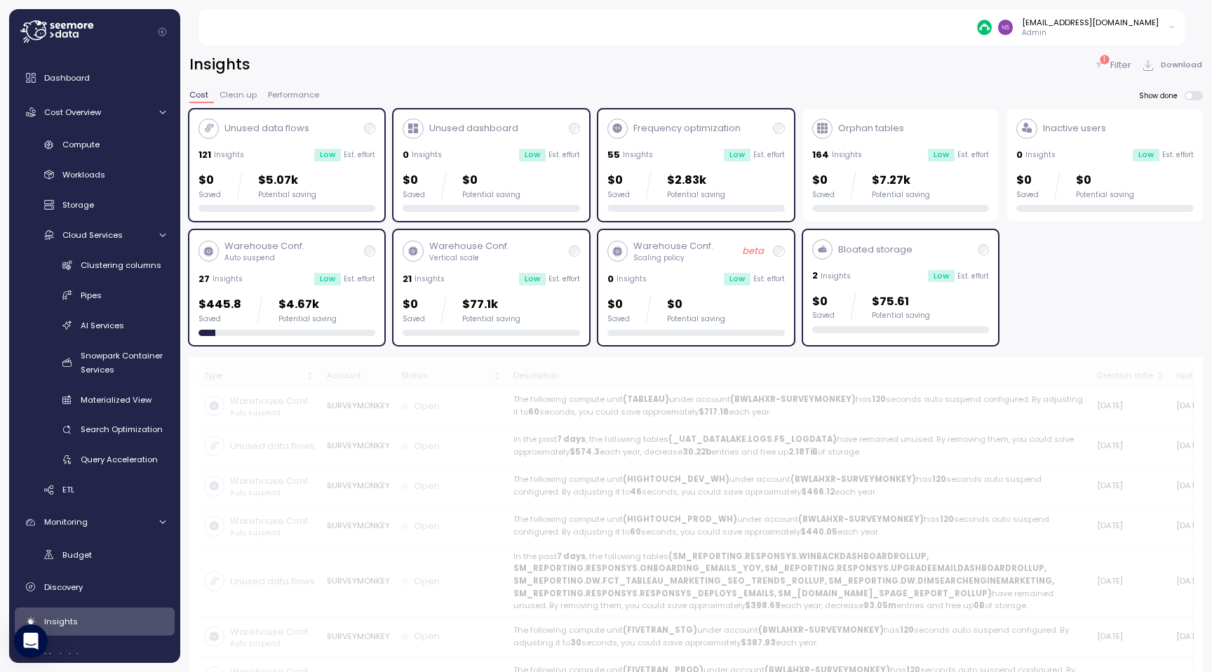
click at [918, 151] on div "164 Insights Low Est. effort" at bounding box center [900, 155] width 177 height 14
click at [1032, 153] on p "Insights" at bounding box center [1040, 155] width 30 height 10
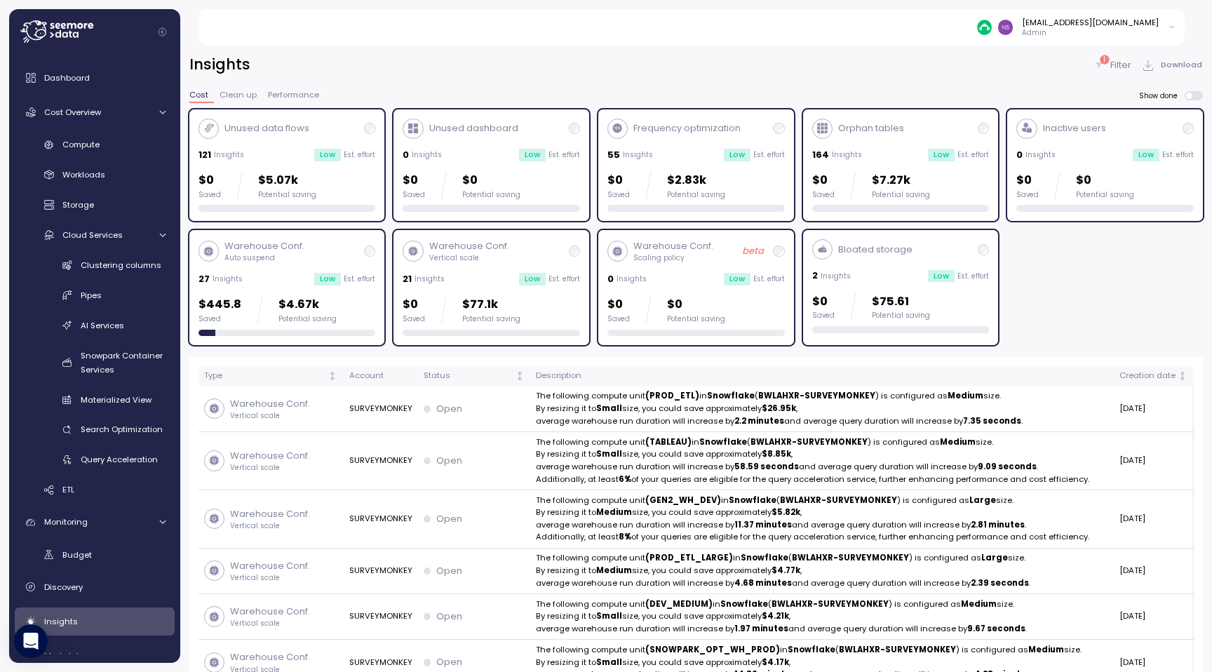
click at [250, 92] on span "Clean up" at bounding box center [237, 95] width 37 height 8
